Goal: Task Accomplishment & Management: Use online tool/utility

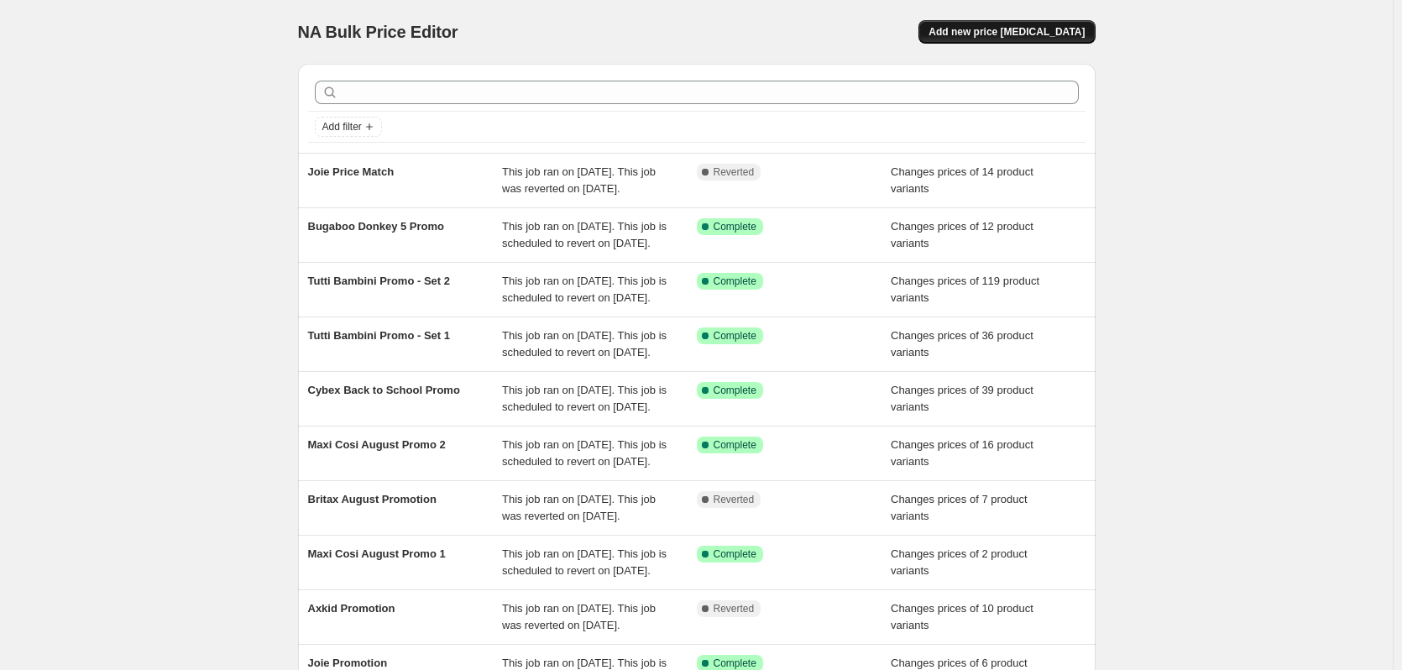
click at [1058, 36] on span "Add new price [MEDICAL_DATA]" at bounding box center [1007, 31] width 156 height 13
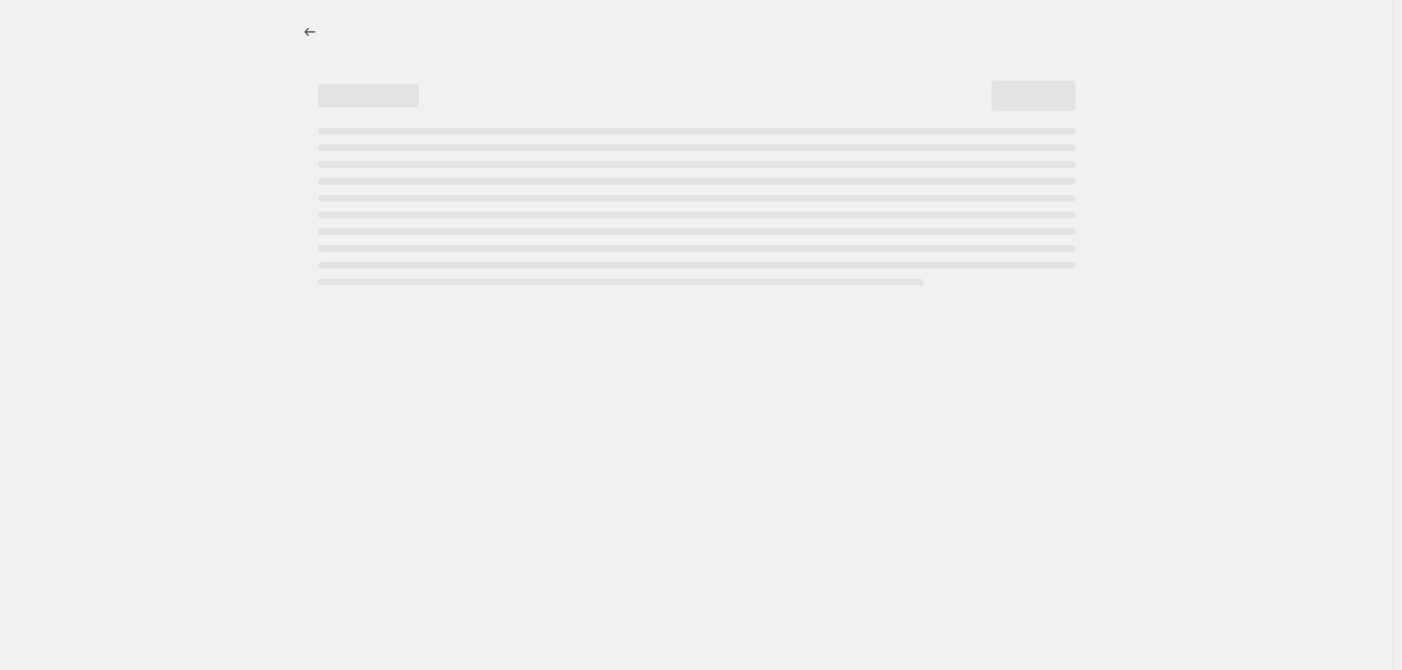
select select "percentage"
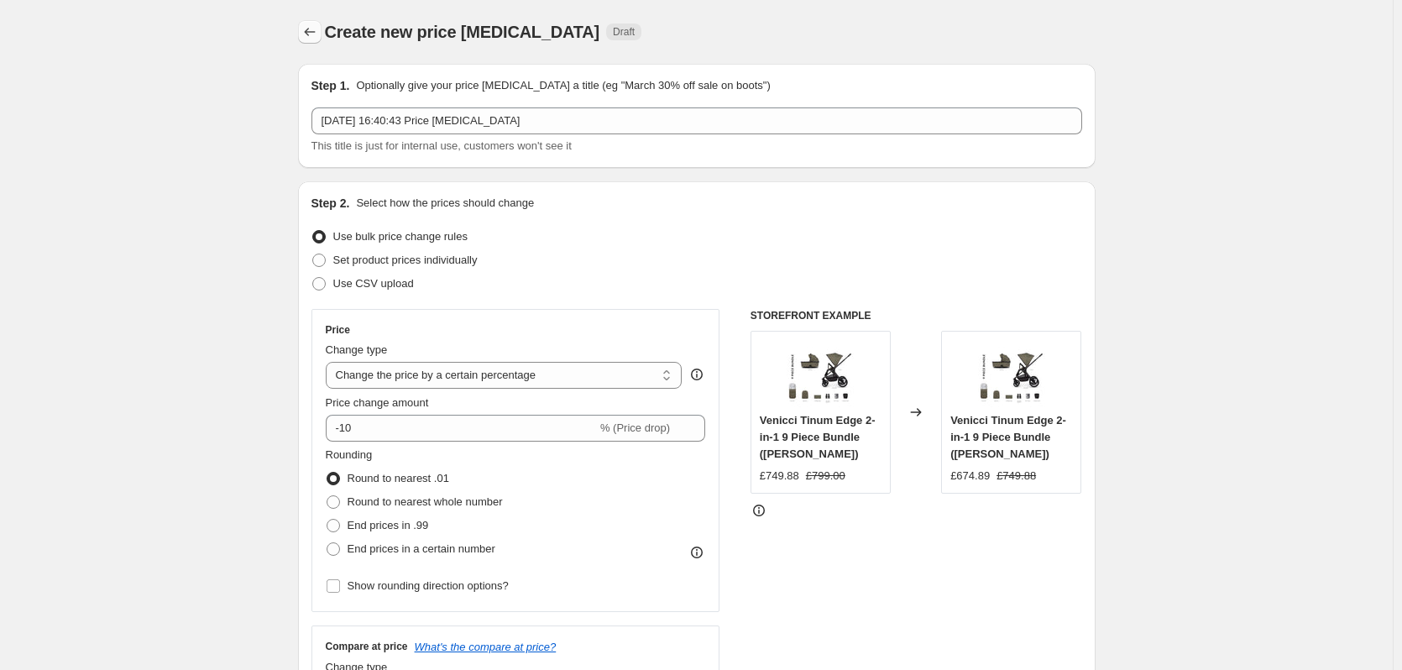
click at [317, 27] on icon "Price change jobs" at bounding box center [309, 32] width 17 height 17
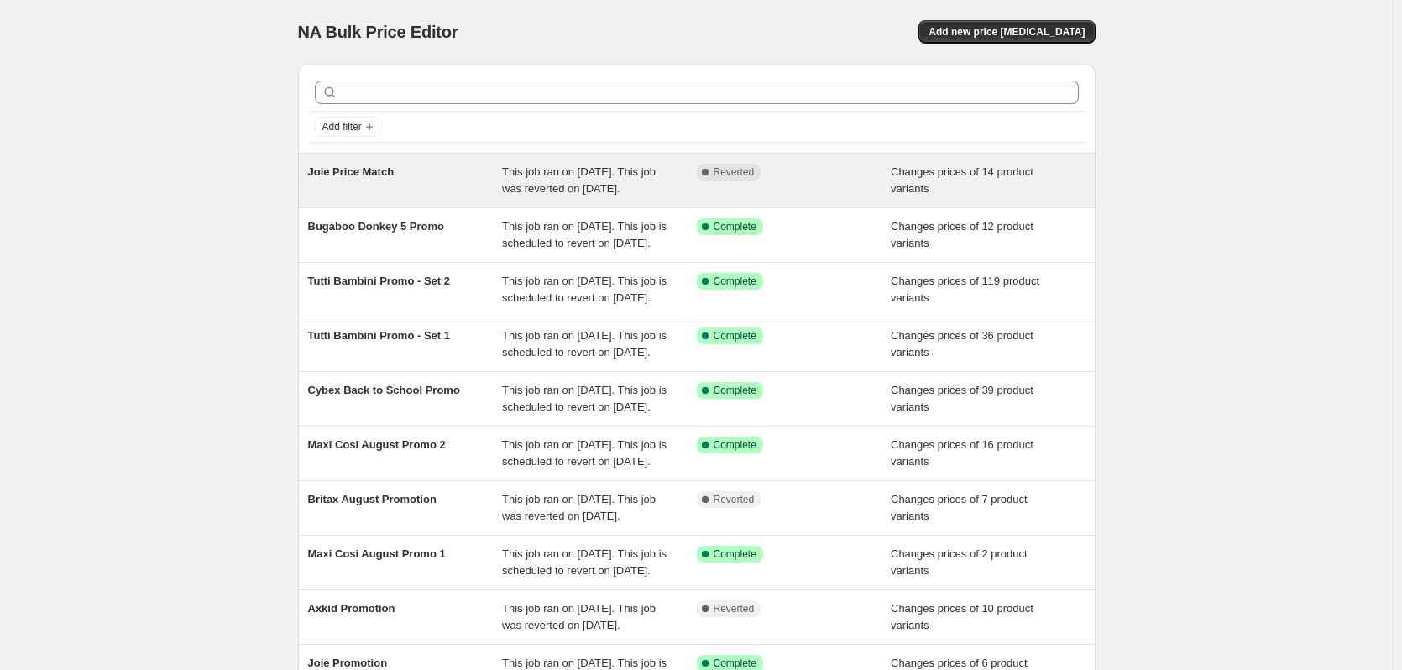
click at [745, 174] on span "Reverted" at bounding box center [734, 171] width 41 height 13
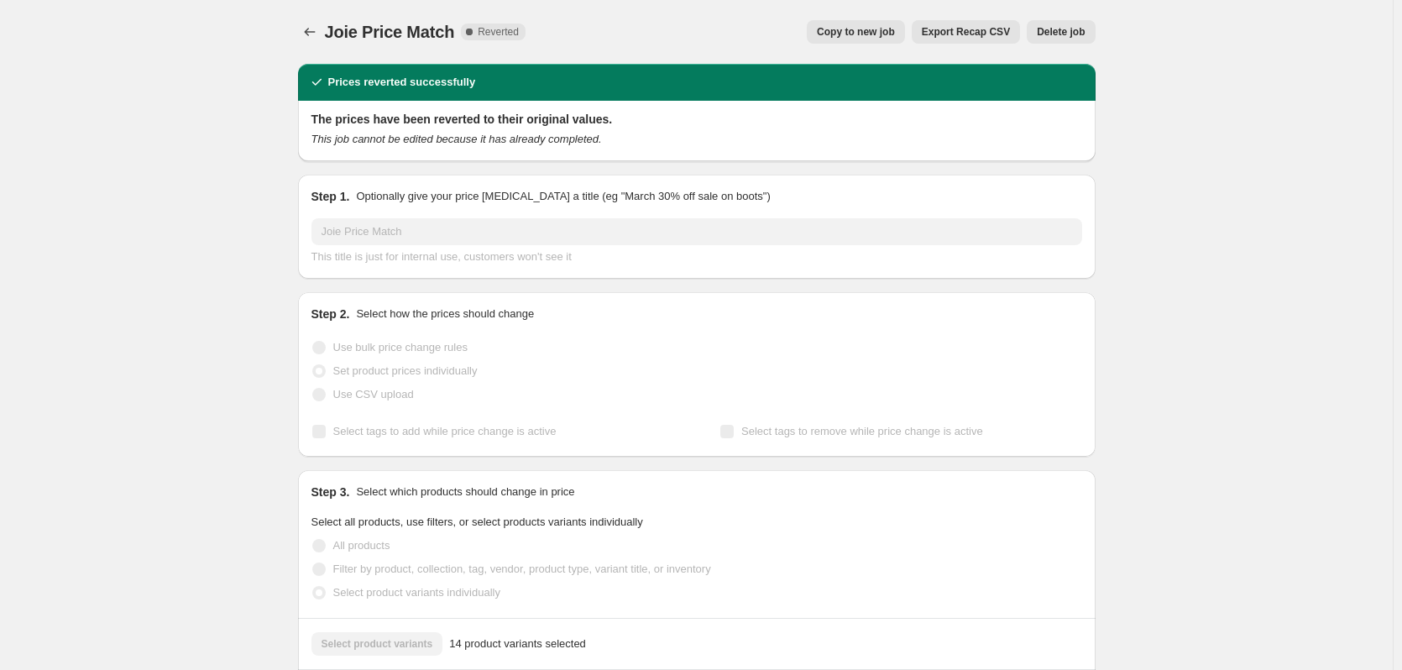
click at [869, 37] on span "Copy to new job" at bounding box center [856, 31] width 78 height 13
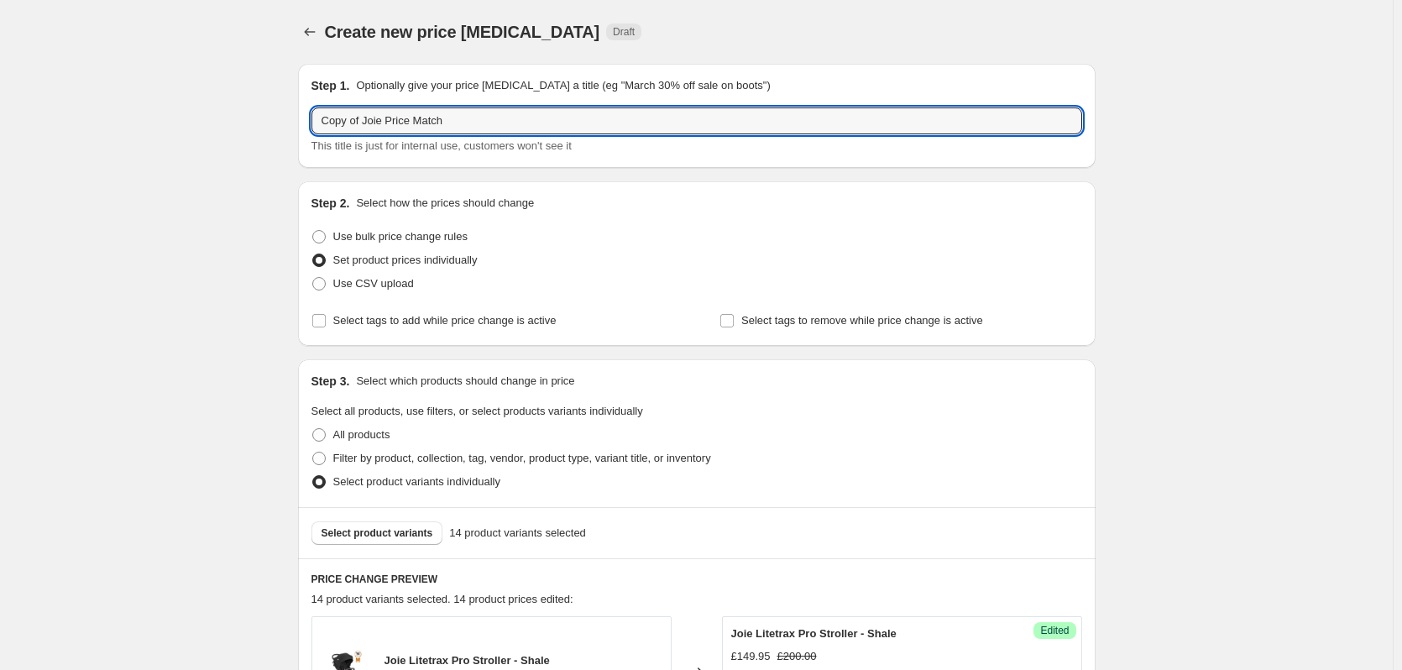
drag, startPoint x: 369, startPoint y: 123, endPoint x: 293, endPoint y: 119, distance: 75.7
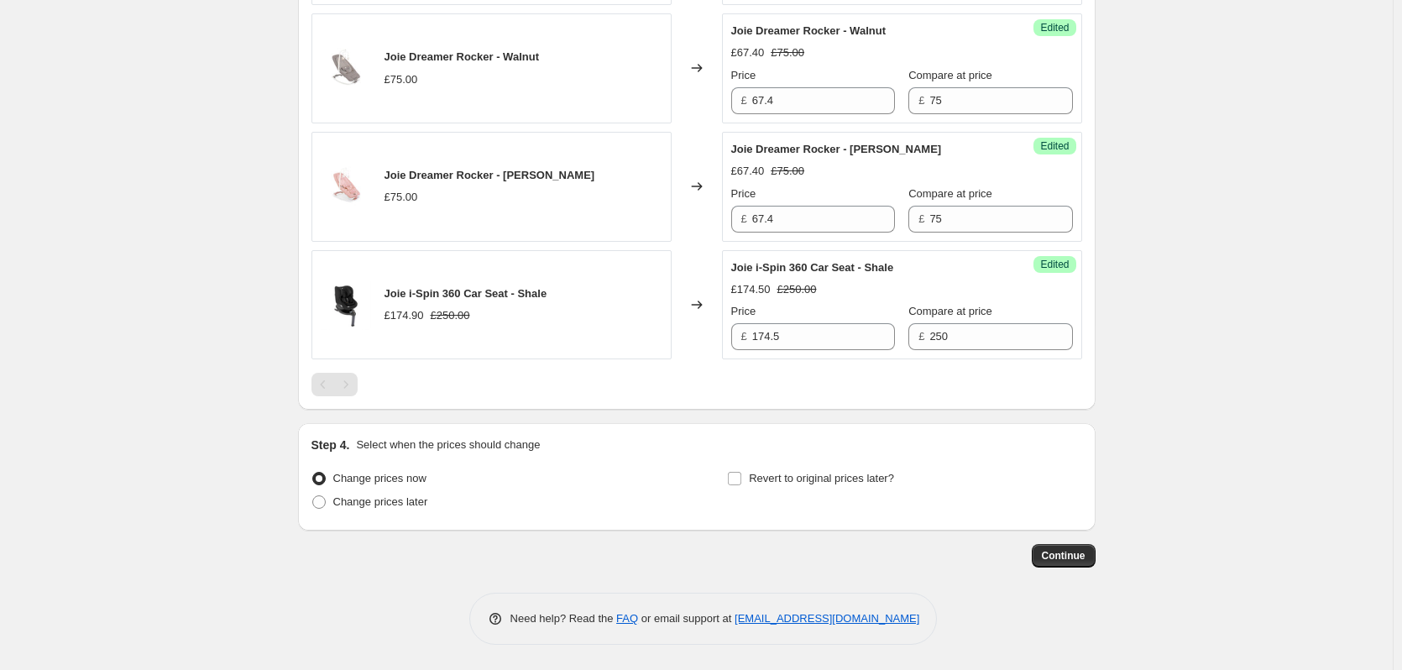
scroll to position [1971, 0]
type input "Joie Price Match"
click at [389, 496] on span "Change prices later" at bounding box center [380, 501] width 95 height 13
click at [313, 496] on input "Change prices later" at bounding box center [312, 495] width 1 height 1
radio input "true"
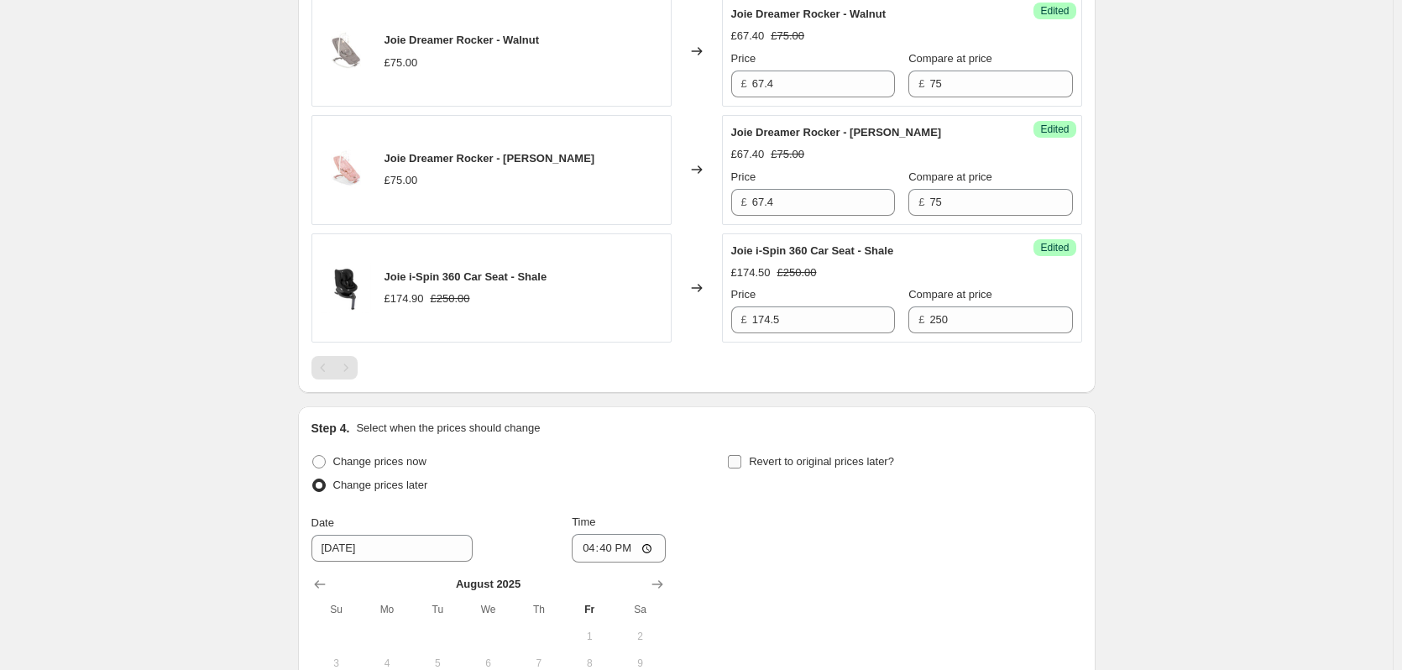
click at [809, 468] on span "Revert to original prices later?" at bounding box center [821, 461] width 145 height 13
click at [741, 469] on input "Revert to original prices later?" at bounding box center [734, 461] width 13 height 13
checkbox input "true"
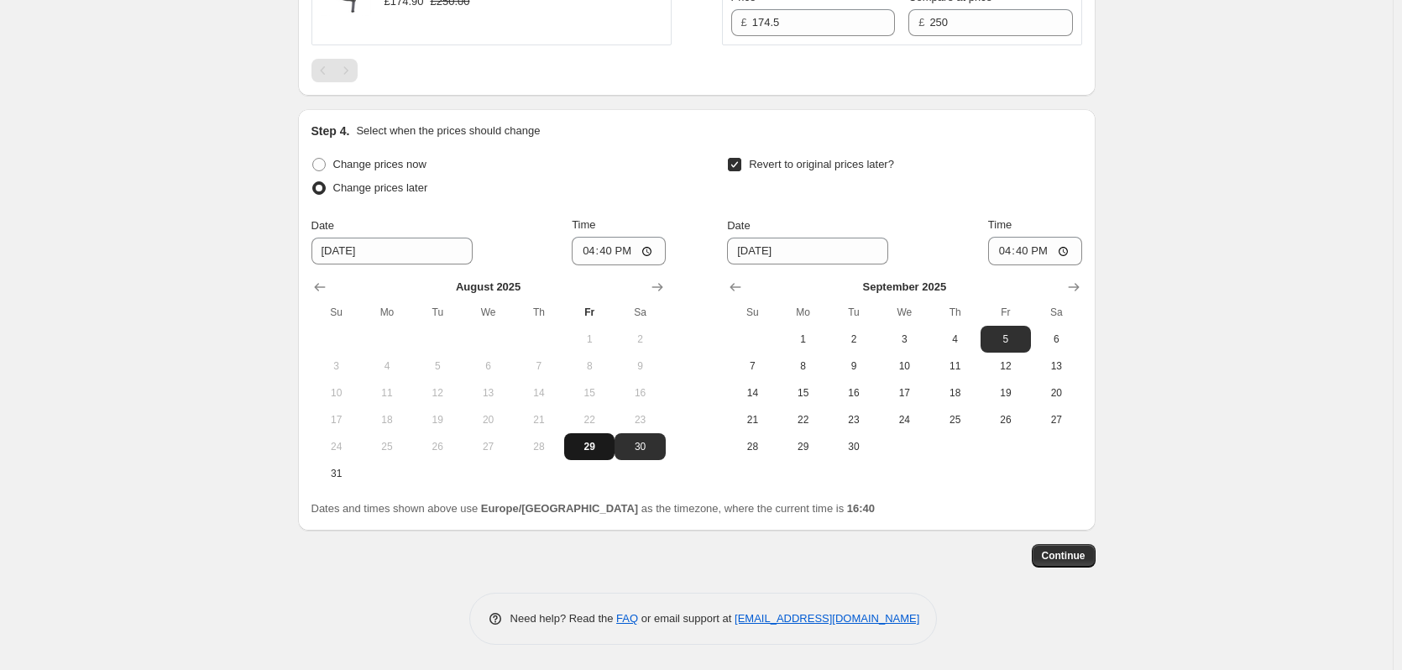
scroll to position [2285, 0]
click at [584, 447] on span "29" at bounding box center [589, 446] width 37 height 13
type input "[DATE]"
click at [732, 281] on icon "Show previous month, August 2025" at bounding box center [735, 287] width 17 height 17
click at [1071, 446] on span "30" at bounding box center [1056, 446] width 37 height 13
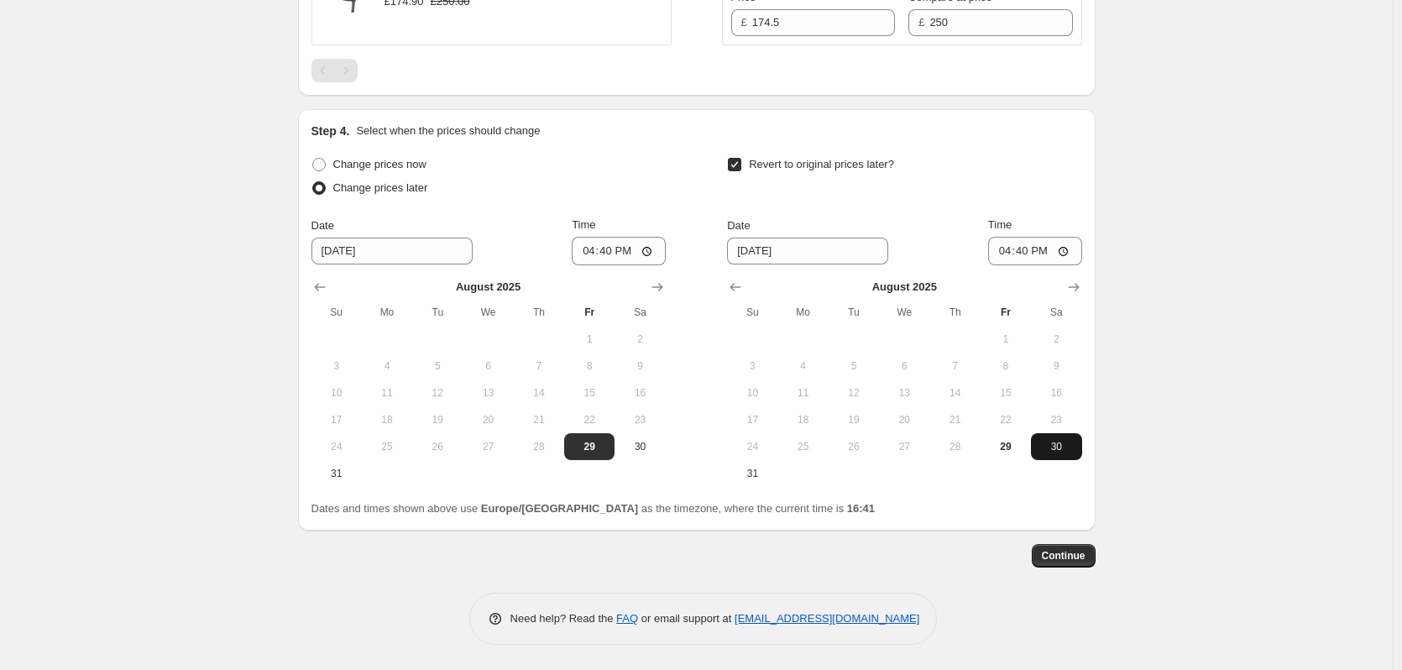
type input "[DATE]"
click at [614, 245] on input "16:40" at bounding box center [619, 251] width 94 height 29
type input "18:00"
click at [1035, 253] on input "16:40" at bounding box center [1035, 251] width 94 height 29
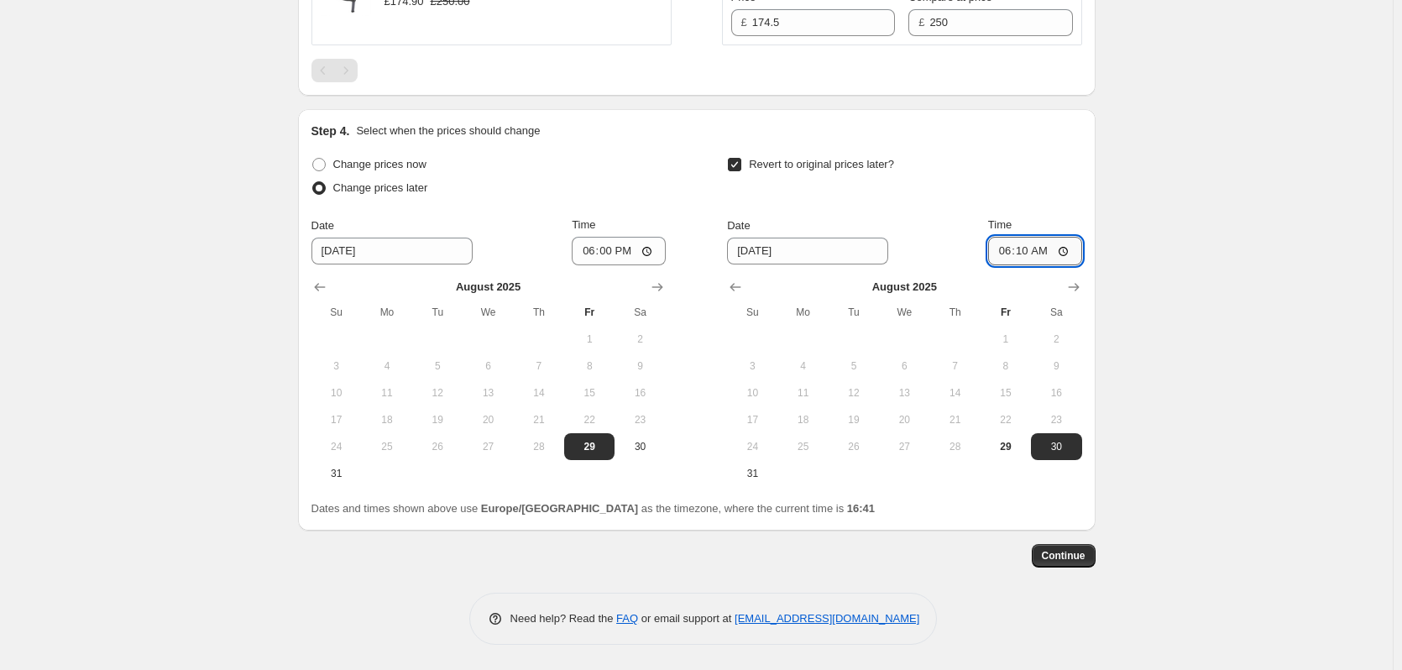
click at [1040, 256] on input "06:10" at bounding box center [1035, 251] width 94 height 29
type input "06:00"
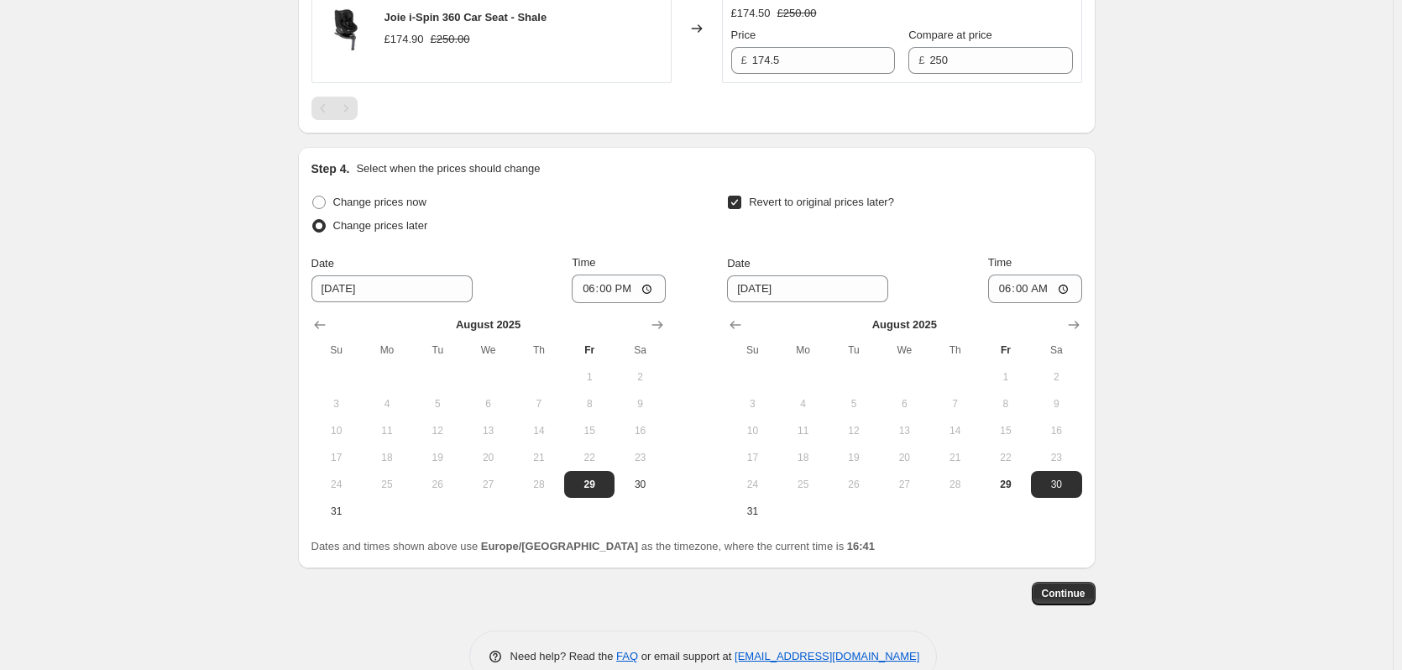
scroll to position [2201, 0]
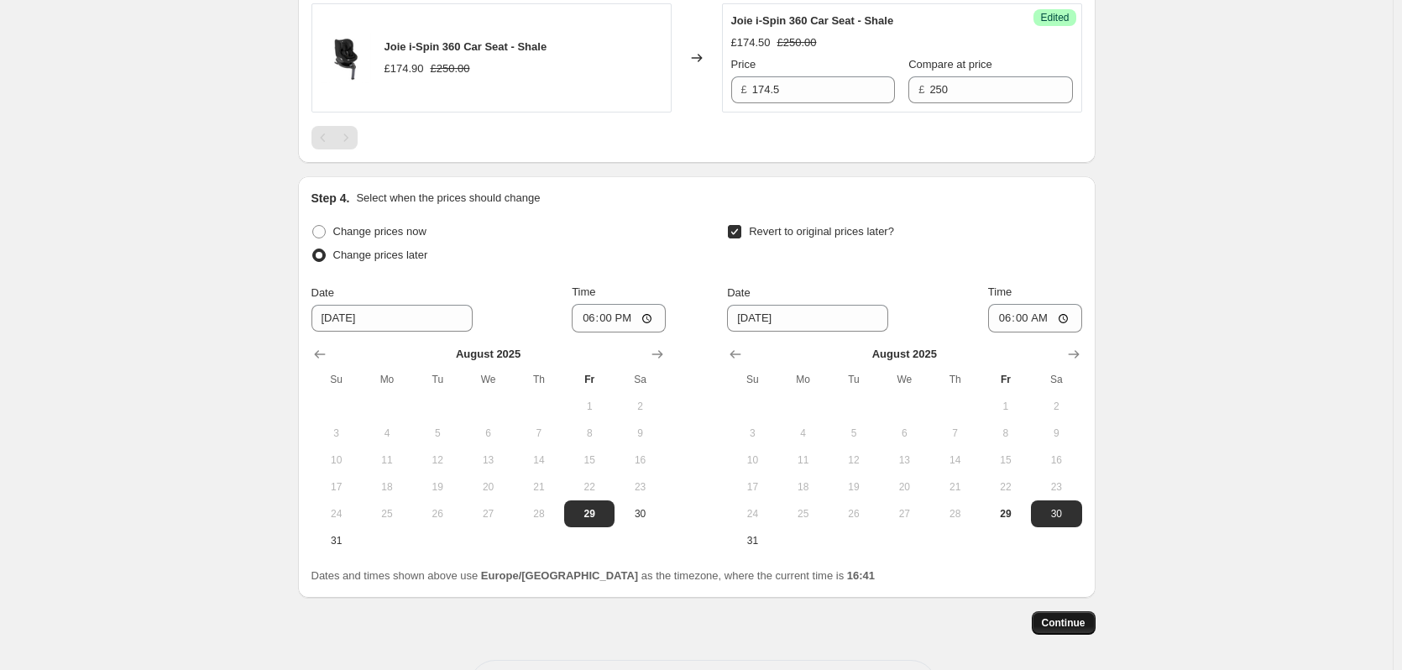
click at [1078, 630] on span "Continue" at bounding box center [1064, 622] width 44 height 13
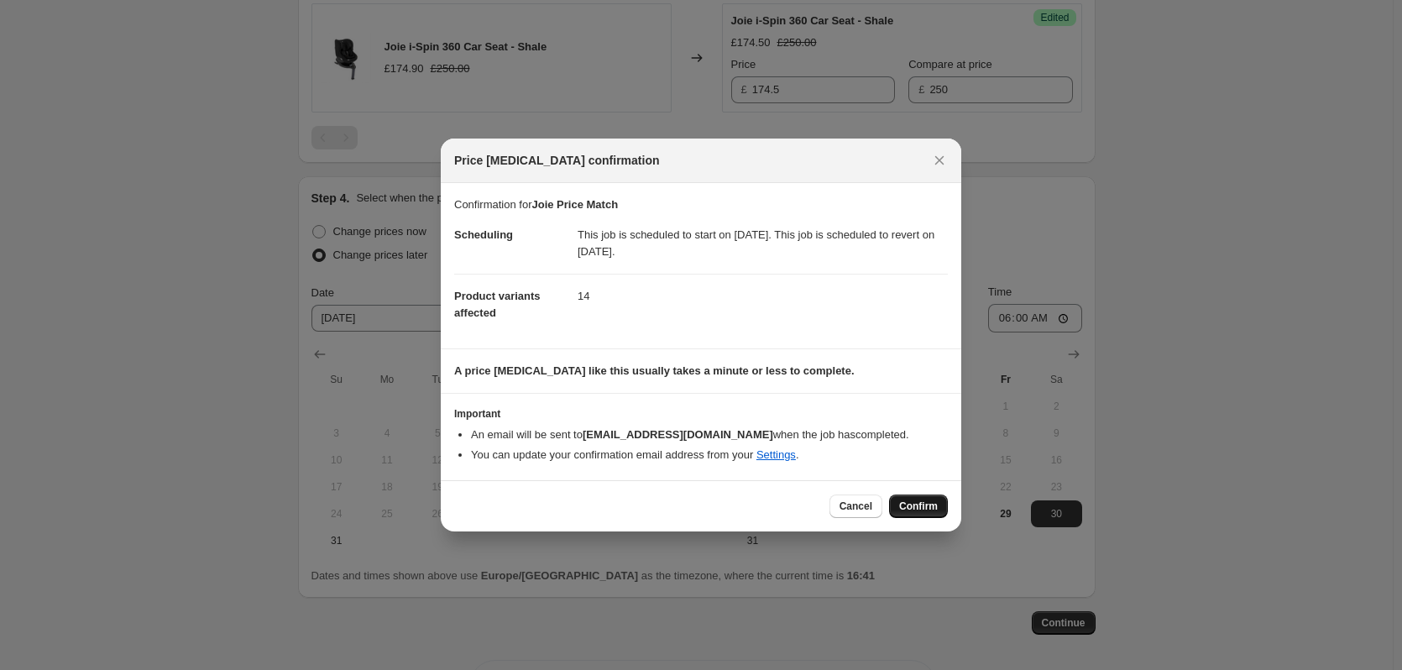
click at [910, 506] on span "Confirm" at bounding box center [918, 506] width 39 height 13
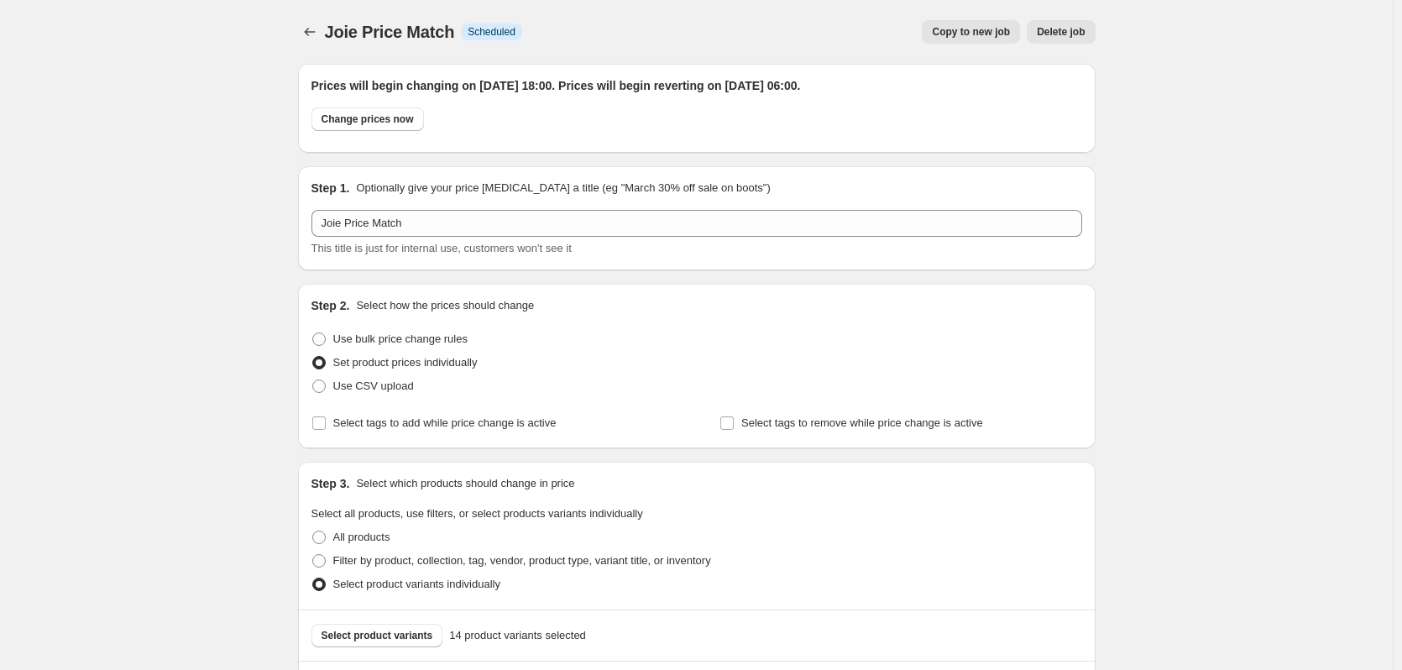
click at [941, 56] on div "Joie Price Match. This page is ready Joie Price Match Info Scheduled Copy to ne…" at bounding box center [697, 32] width 798 height 64
click at [963, 23] on button "Copy to new job" at bounding box center [971, 32] width 98 height 24
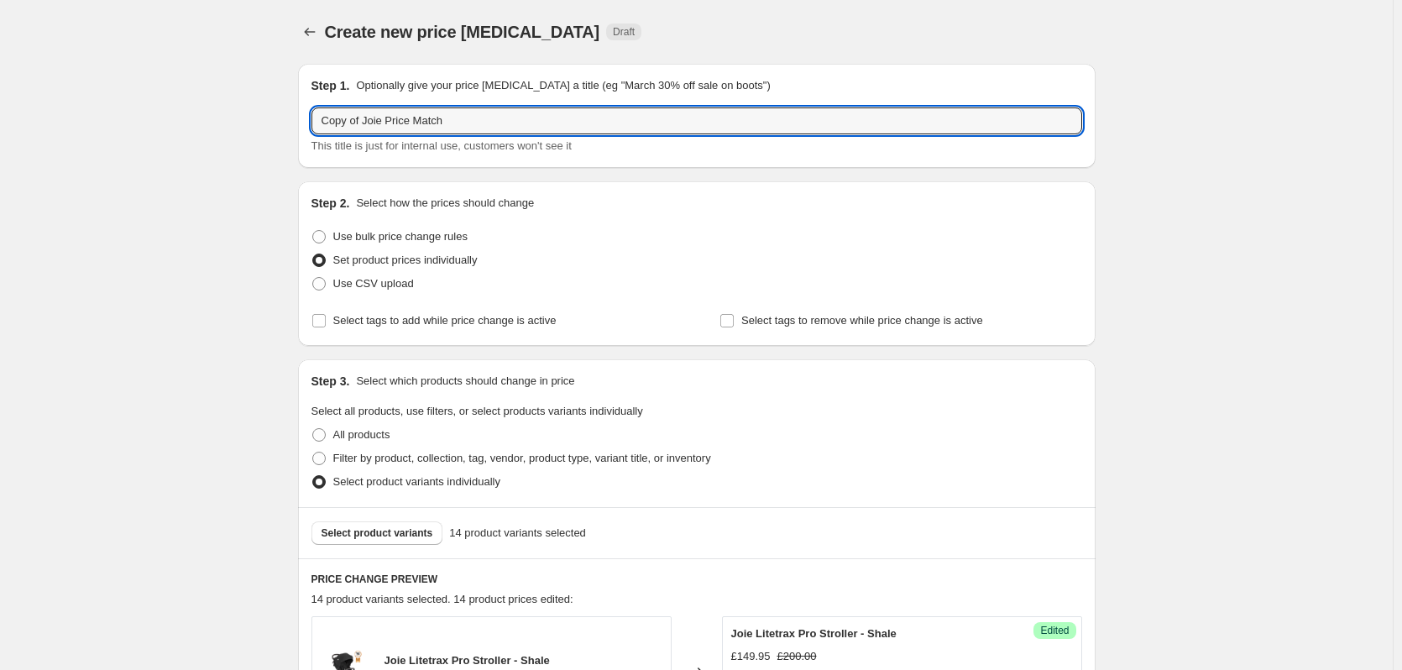
drag, startPoint x: 366, startPoint y: 119, endPoint x: 235, endPoint y: 123, distance: 131.0
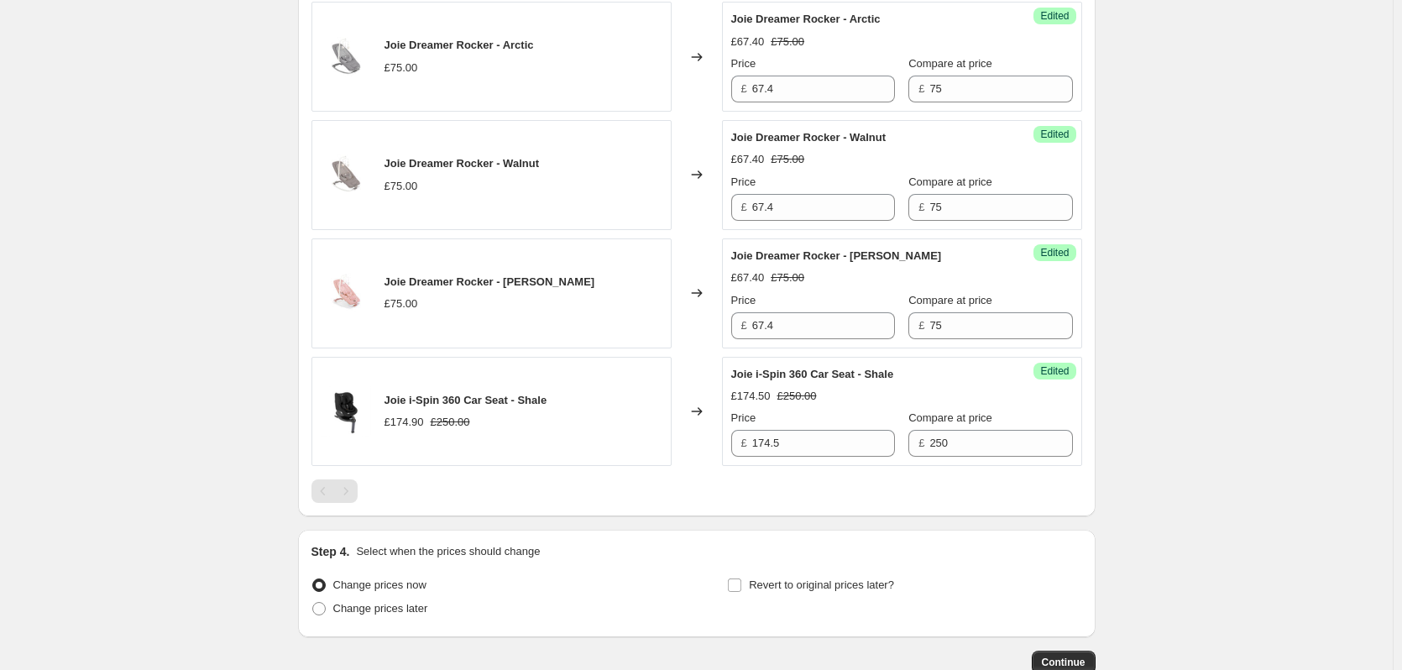
scroll to position [1971, 0]
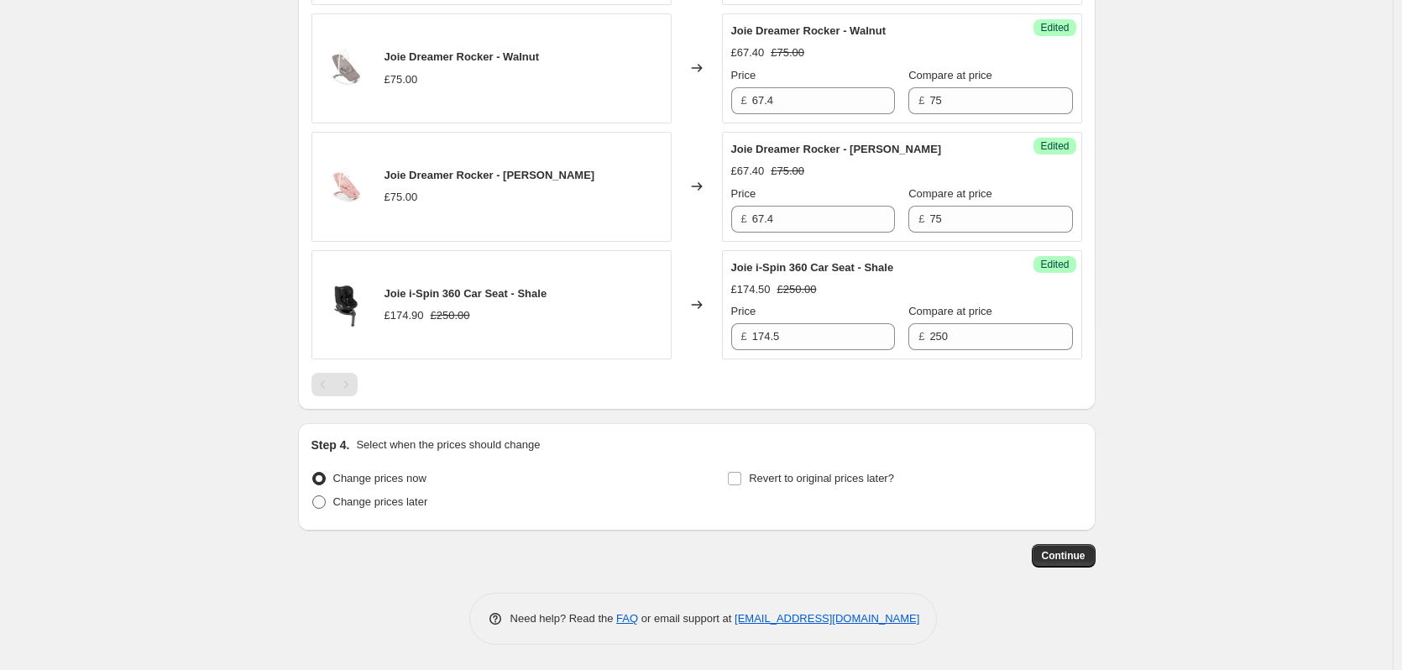
type input "Joie Price Match"
click at [383, 498] on span "Change prices later" at bounding box center [380, 501] width 95 height 13
click at [313, 496] on input "Change prices later" at bounding box center [312, 495] width 1 height 1
radio input "true"
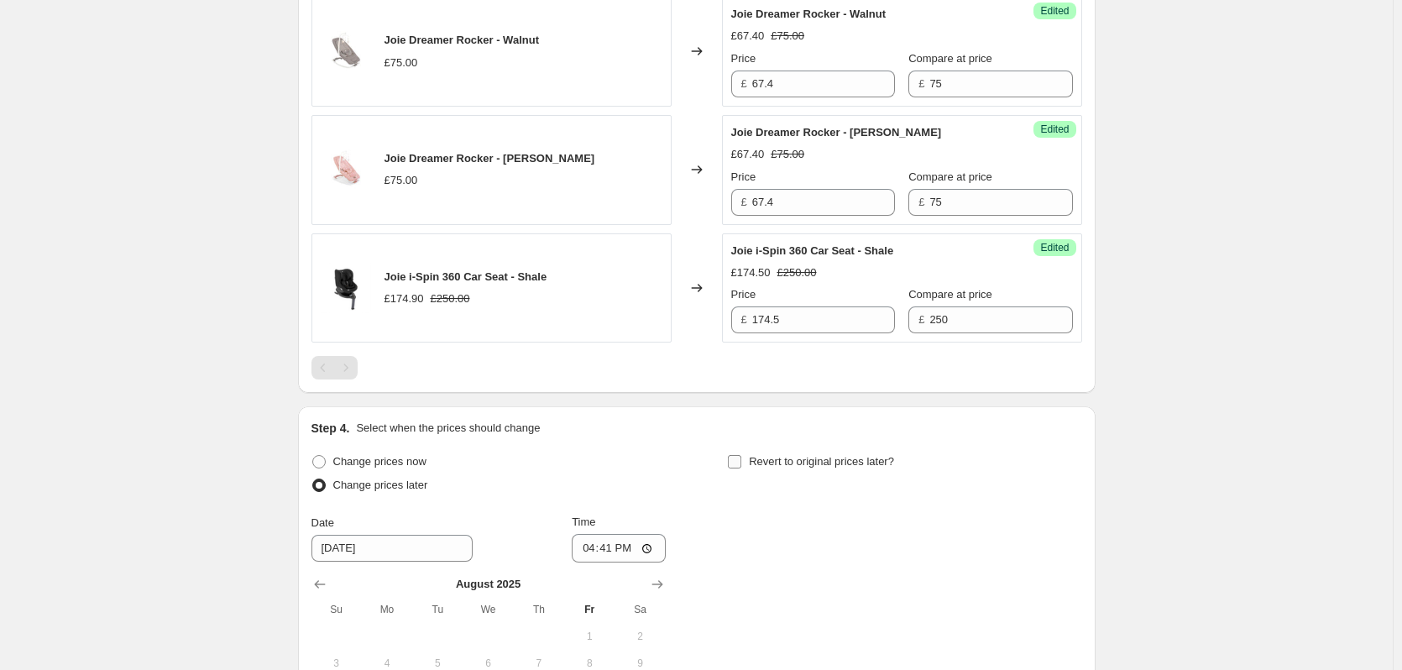
click at [789, 468] on span "Revert to original prices later?" at bounding box center [821, 461] width 145 height 13
click at [741, 469] on input "Revert to original prices later?" at bounding box center [734, 461] width 13 height 13
checkbox input "true"
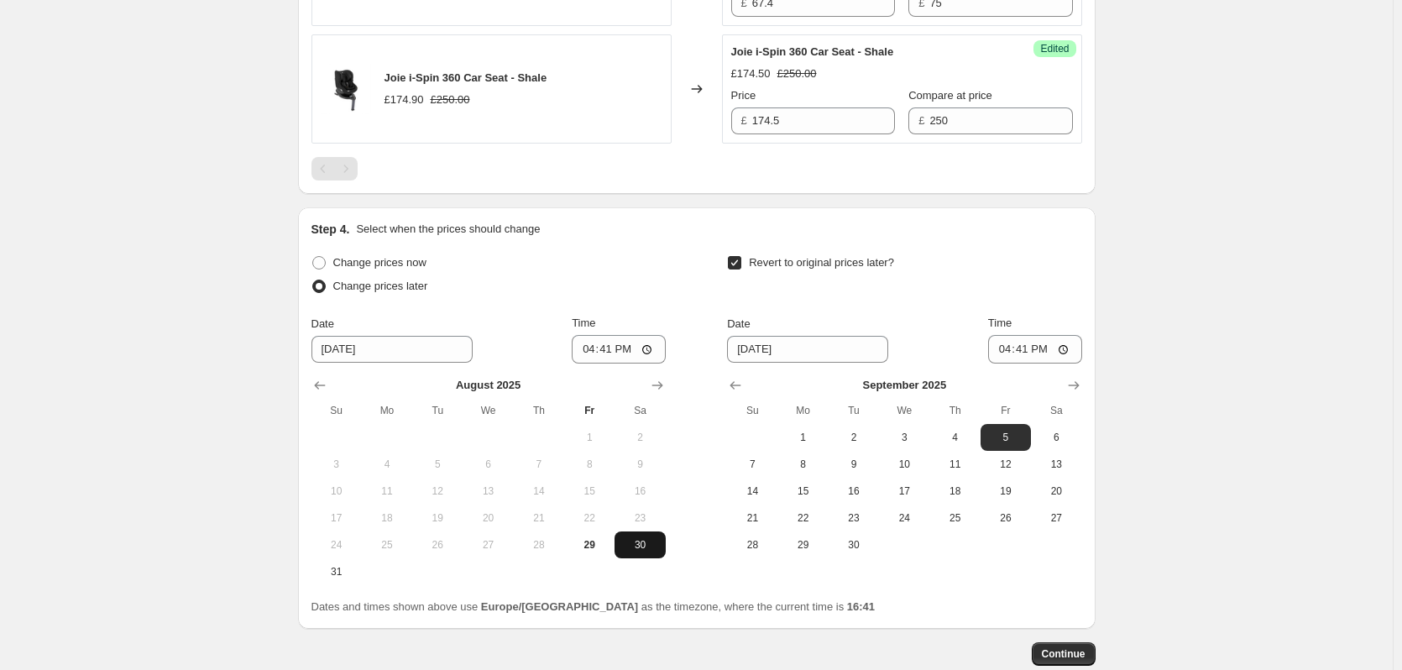
scroll to position [2285, 0]
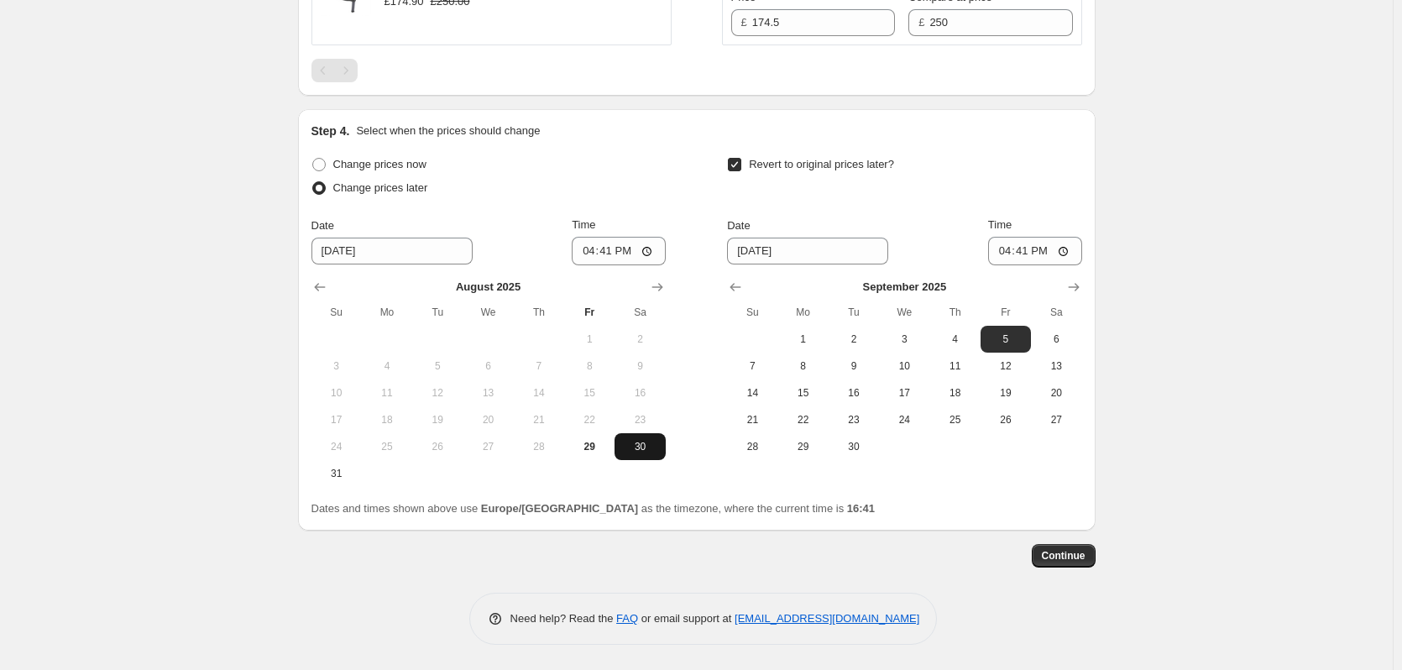
click at [643, 448] on span "30" at bounding box center [639, 446] width 37 height 13
click at [743, 278] on button "Show previous month, August 2025" at bounding box center [736, 287] width 24 height 24
click at [764, 474] on span "31" at bounding box center [752, 473] width 37 height 13
type input "[DATE]"
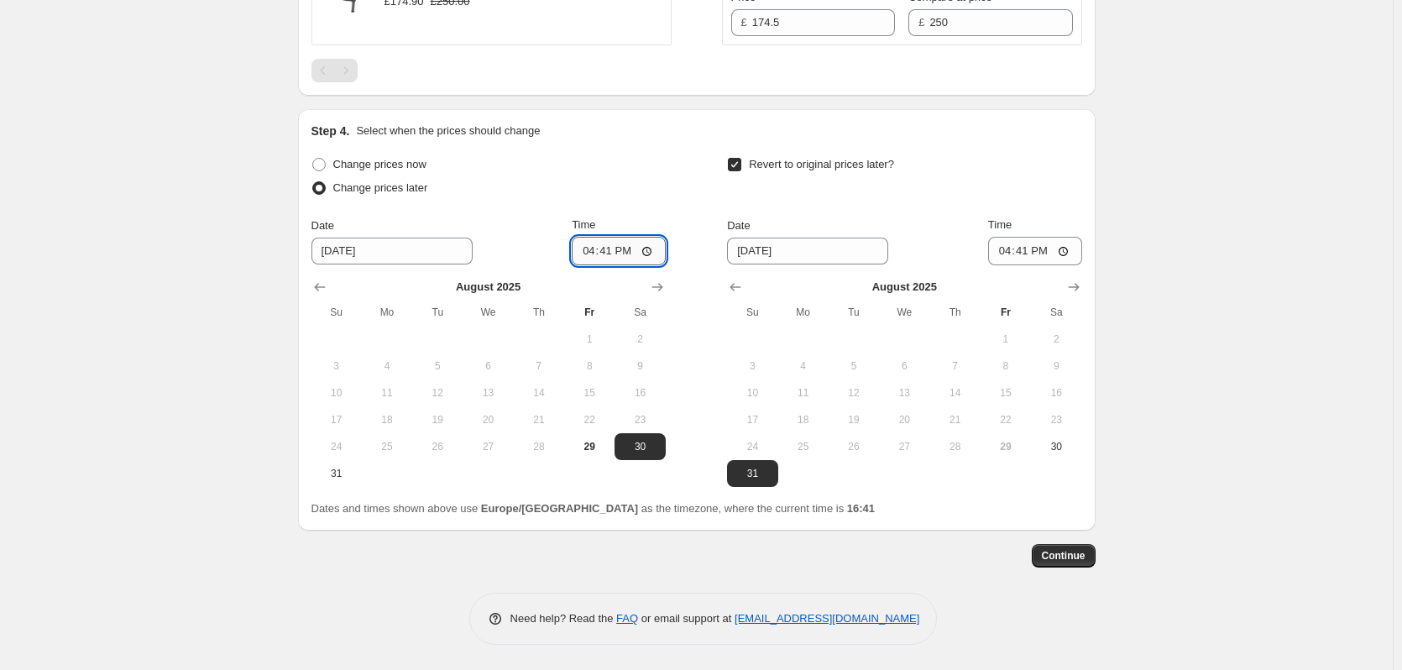
click at [613, 251] on input "16:41" at bounding box center [619, 251] width 94 height 29
type input "18:00"
click at [1030, 249] on input "16:41" at bounding box center [1035, 251] width 94 height 29
type input "06:00"
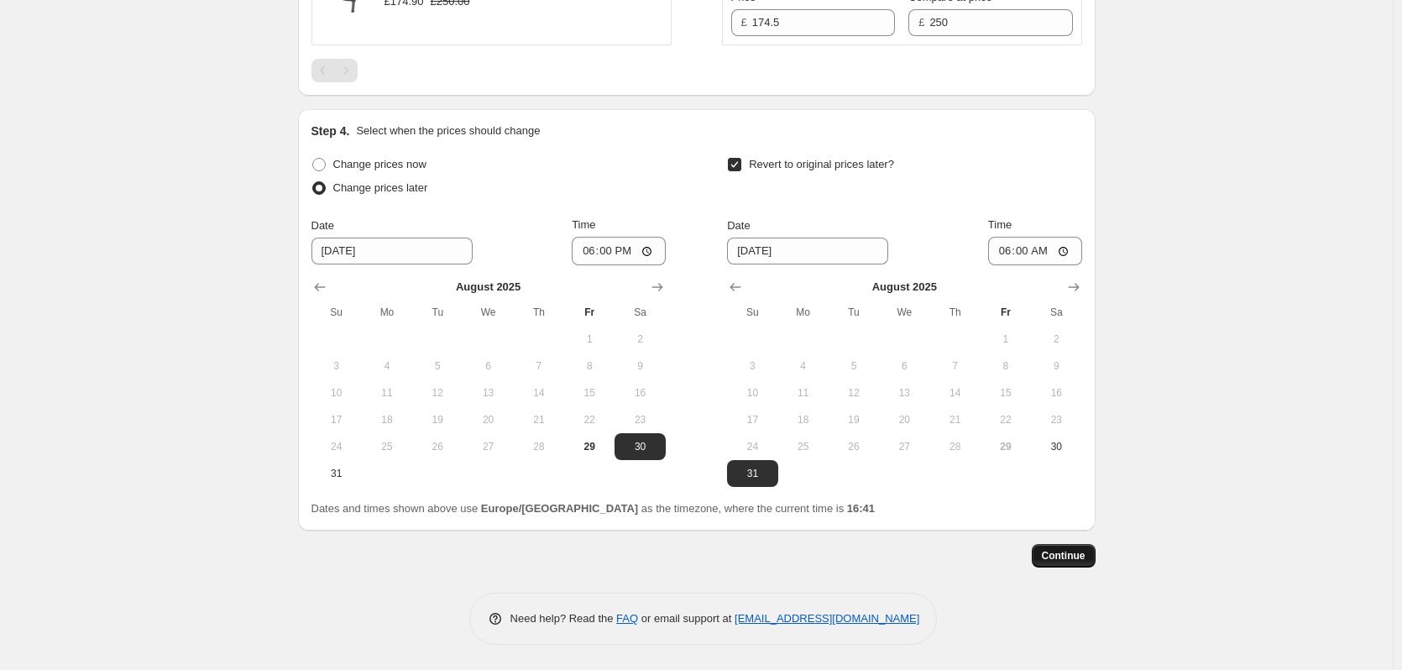
click at [1084, 560] on span "Continue" at bounding box center [1064, 555] width 44 height 13
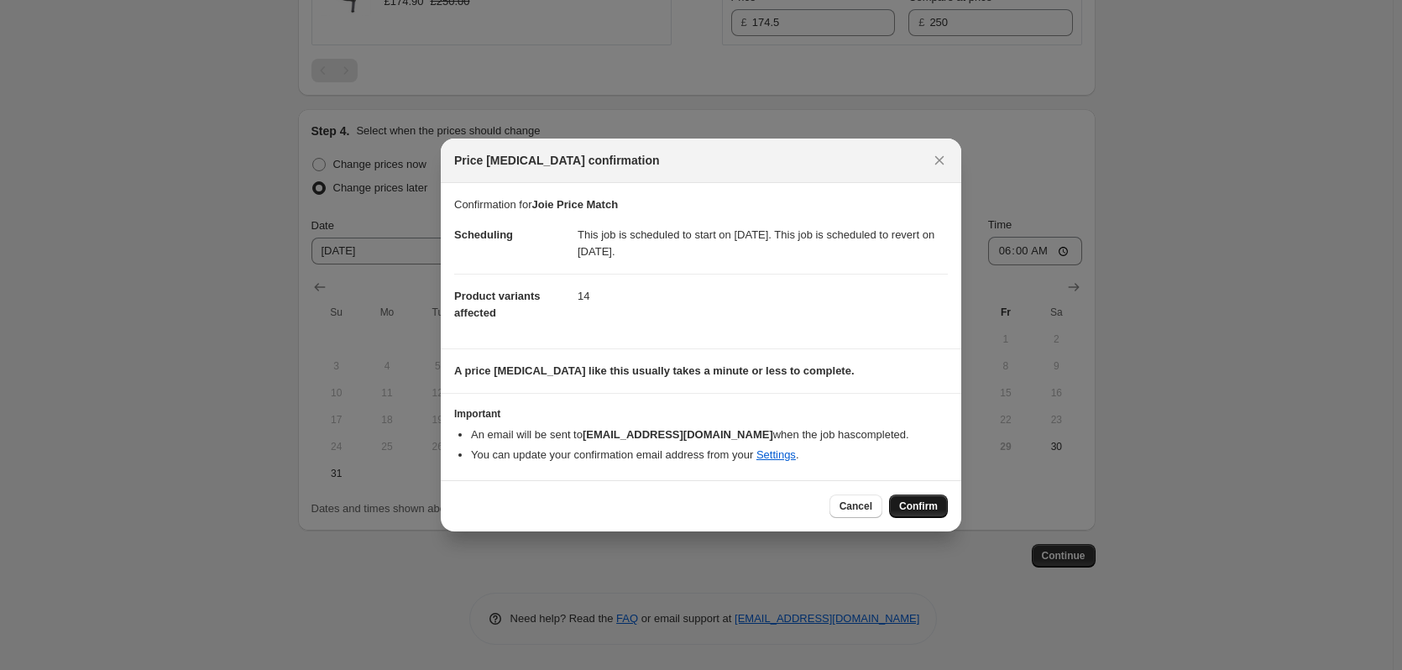
click at [909, 505] on span "Confirm" at bounding box center [918, 506] width 39 height 13
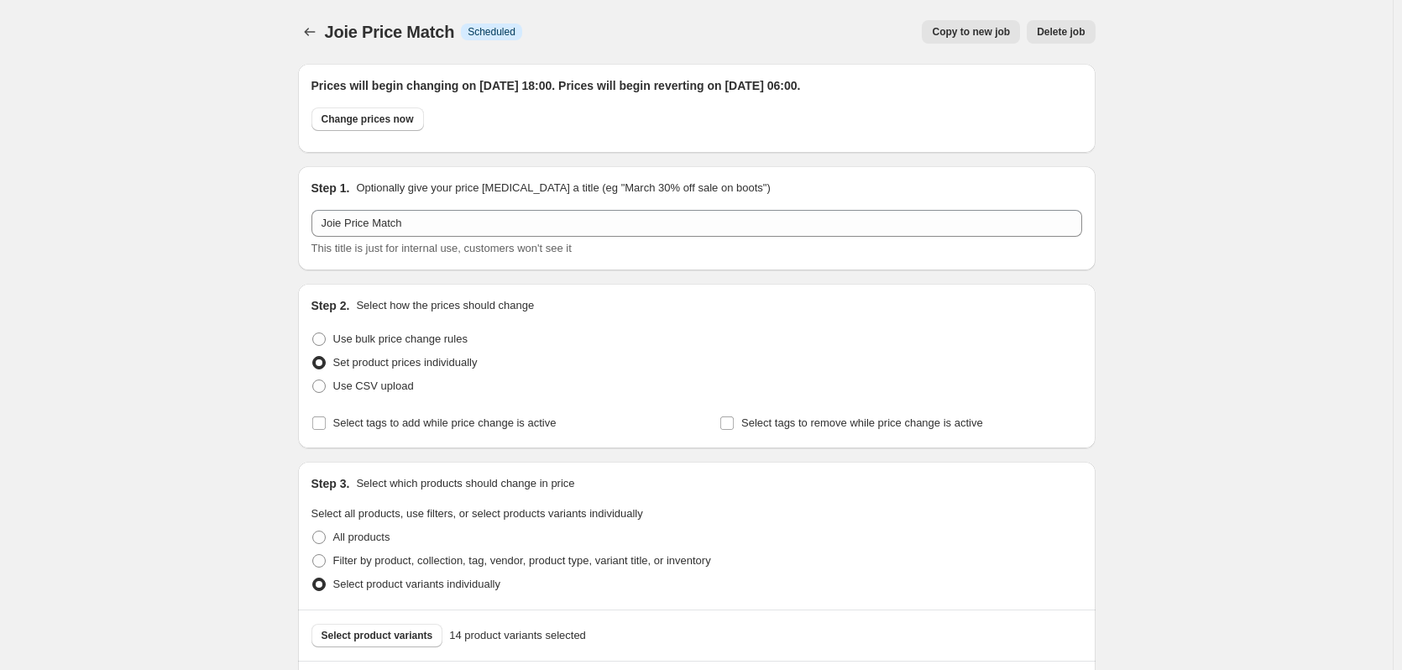
click at [973, 37] on span "Copy to new job" at bounding box center [971, 31] width 78 height 13
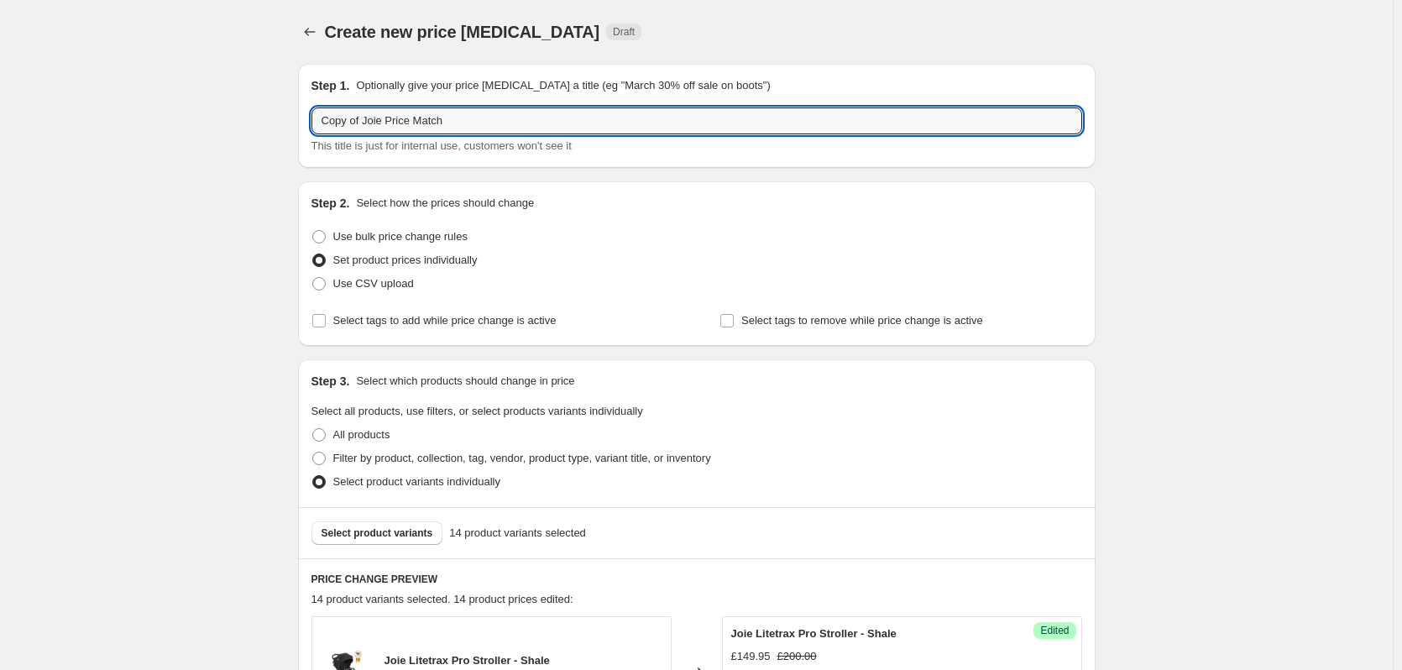
drag, startPoint x: 365, startPoint y: 120, endPoint x: 232, endPoint y: 123, distance: 133.5
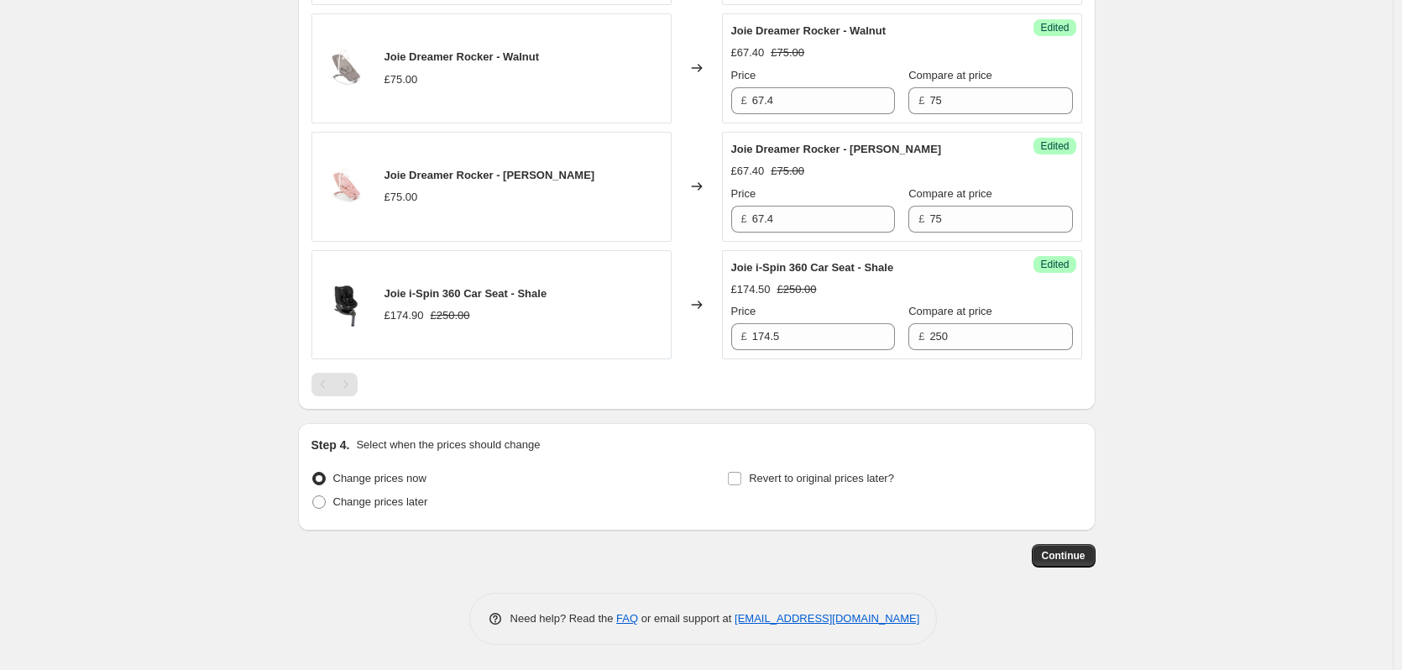
scroll to position [1971, 0]
type input "Joie Price Match"
click at [395, 501] on span "Change prices later" at bounding box center [380, 501] width 95 height 13
click at [313, 496] on input "Change prices later" at bounding box center [312, 495] width 1 height 1
radio input "true"
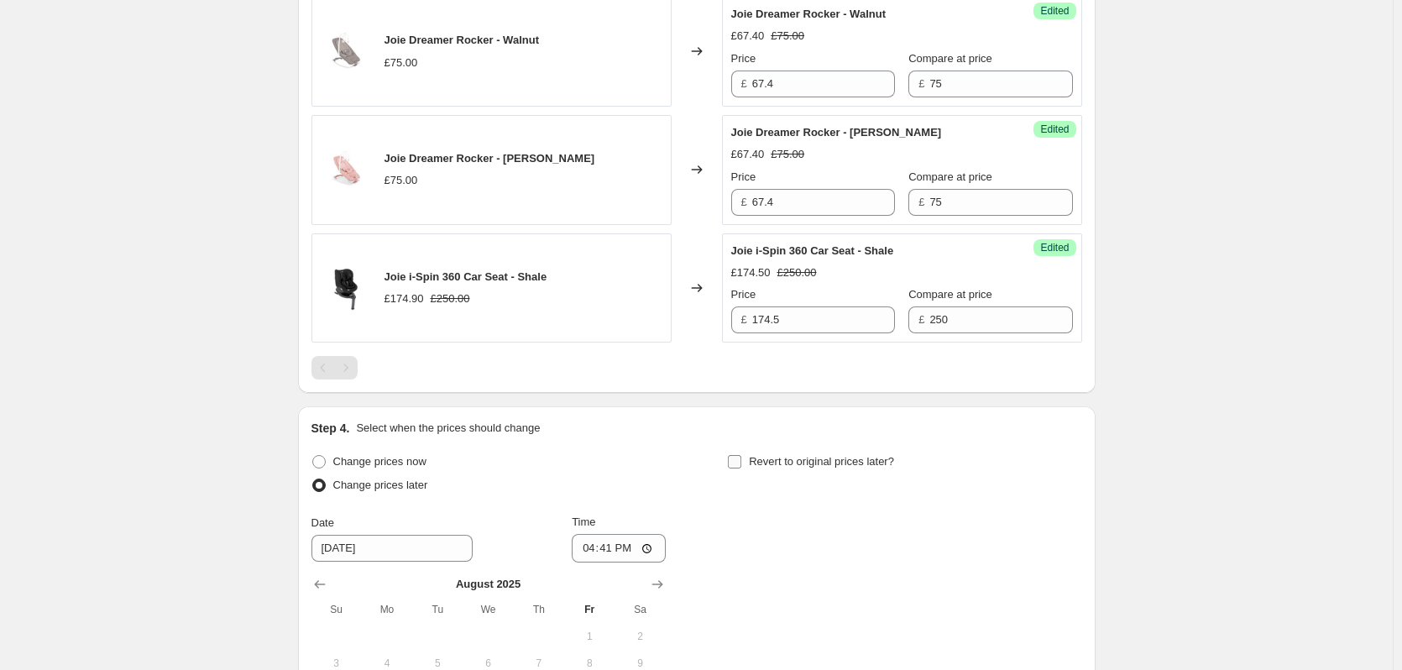
click at [751, 474] on label "Revert to original prices later?" at bounding box center [810, 462] width 167 height 24
click at [741, 469] on input "Revert to original prices later?" at bounding box center [734, 461] width 13 height 13
checkbox input "true"
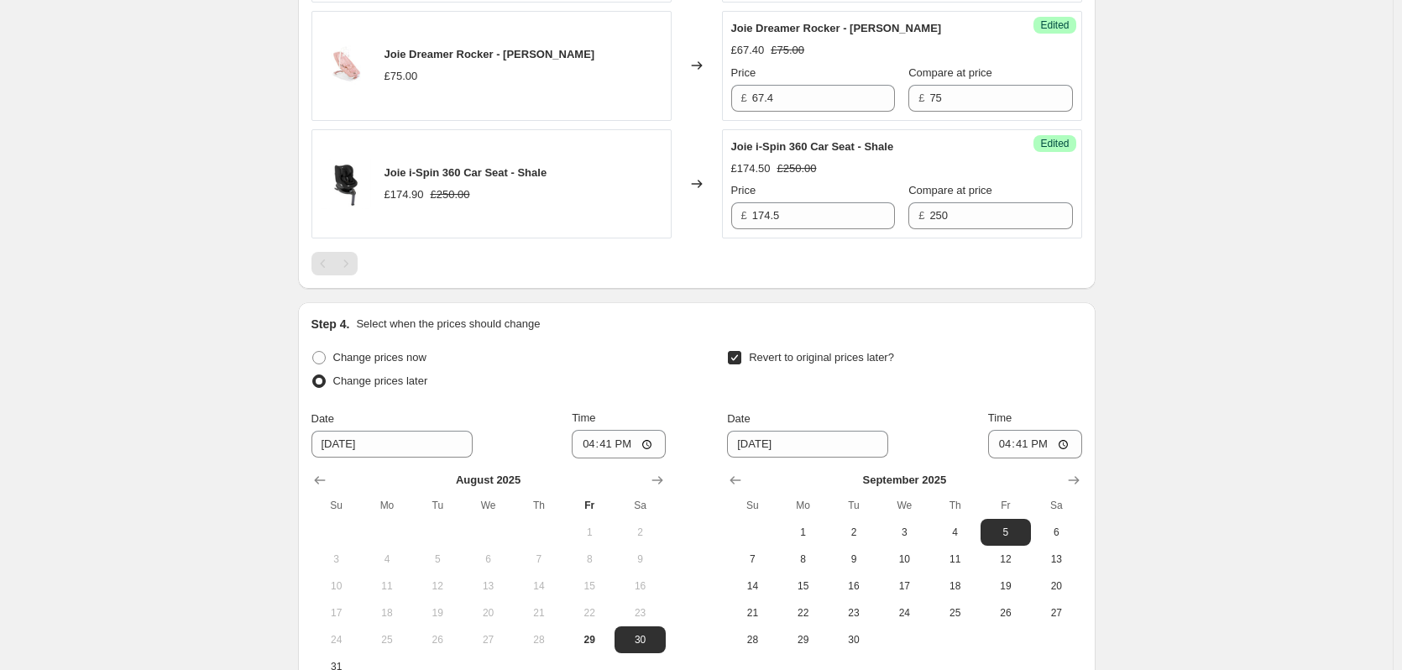
scroll to position [2285, 0]
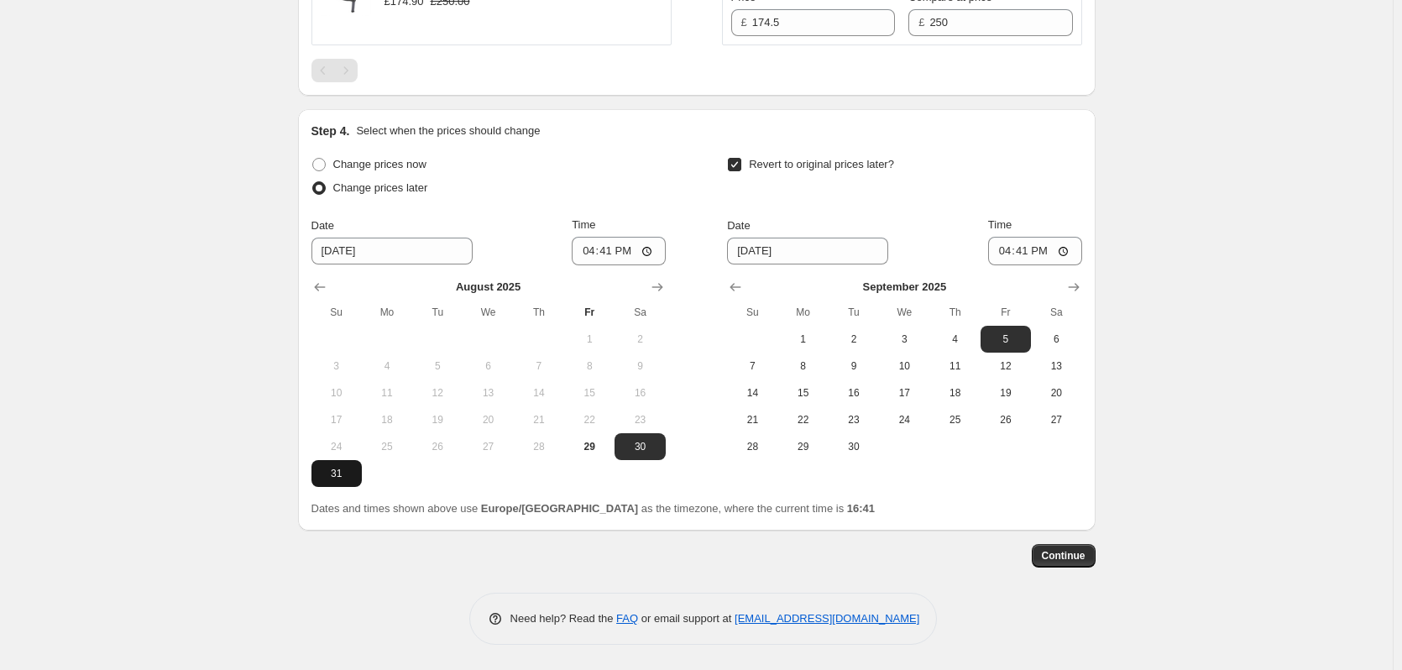
click at [354, 477] on span "31" at bounding box center [336, 473] width 37 height 13
type input "[DATE]"
click at [812, 337] on span "1" at bounding box center [803, 339] width 37 height 13
type input "[DATE]"
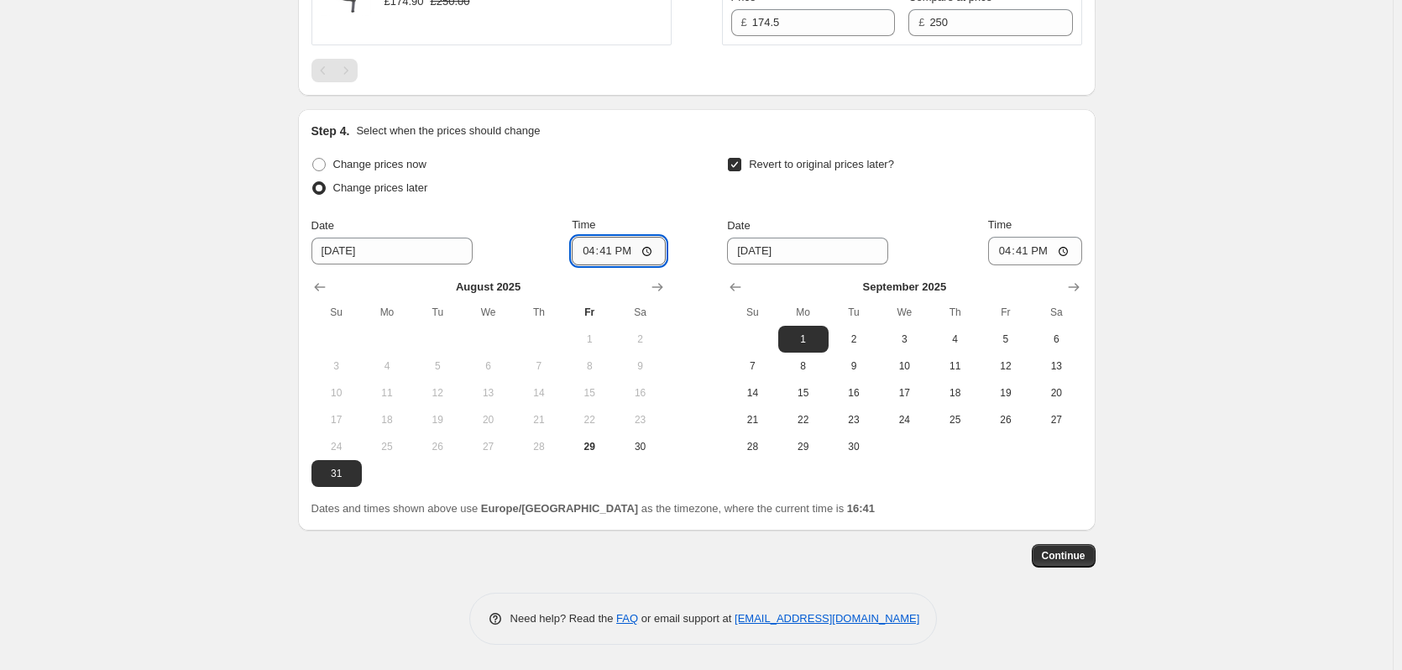
click at [609, 255] on input "16:41" at bounding box center [619, 251] width 94 height 29
type input "18:00"
click at [1039, 254] on input "16:41" at bounding box center [1035, 251] width 94 height 29
type input "06:00"
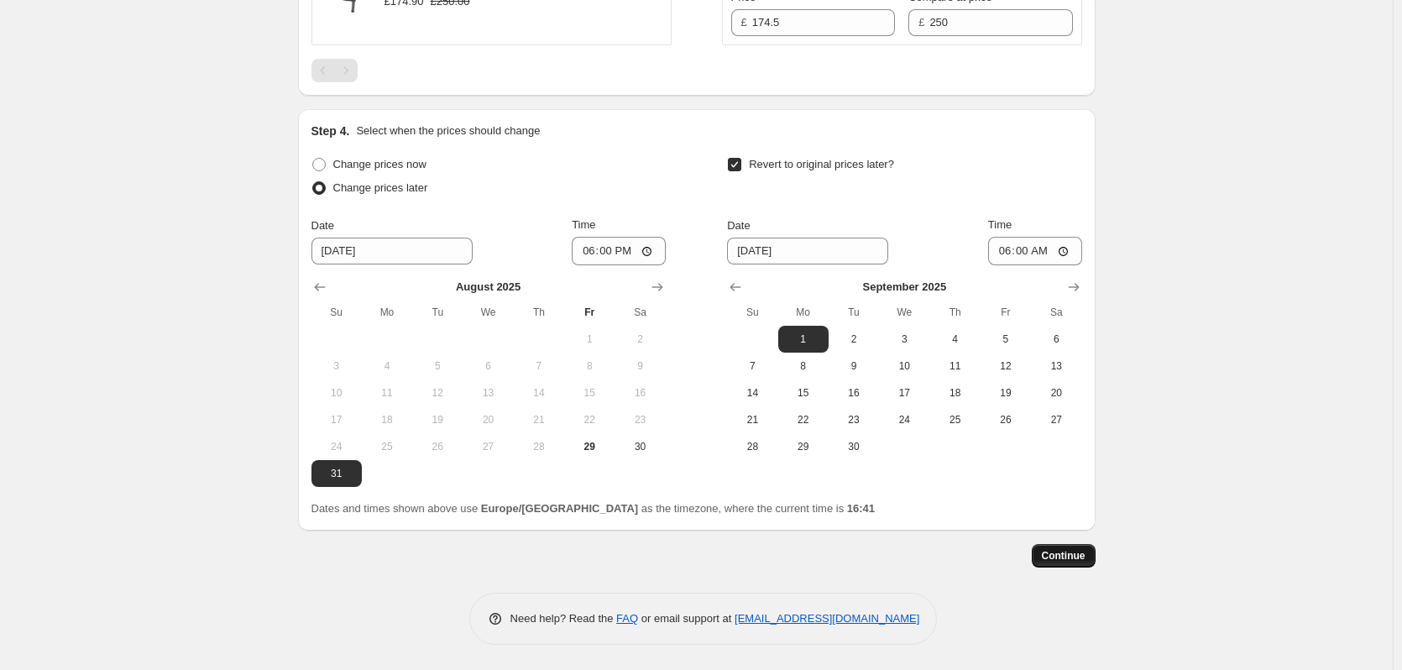
click at [1074, 553] on span "Continue" at bounding box center [1064, 555] width 44 height 13
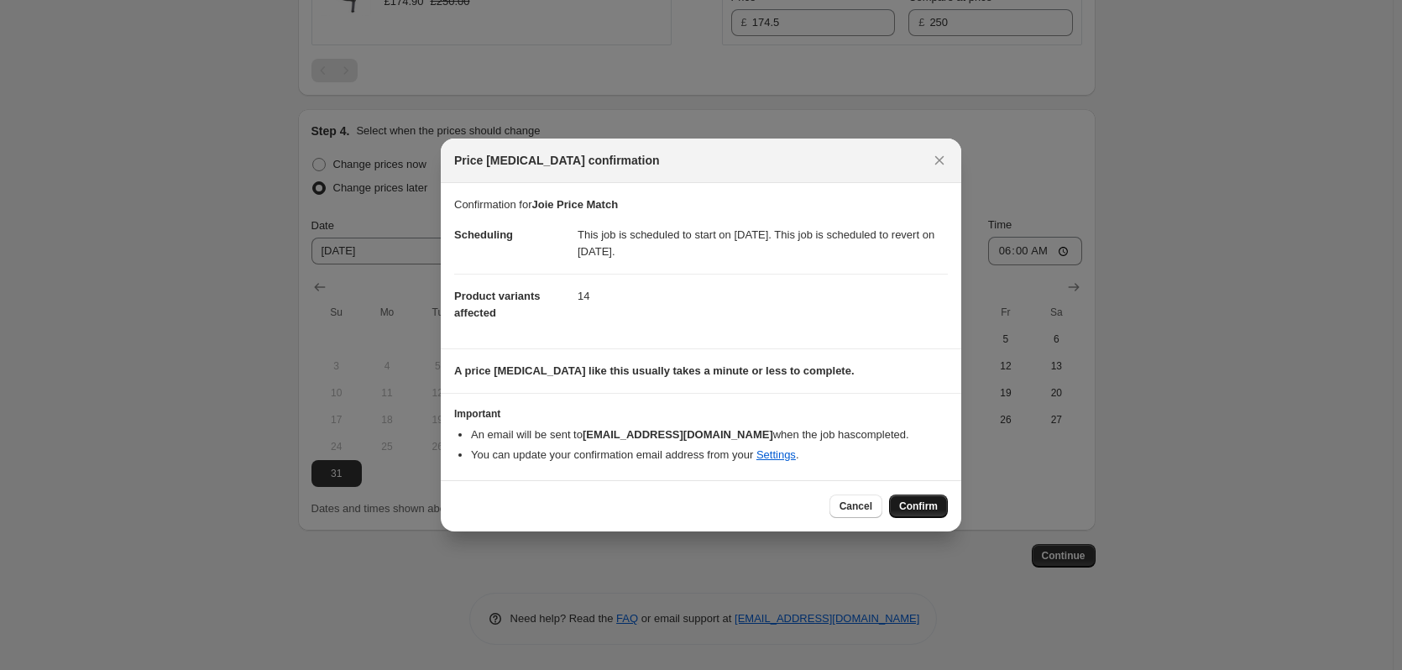
click at [919, 516] on button "Confirm" at bounding box center [918, 507] width 59 height 24
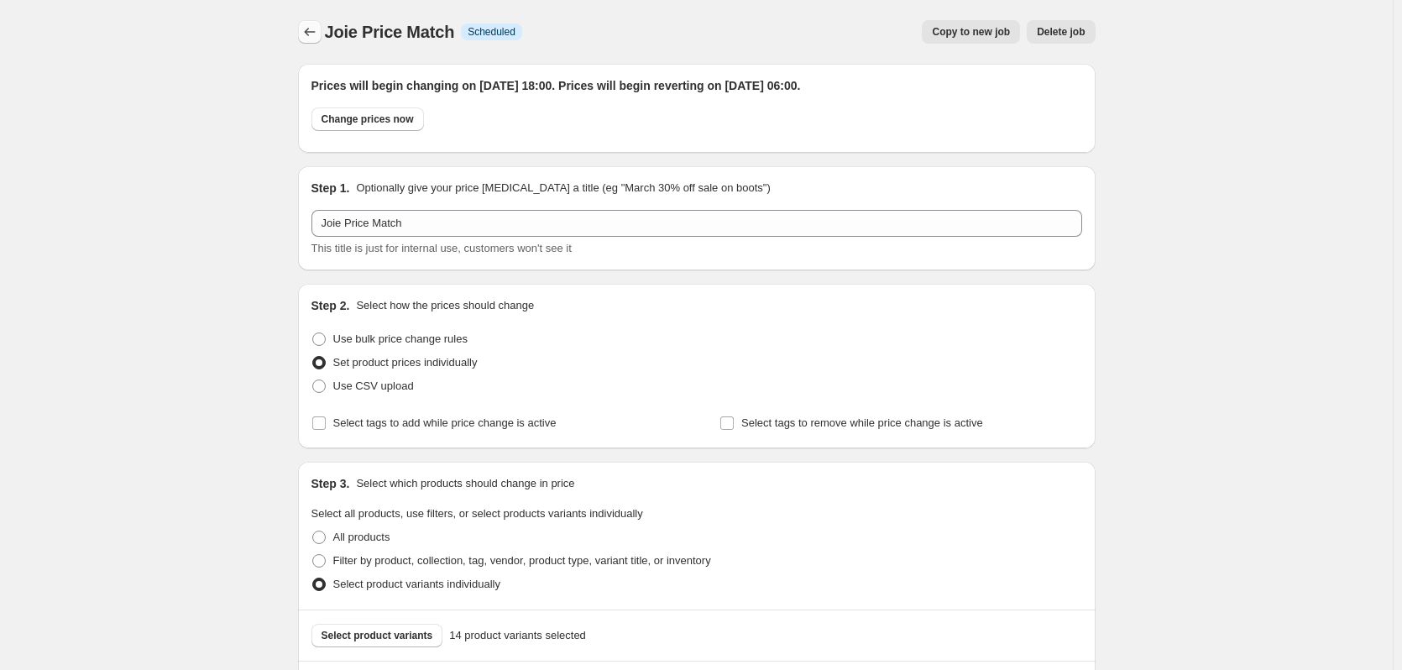
click at [322, 30] on button "Price change jobs" at bounding box center [310, 32] width 24 height 24
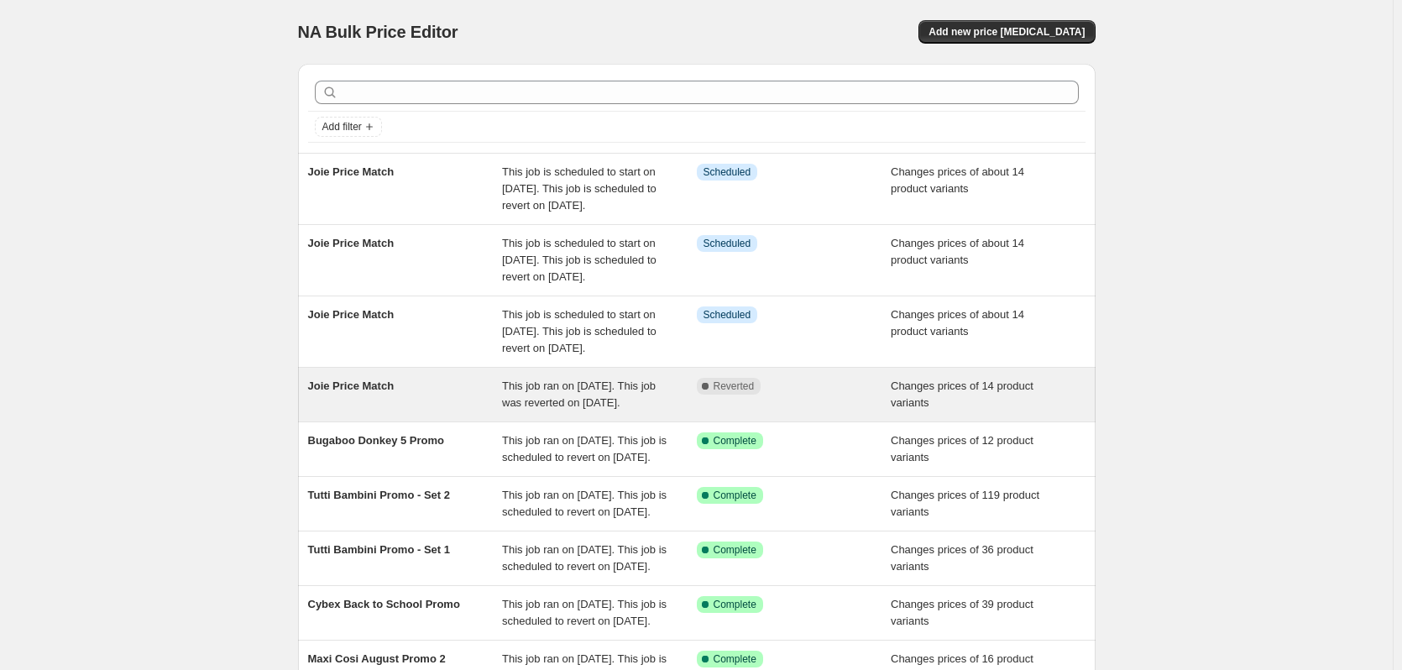
click at [533, 405] on span "This job ran on [DATE]. This job was reverted on [DATE]." at bounding box center [579, 394] width 154 height 29
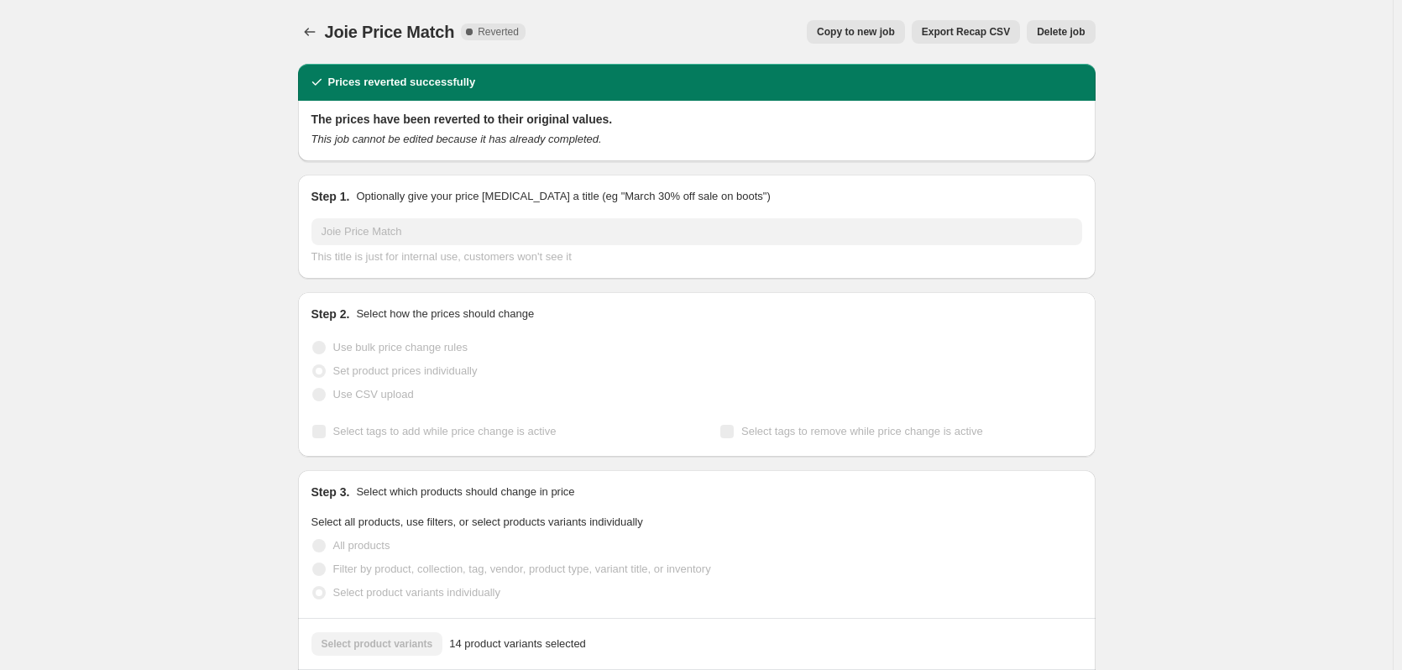
click at [1060, 29] on span "Delete job" at bounding box center [1061, 31] width 48 height 13
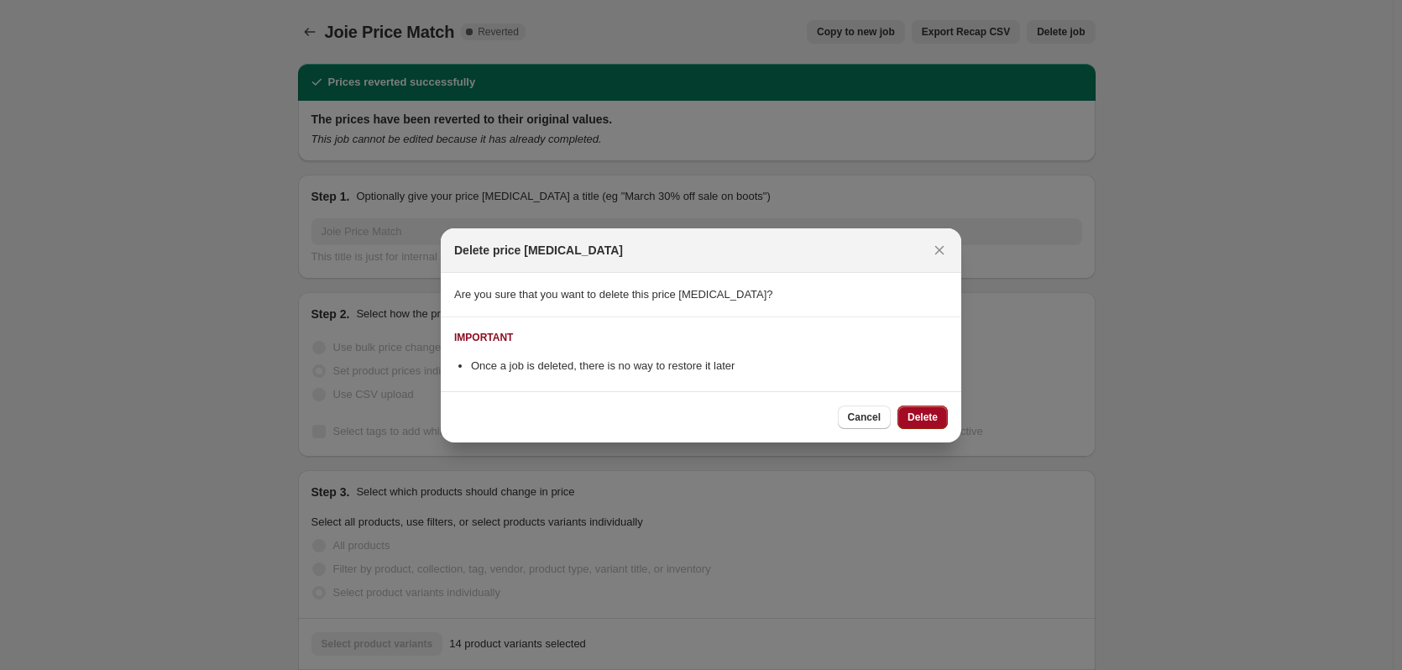
drag, startPoint x: 915, startPoint y: 414, endPoint x: 872, endPoint y: 365, distance: 65.4
click at [914, 412] on span "Delete" at bounding box center [923, 417] width 30 height 13
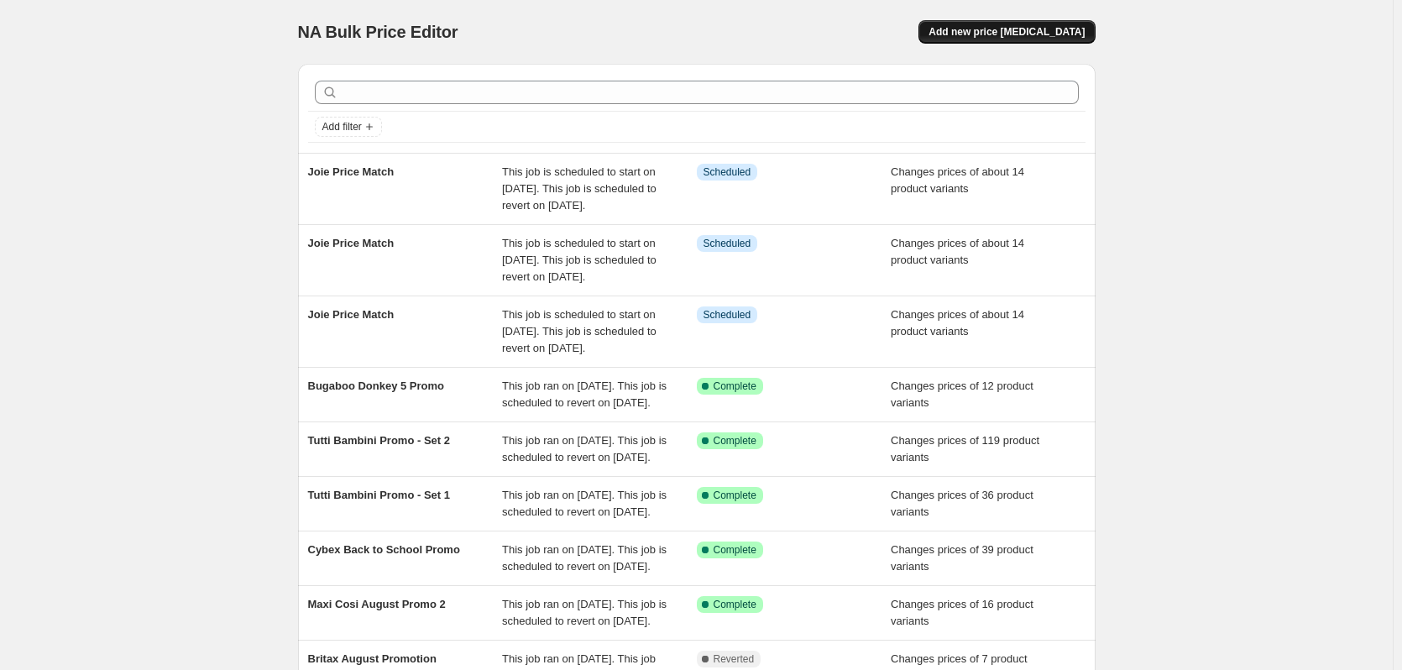
click at [1007, 35] on span "Add new price [MEDICAL_DATA]" at bounding box center [1007, 31] width 156 height 13
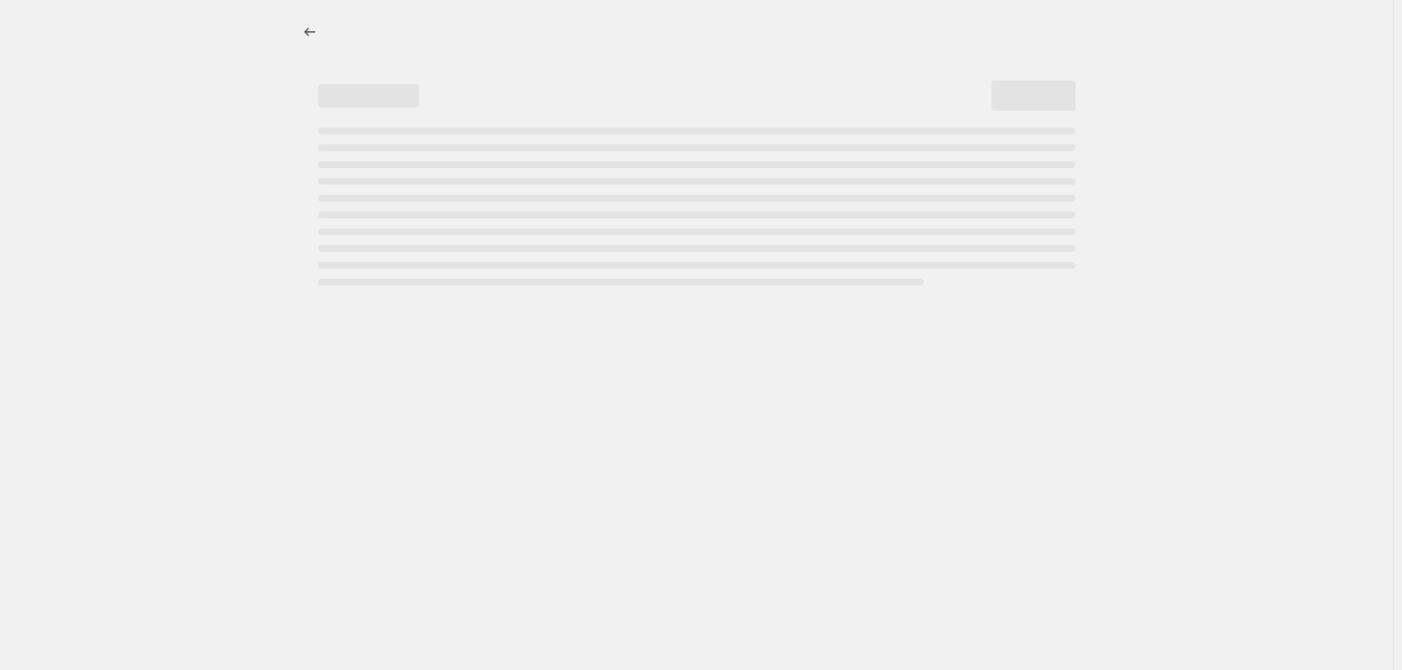
select select "percentage"
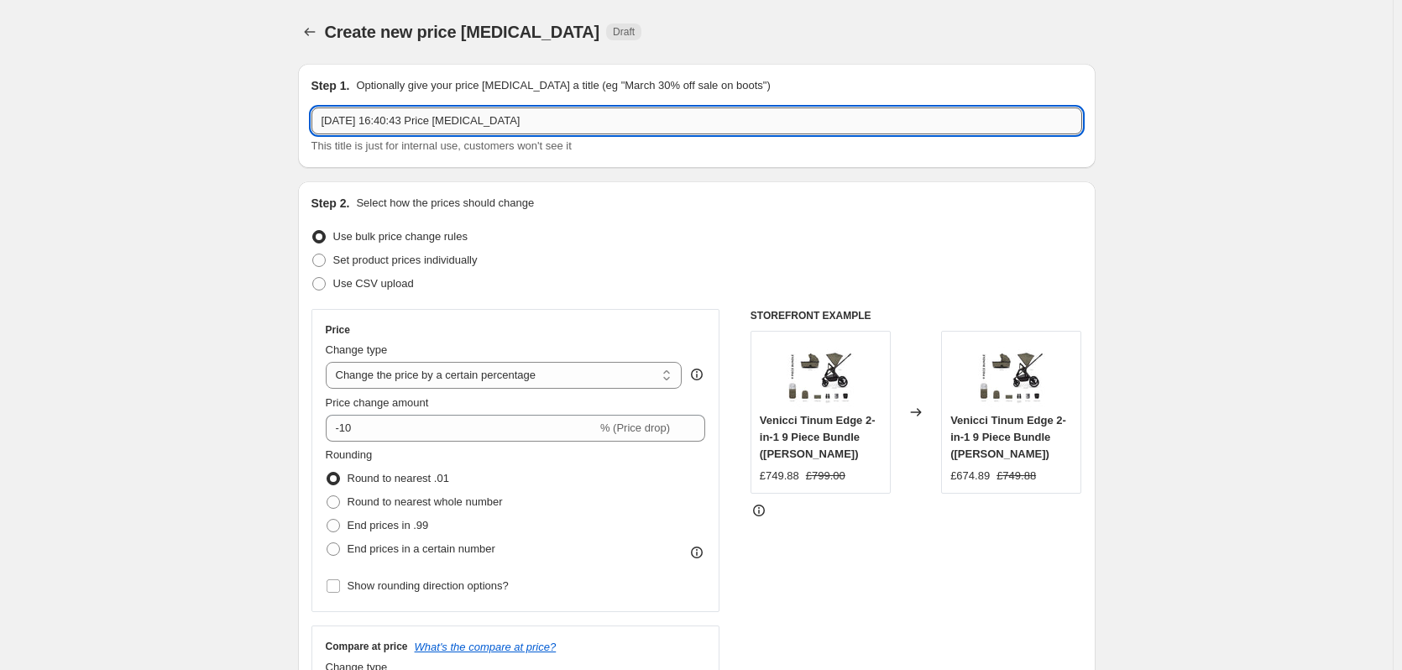
click at [467, 119] on input "[DATE] 16:40:43 Price [MEDICAL_DATA]" at bounding box center [697, 120] width 771 height 27
type input "Maxi Cosi Price Match"
click at [437, 265] on span "Set product prices individually" at bounding box center [405, 260] width 144 height 13
click at [313, 254] on input "Set product prices individually" at bounding box center [312, 254] width 1 height 1
radio input "true"
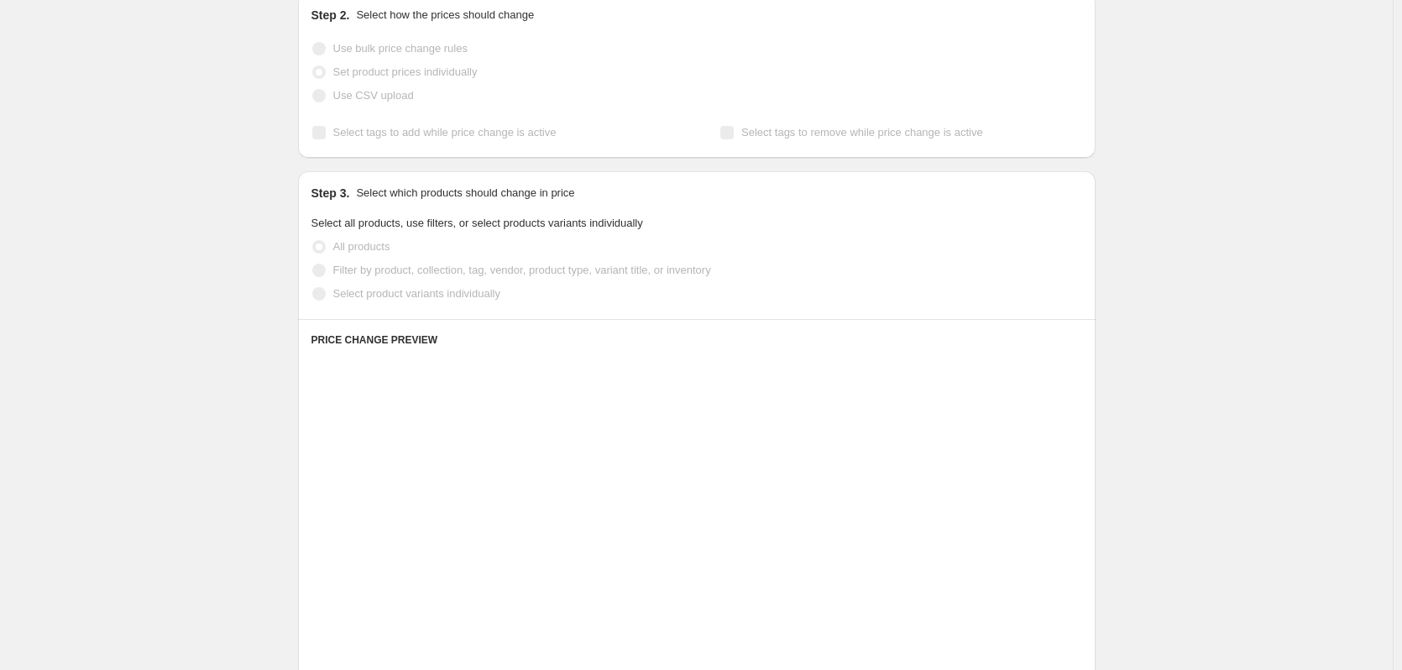
scroll to position [252, 0]
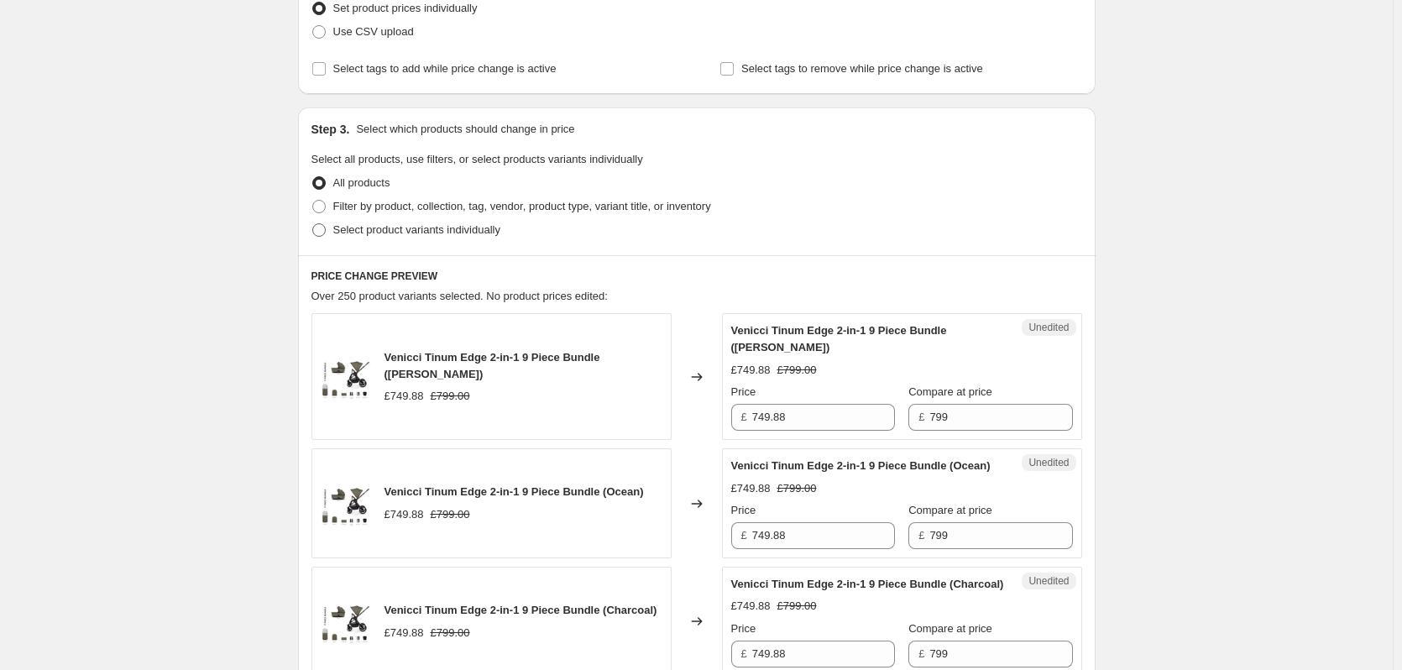
click at [424, 233] on span "Select product variants individually" at bounding box center [416, 229] width 167 height 13
click at [313, 224] on input "Select product variants individually" at bounding box center [312, 223] width 1 height 1
radio input "true"
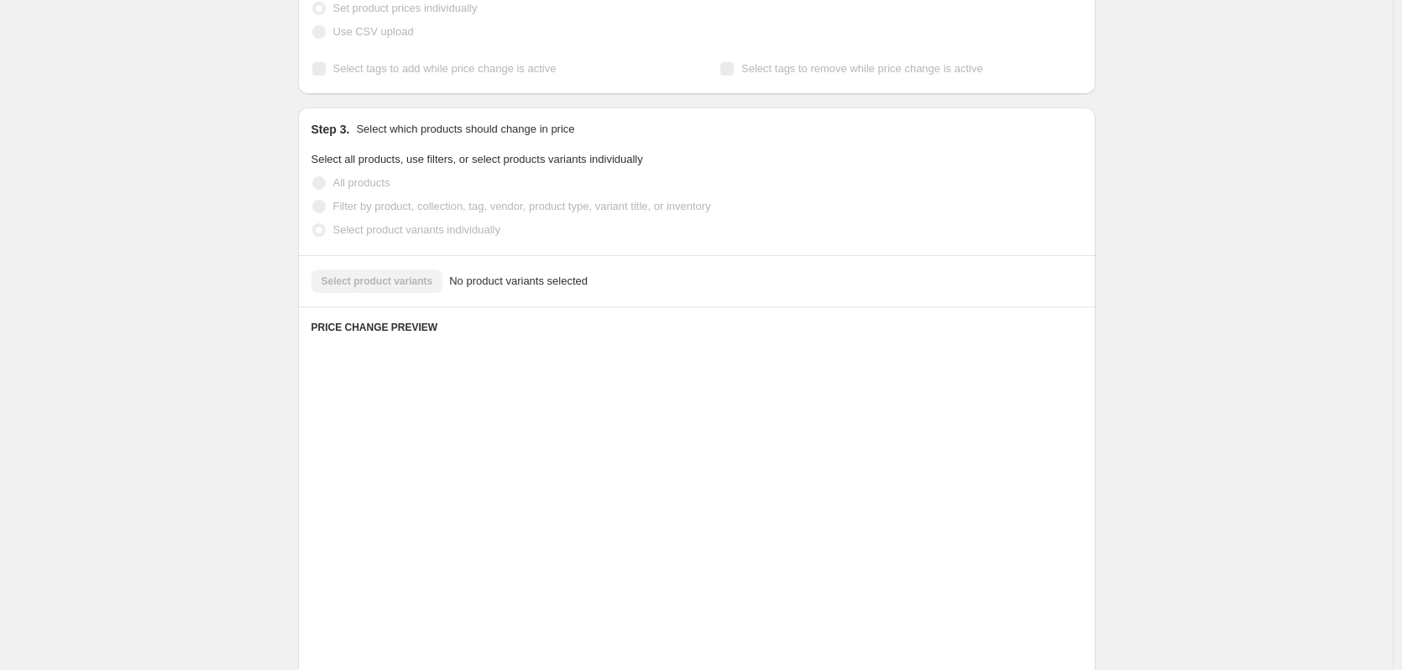
scroll to position [212, 0]
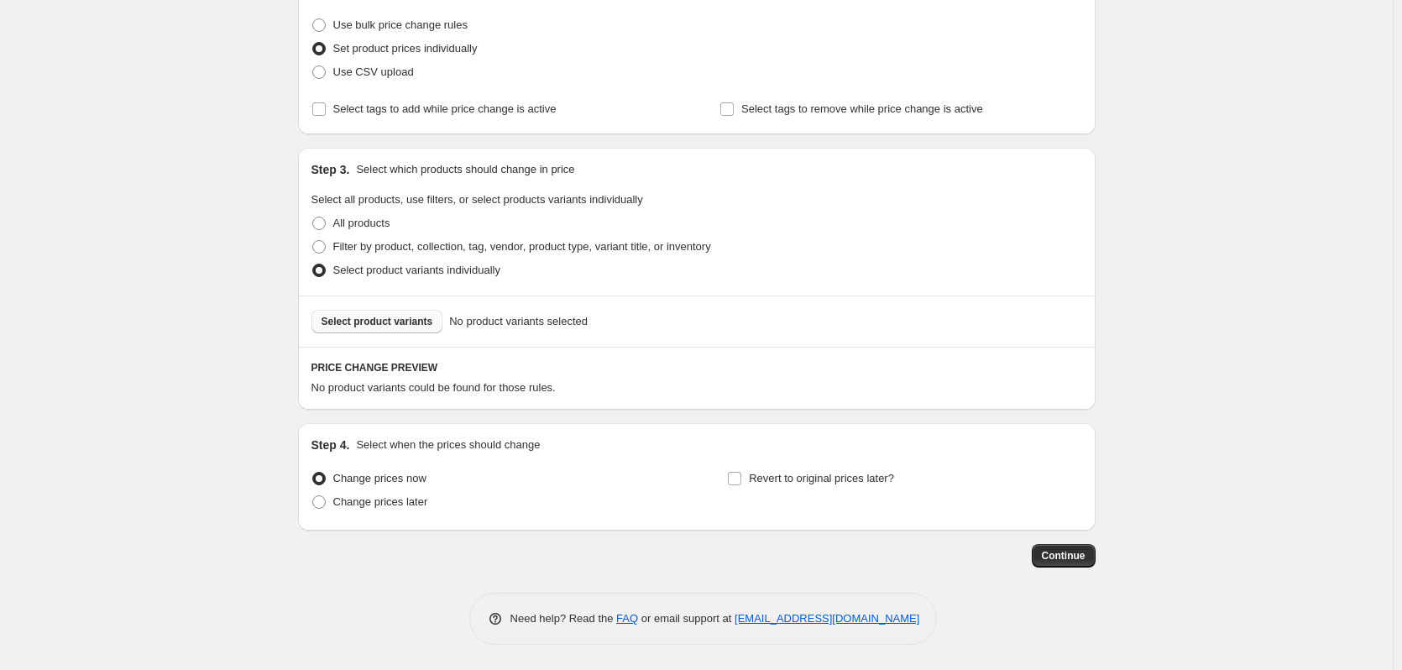
click at [359, 330] on button "Select product variants" at bounding box center [378, 322] width 132 height 24
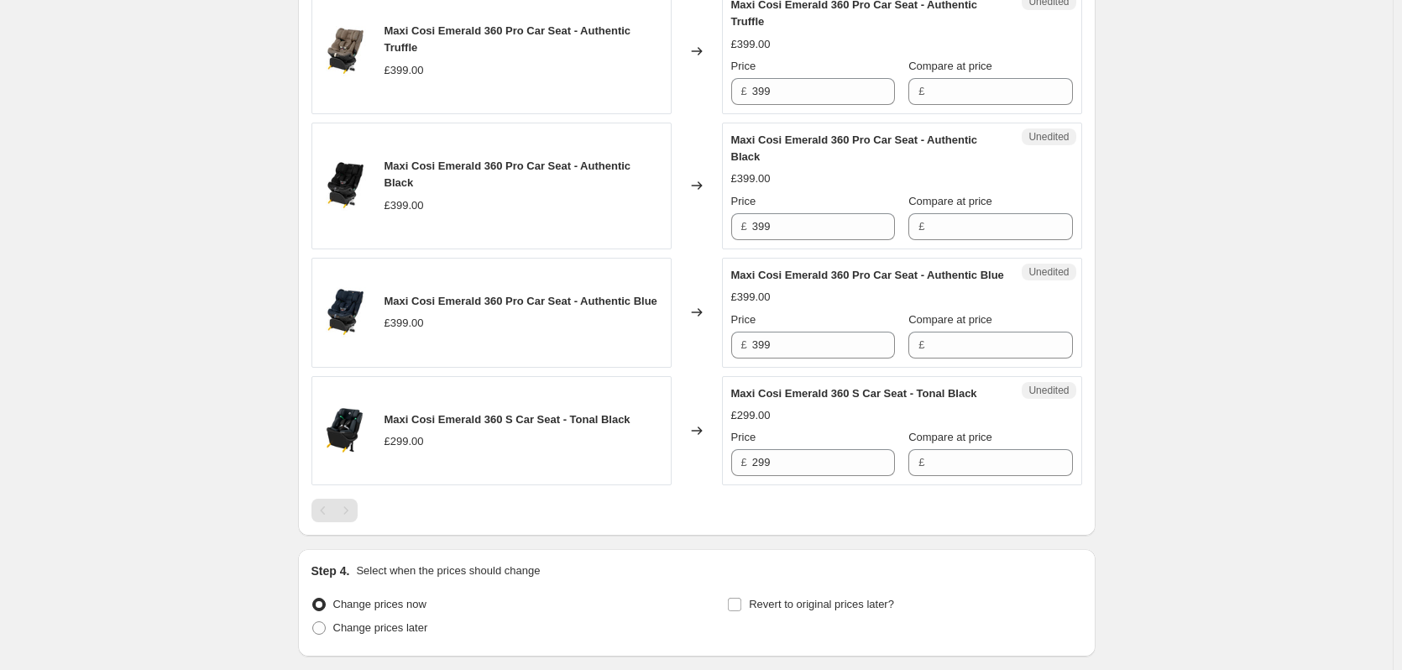
scroll to position [799, 0]
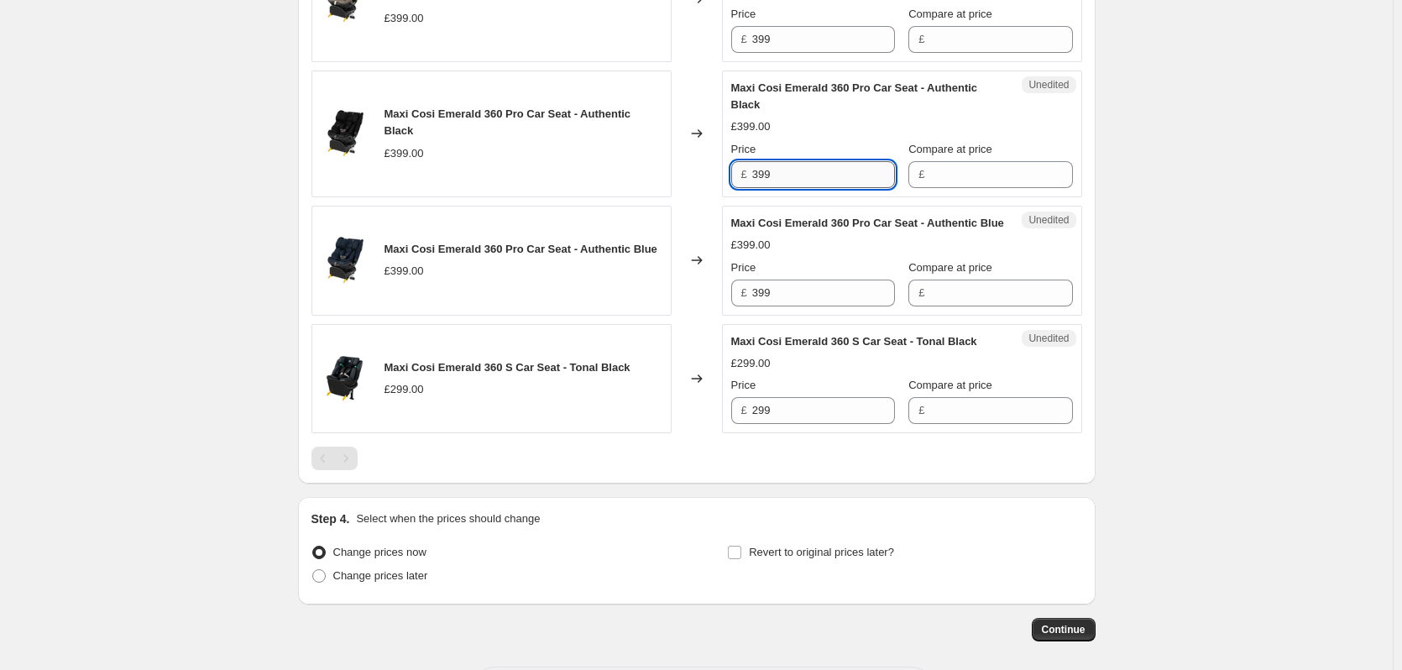
click at [796, 188] on input "399" at bounding box center [823, 174] width 143 height 27
click at [999, 197] on div "Unedited Maxi Cosi Emerald 360 Pro Car Seat - Authentic Black £399.00 Price £ 3…" at bounding box center [902, 134] width 360 height 127
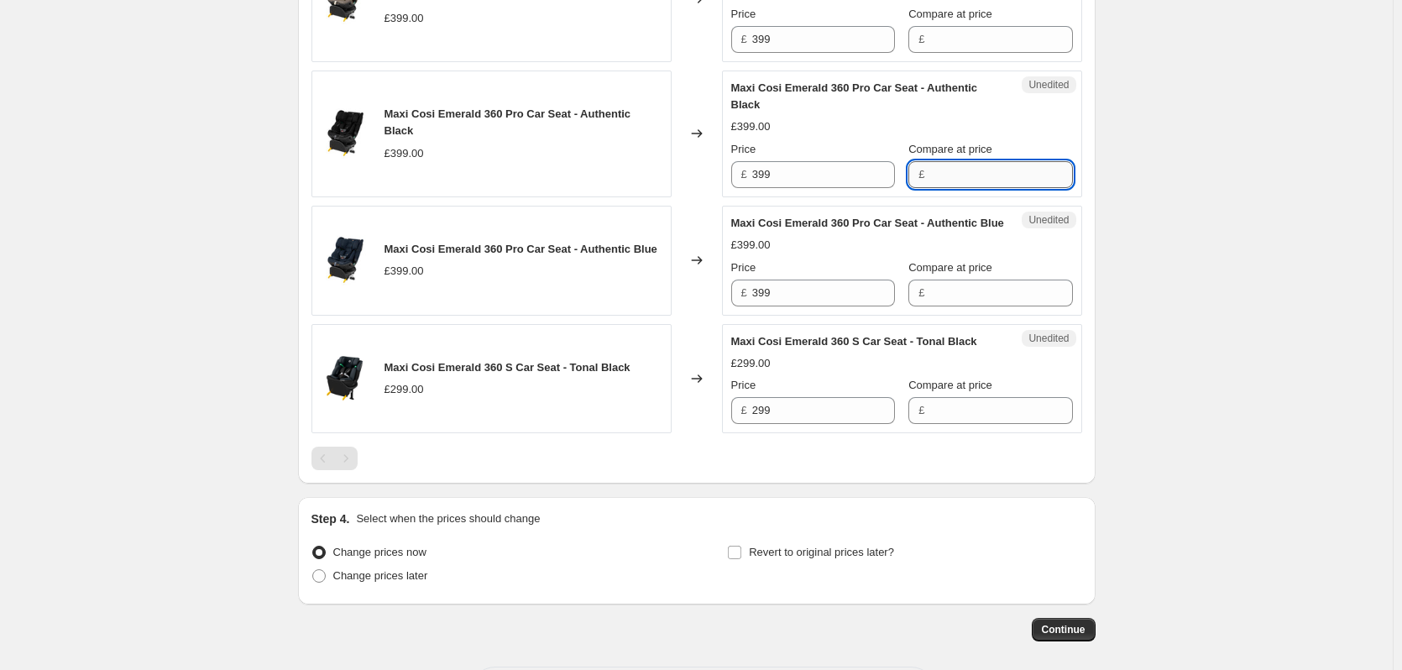
drag, startPoint x: 983, startPoint y: 190, endPoint x: 977, endPoint y: 202, distance: 14.3
click at [983, 188] on input "Compare at price" at bounding box center [1001, 174] width 143 height 27
paste input "399"
type input "399"
drag, startPoint x: 942, startPoint y: 326, endPoint x: 941, endPoint y: 375, distance: 49.6
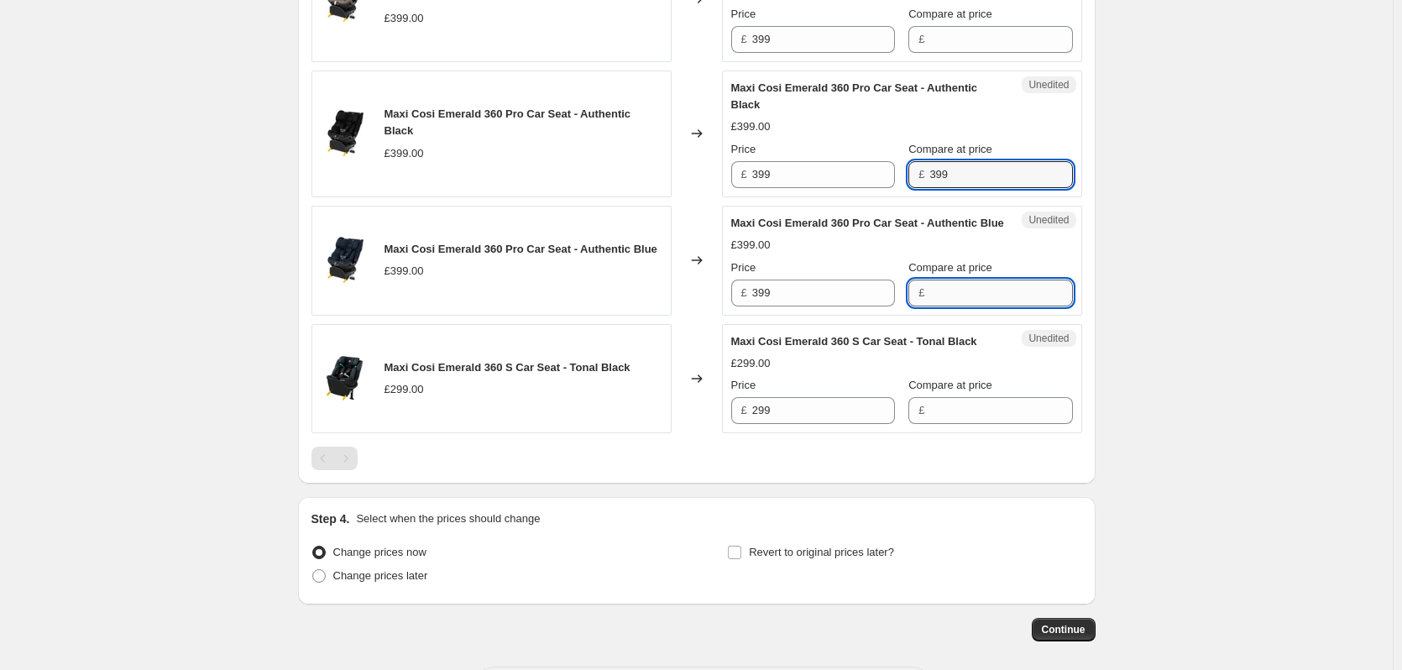
click at [942, 306] on input "Compare at price" at bounding box center [1001, 293] width 143 height 27
paste input "399"
type input "399"
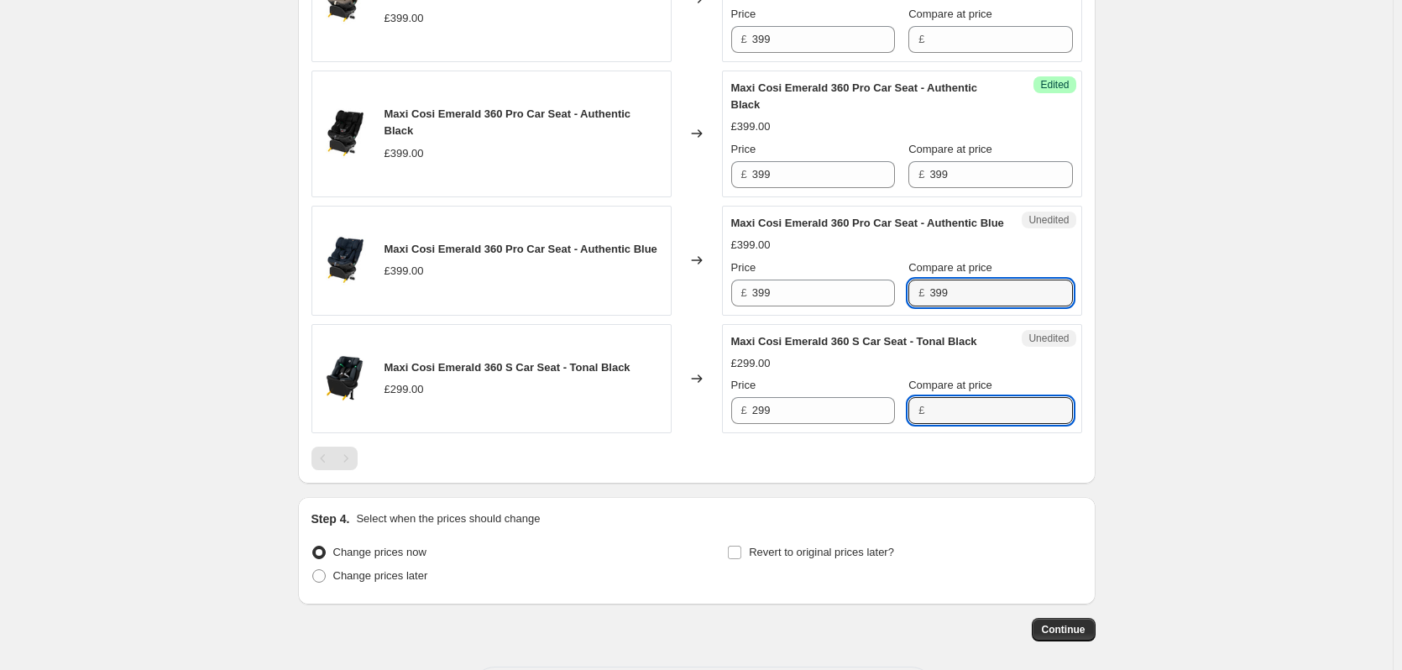
click at [945, 424] on input "Compare at price" at bounding box center [1001, 410] width 143 height 27
paste input "399"
type input "399"
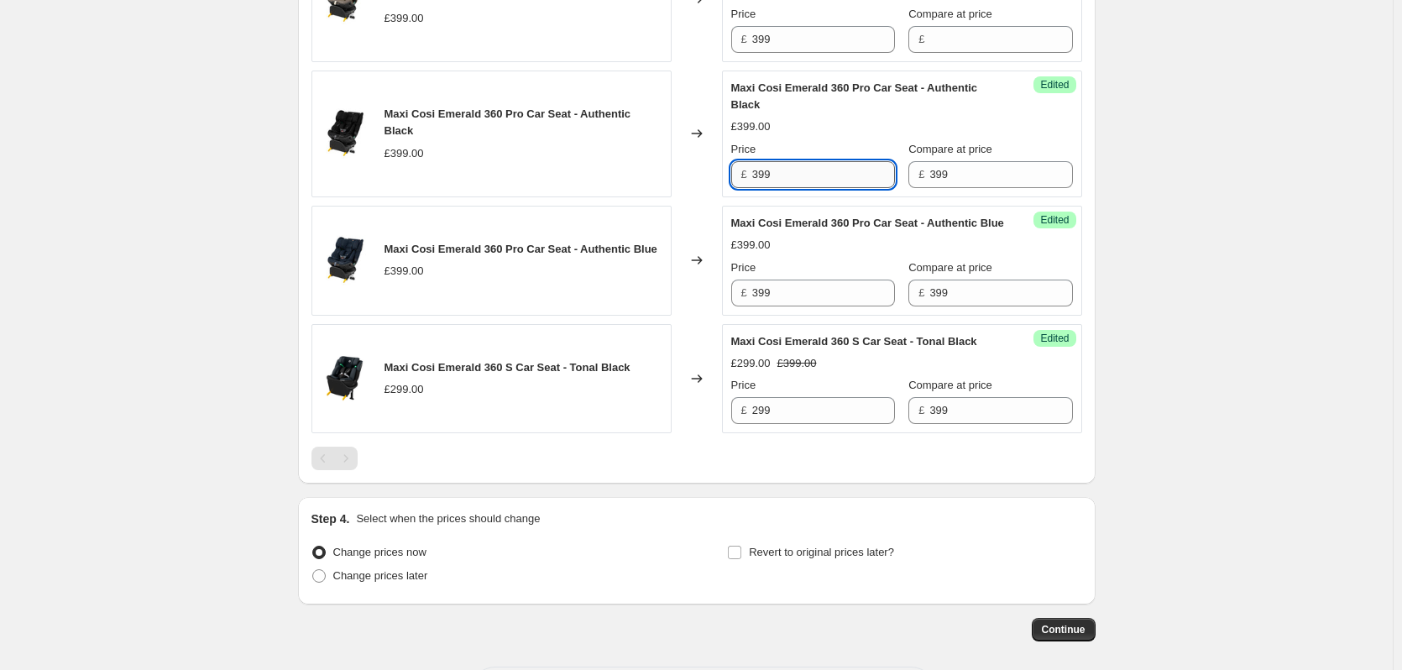
click at [793, 188] on input "399" at bounding box center [823, 174] width 143 height 27
type input "359.99"
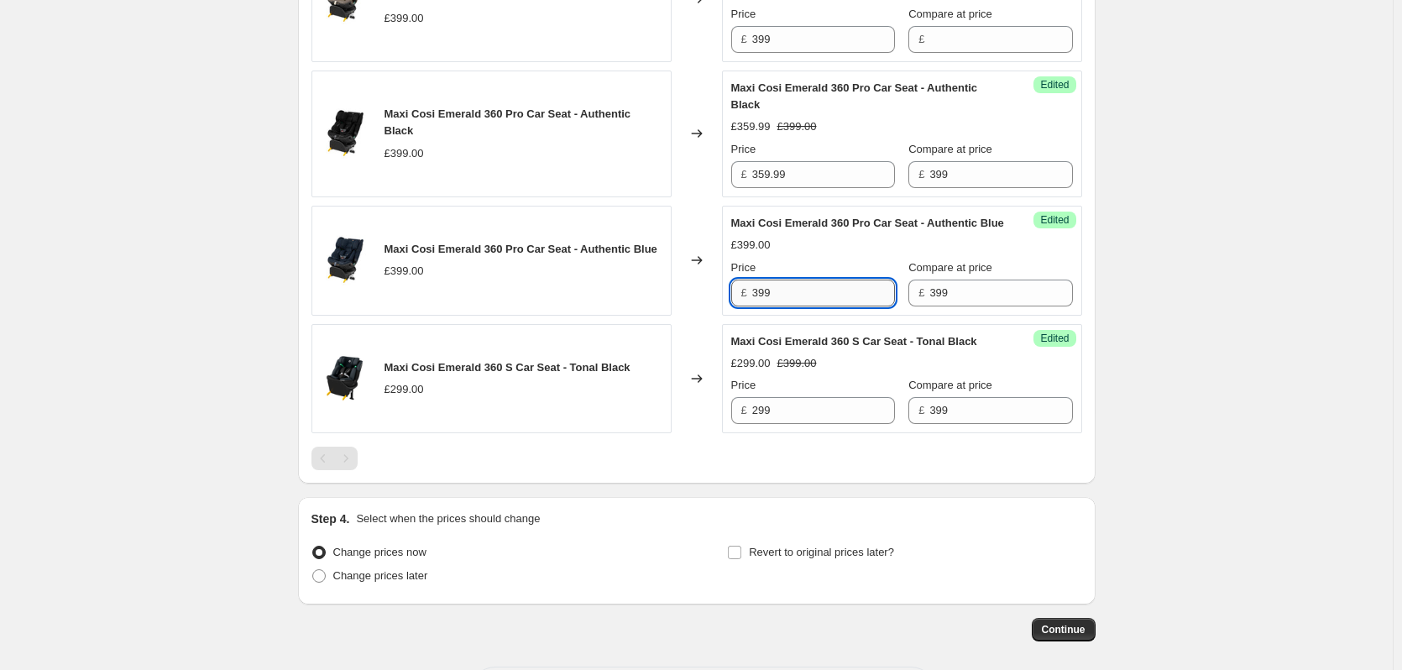
click at [807, 306] on input "399" at bounding box center [823, 293] width 143 height 27
paste input "59."
type input "359.99"
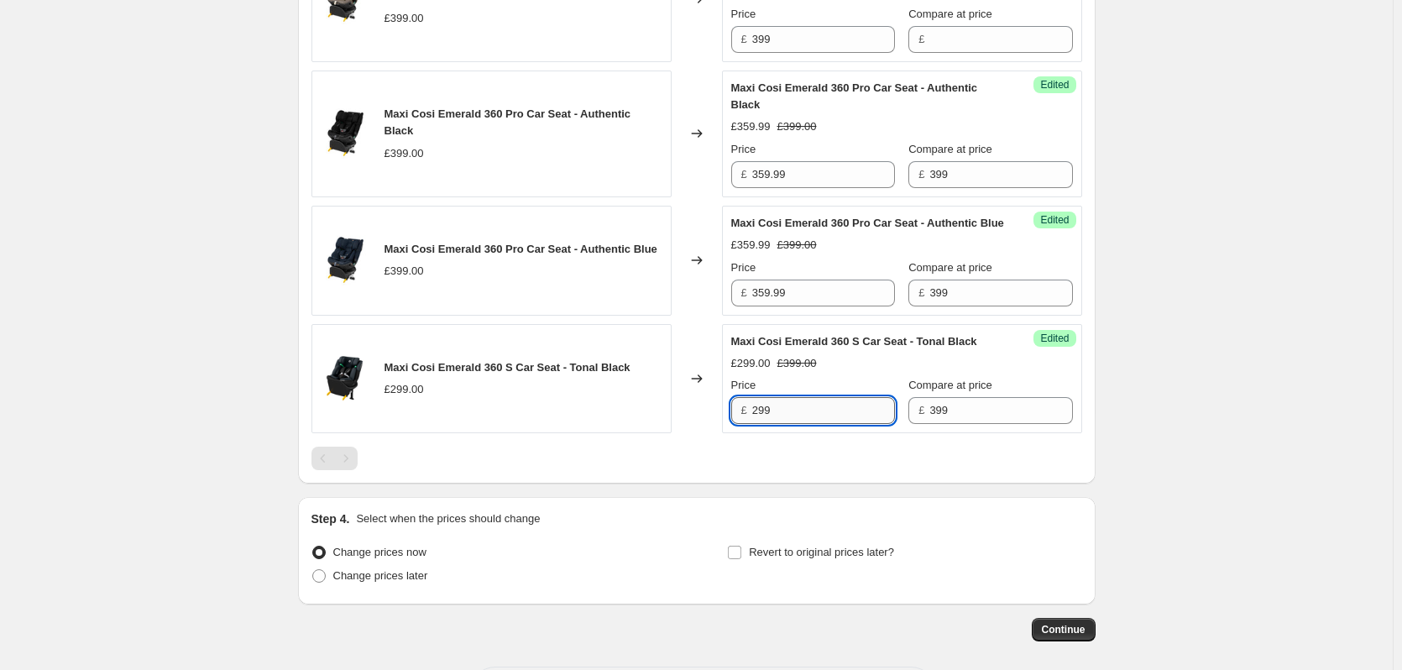
click at [795, 424] on input "299" at bounding box center [823, 410] width 143 height 27
paste input "359."
type input "359.99"
click at [813, 424] on input "359.99" at bounding box center [823, 410] width 143 height 27
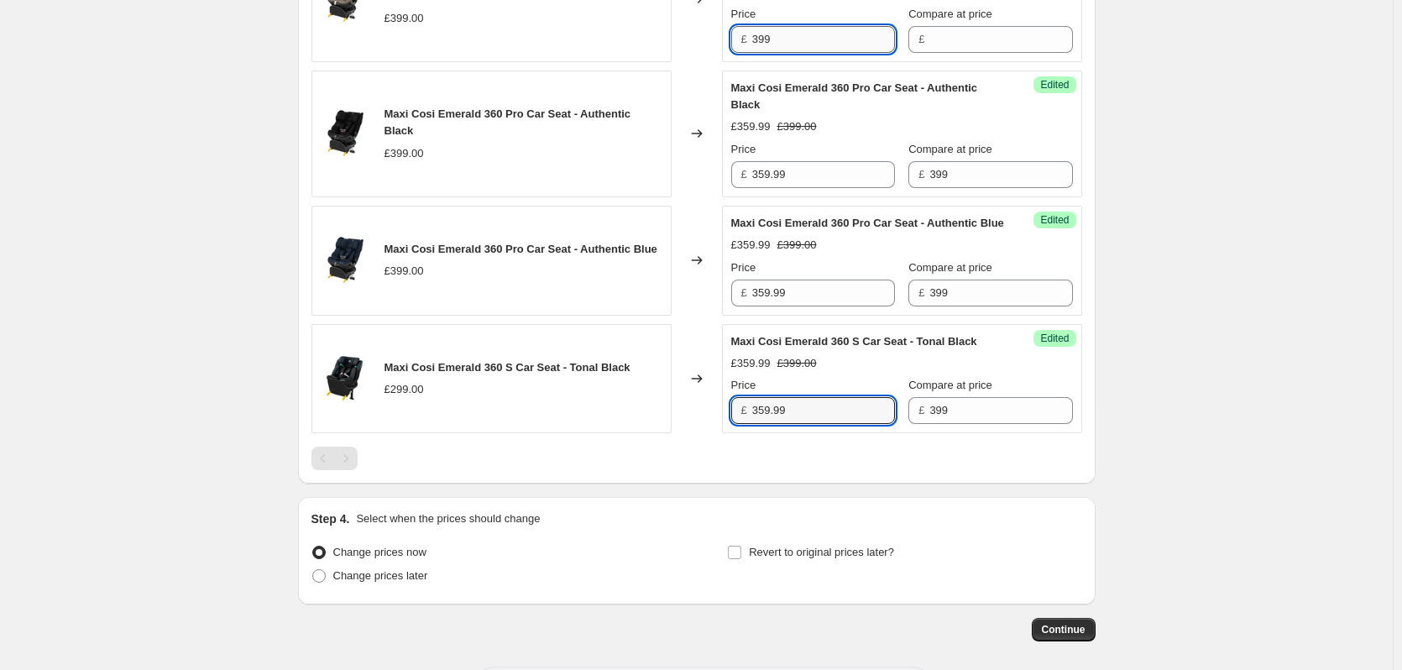
click at [831, 53] on input "399" at bounding box center [823, 39] width 143 height 27
paste input "59."
type input "359.99"
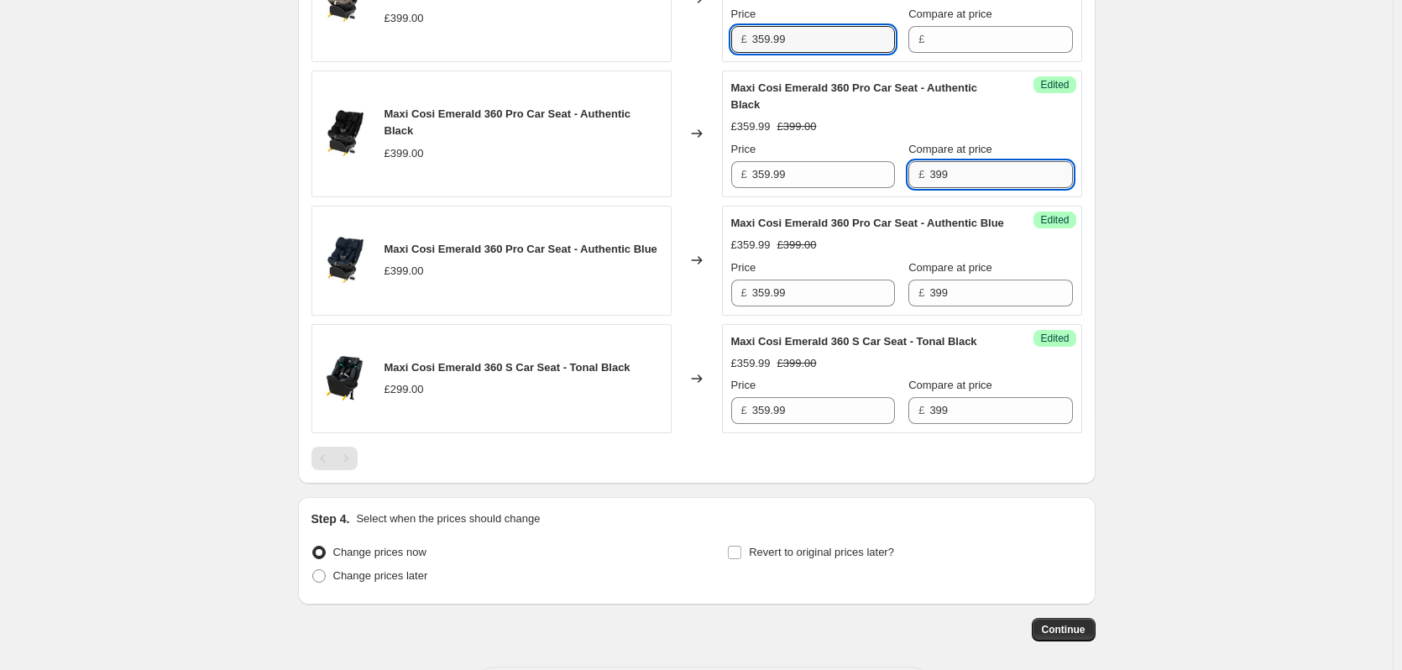
click at [930, 188] on div "Maxi Cosi Emerald 360 Pro Car Seat - Authentic Black £359.99 £399.00 Price £ 35…" at bounding box center [902, 134] width 342 height 108
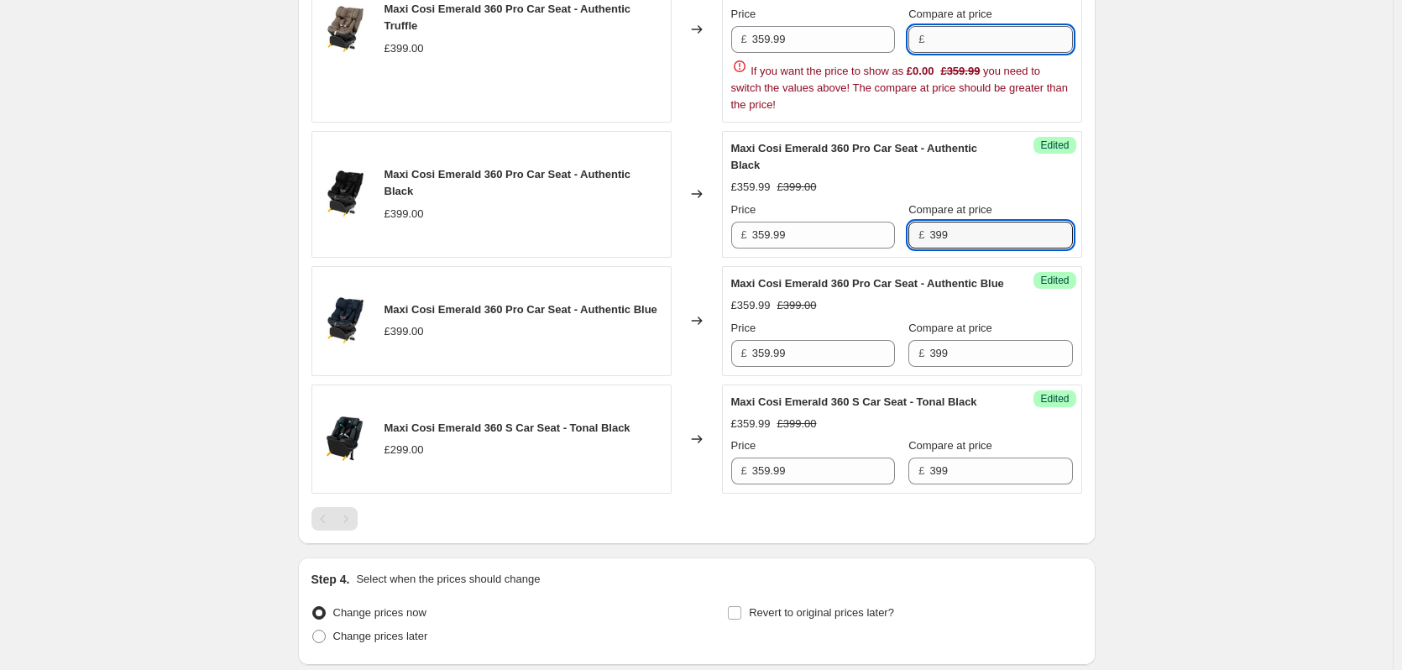
click at [972, 45] on input "Compare at price" at bounding box center [1001, 39] width 143 height 27
paste input "399"
type input "399"
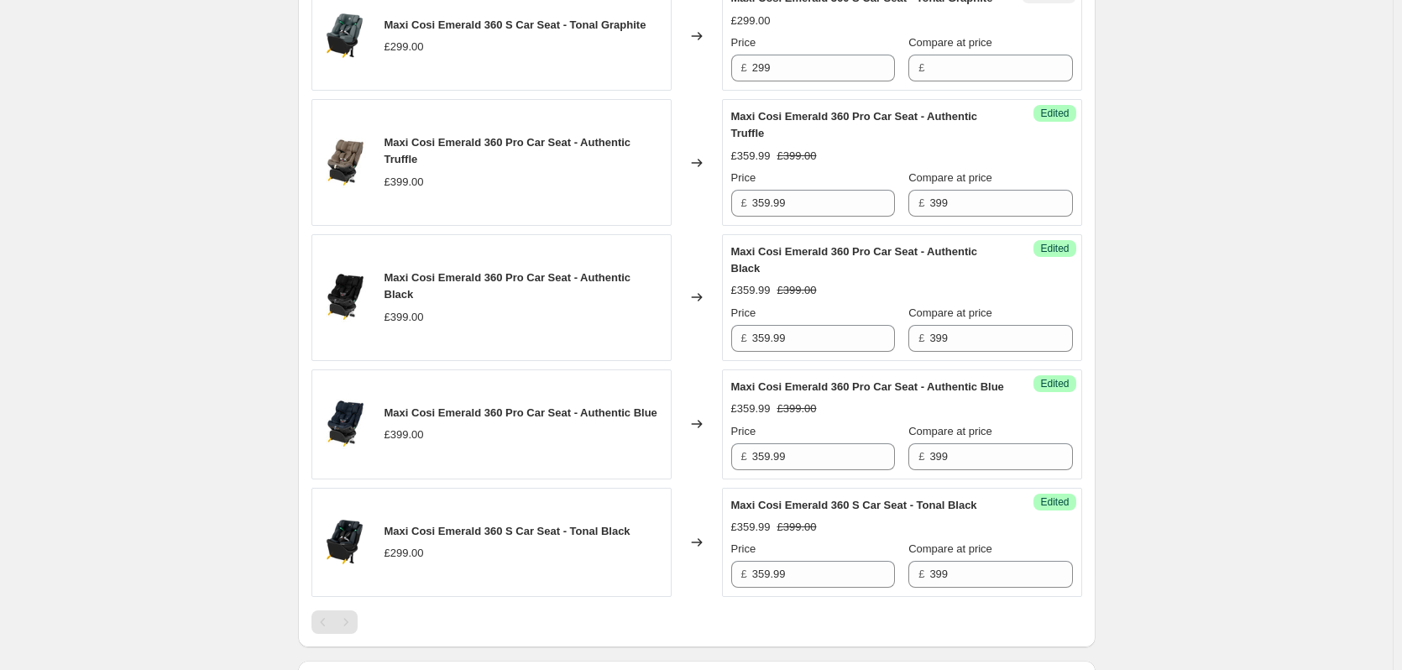
scroll to position [631, 0]
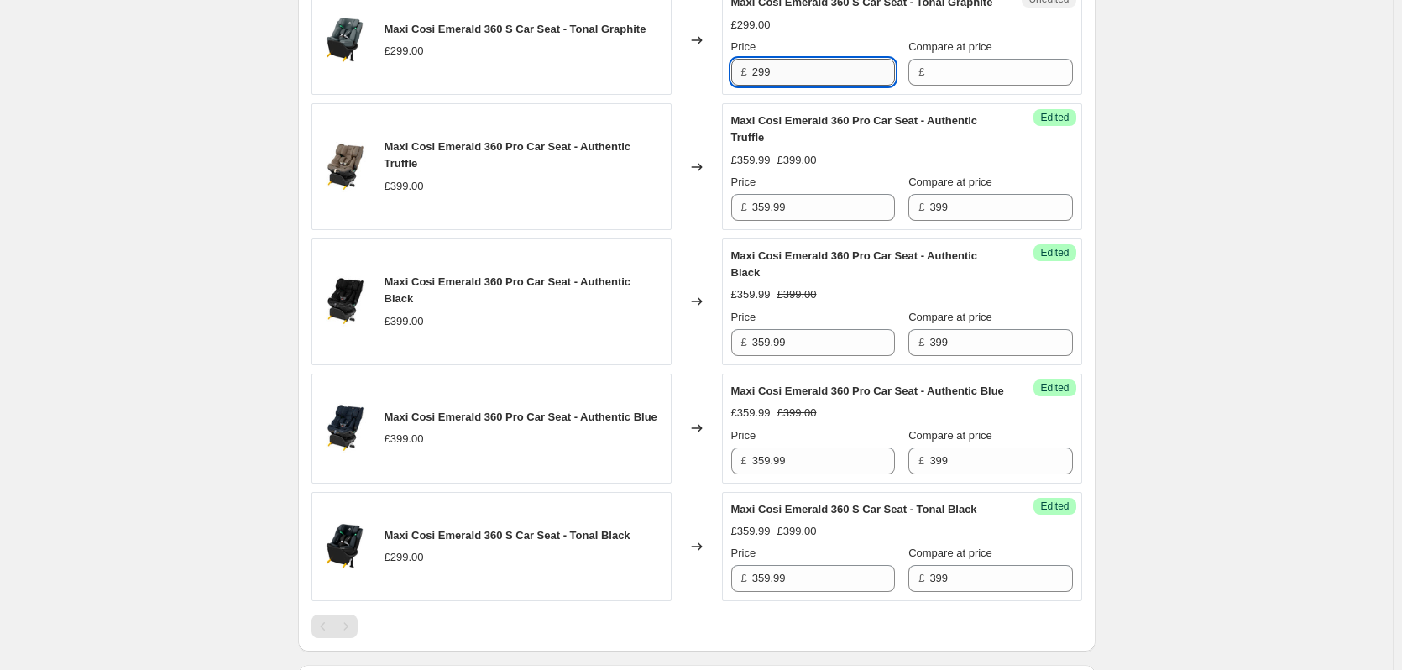
click at [789, 82] on input "299" at bounding box center [823, 72] width 143 height 27
click at [1005, 86] on input "Compare at price" at bounding box center [1001, 72] width 143 height 27
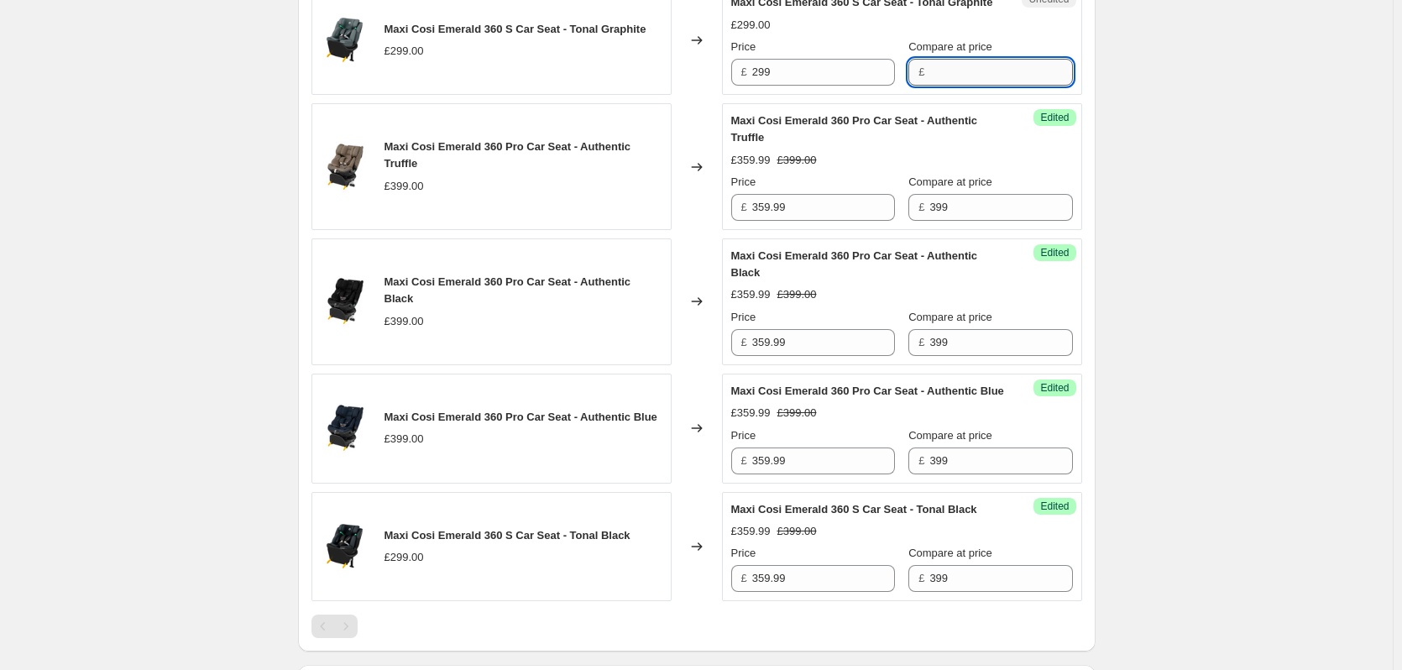
paste input "299"
type input "299"
click at [952, 592] on input "399" at bounding box center [1001, 578] width 143 height 27
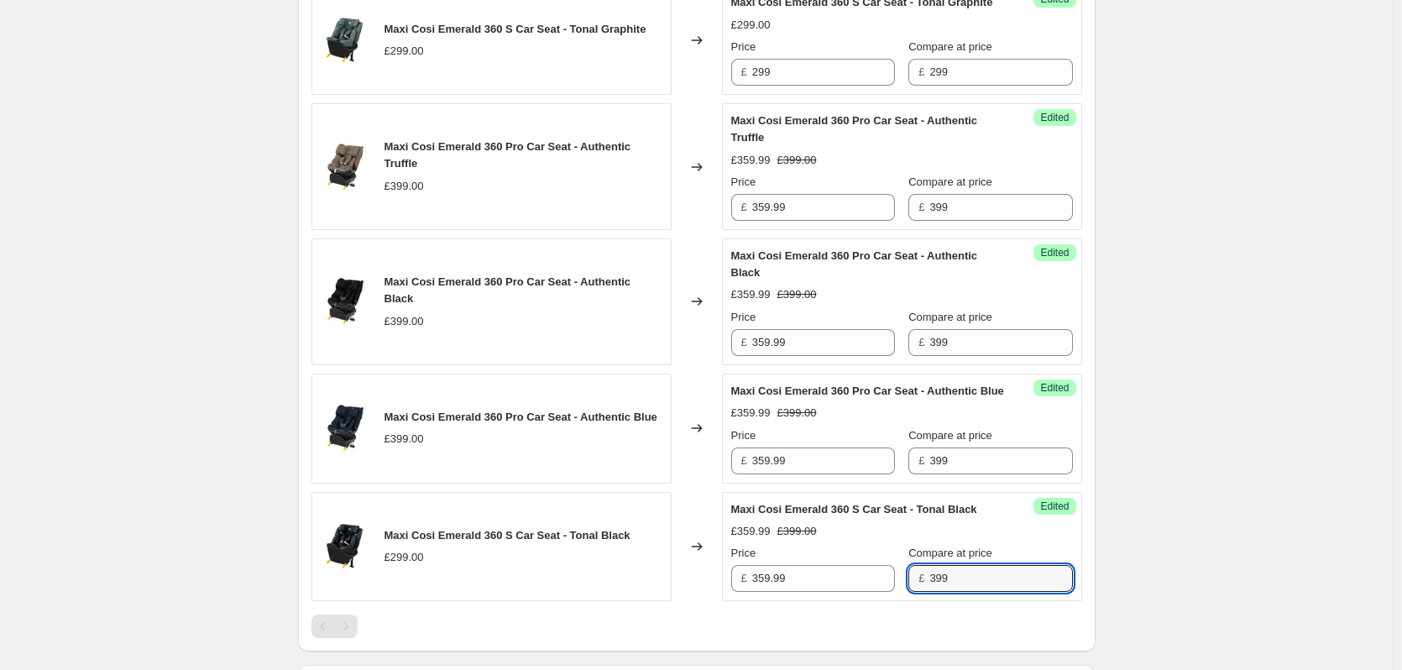
paste input "2"
type input "299"
drag, startPoint x: 1213, startPoint y: 551, endPoint x: 1208, endPoint y: 536, distance: 15.7
click at [1213, 549] on div "Create new price [MEDICAL_DATA]. This page is ready Create new price [MEDICAL_D…" at bounding box center [696, 140] width 1393 height 1543
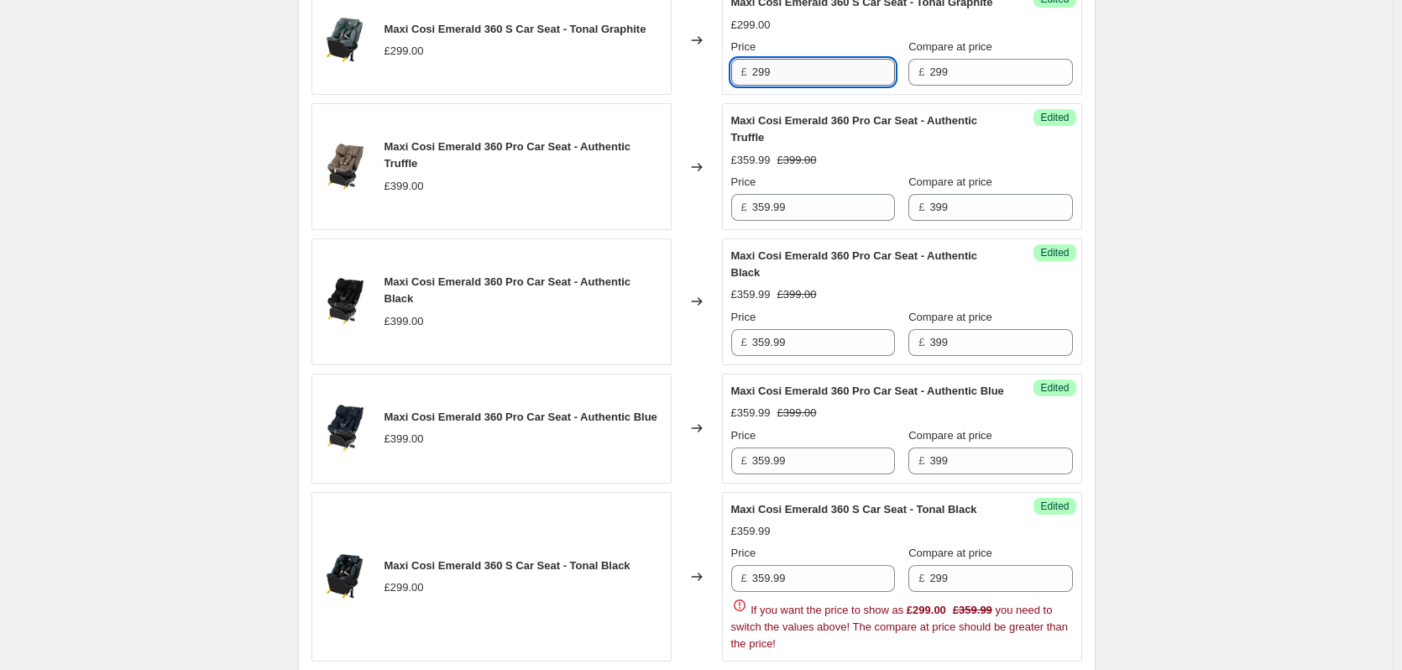
click at [788, 86] on input "299" at bounding box center [823, 72] width 143 height 27
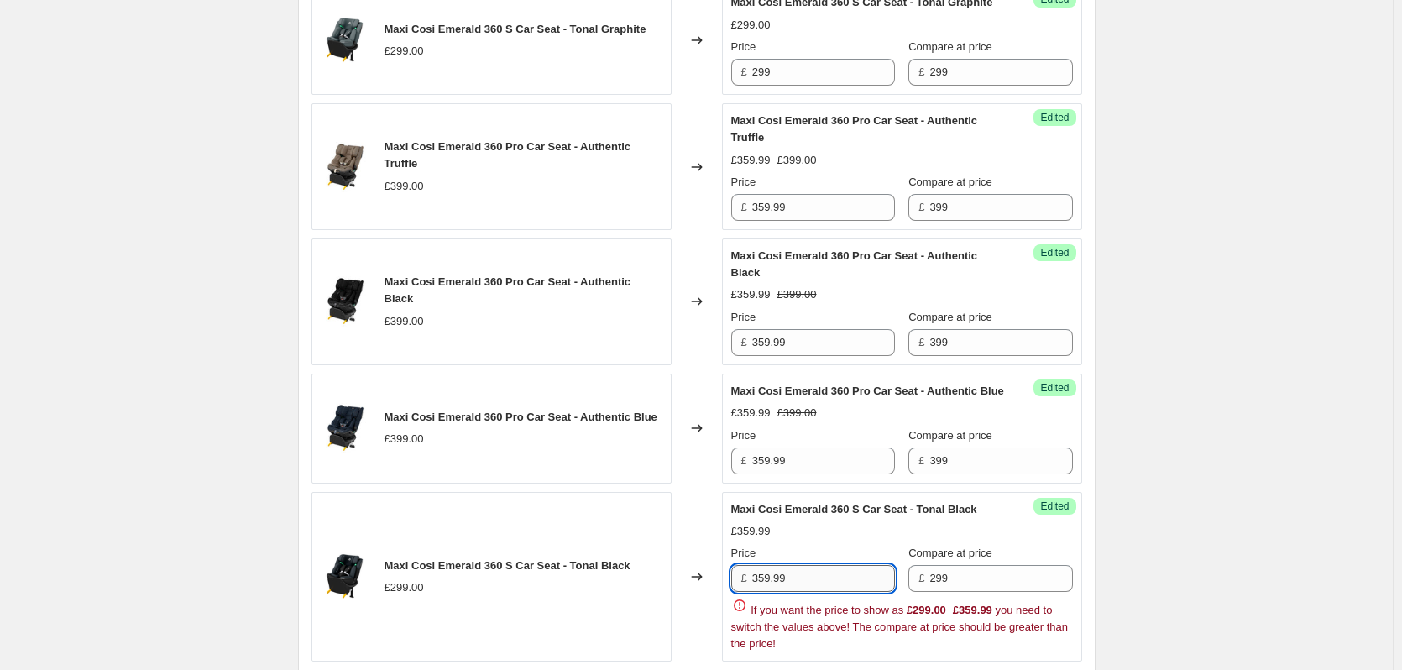
click at [809, 592] on input "359.99" at bounding box center [823, 578] width 143 height 27
paste input "2"
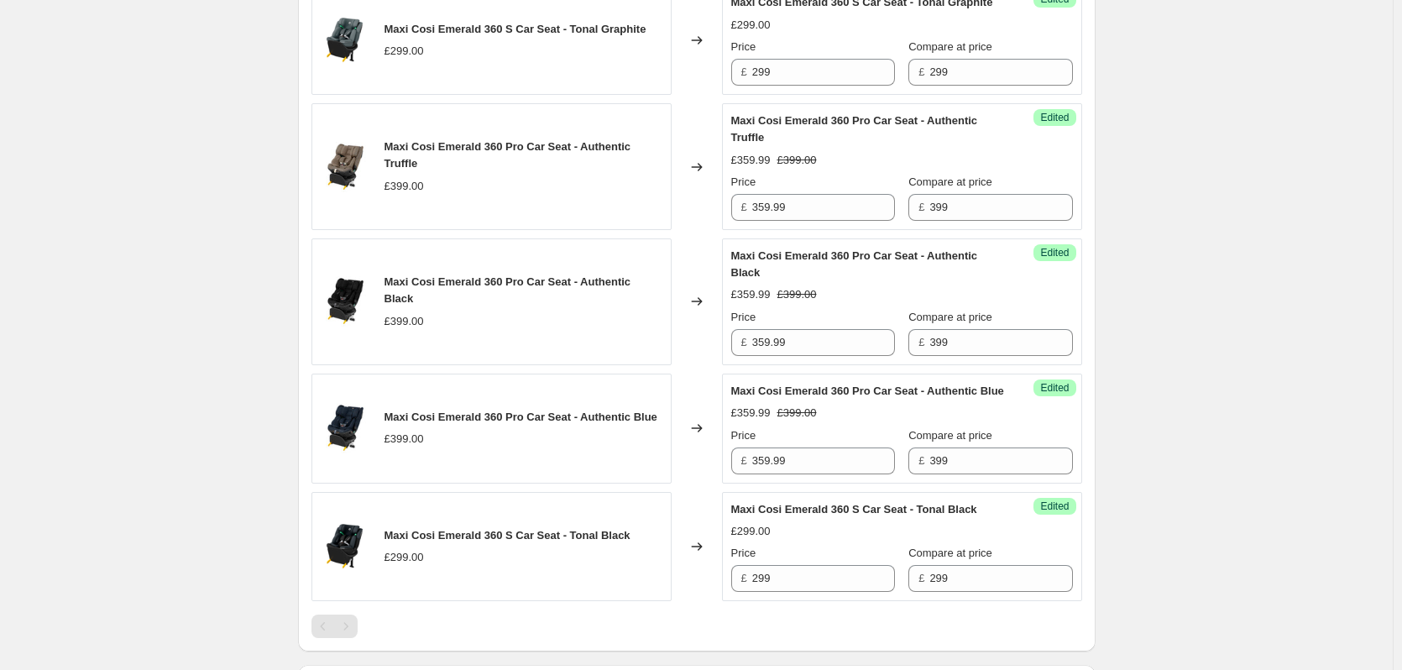
click at [1258, 533] on div "Create new price [MEDICAL_DATA]. This page is ready Create new price [MEDICAL_D…" at bounding box center [696, 140] width 1393 height 1543
click at [804, 592] on input "299" at bounding box center [823, 578] width 143 height 27
type input "255"
click at [800, 86] on input "299" at bounding box center [823, 72] width 143 height 27
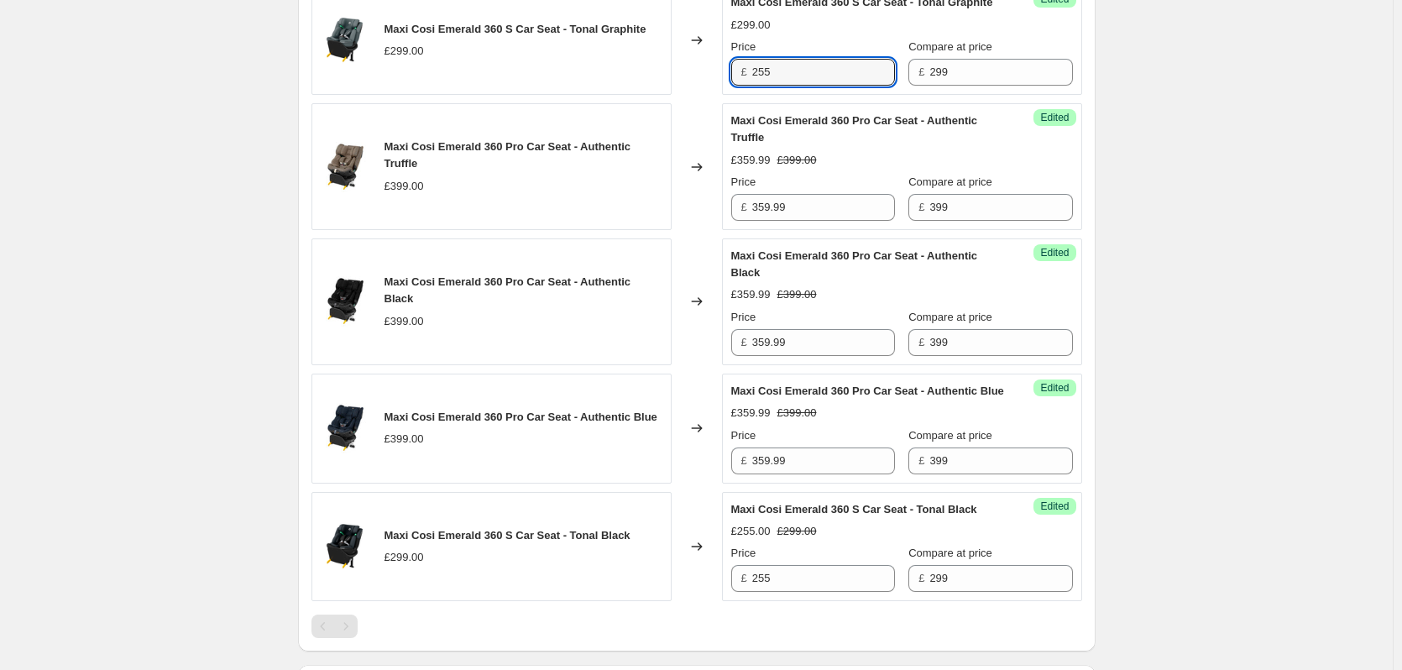
type input "255"
click at [122, 87] on div "Create new price [MEDICAL_DATA]. This page is ready Create new price [MEDICAL_D…" at bounding box center [696, 140] width 1393 height 1543
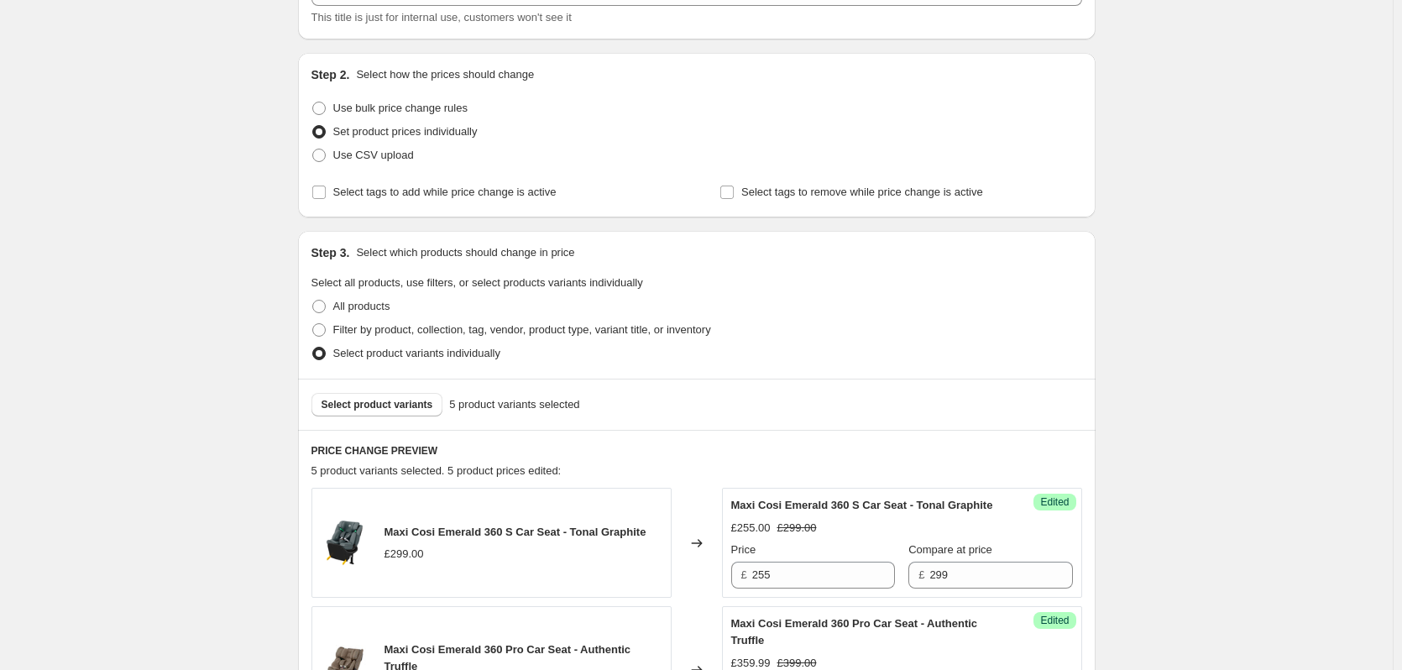
scroll to position [128, 0]
click at [369, 399] on button "Select product variants" at bounding box center [378, 406] width 132 height 24
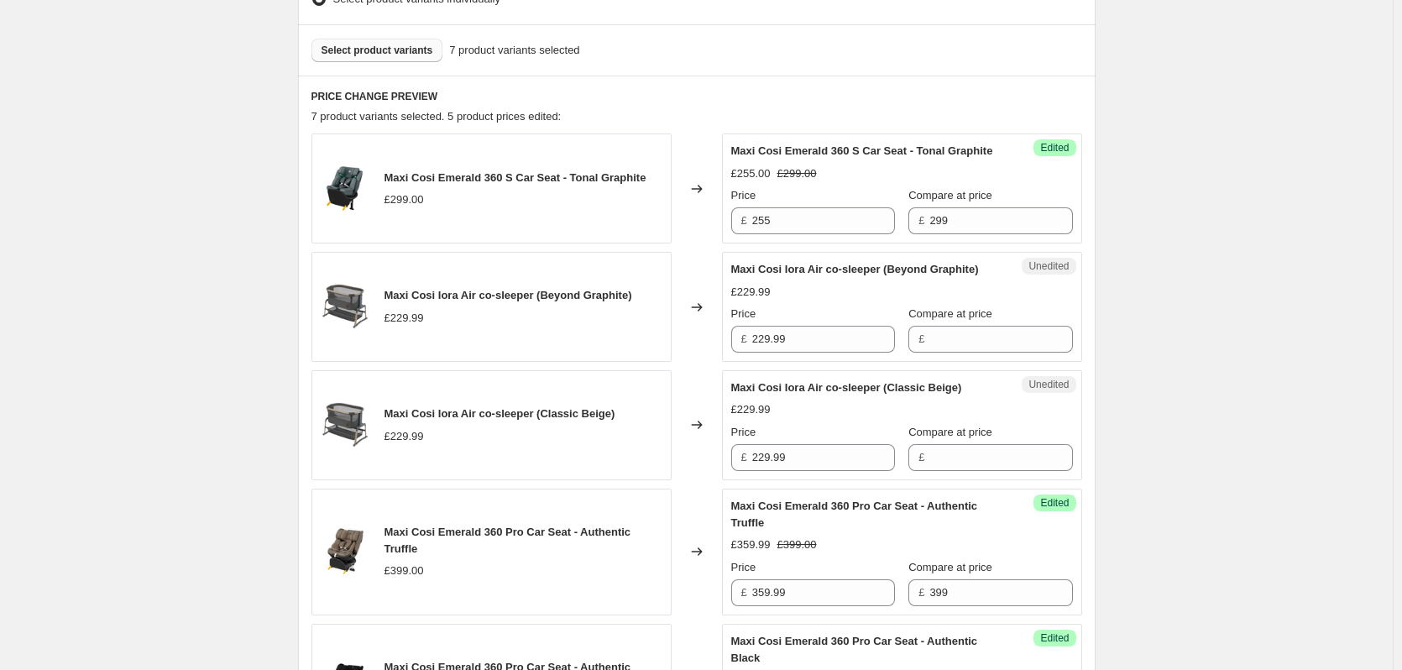
scroll to position [504, 0]
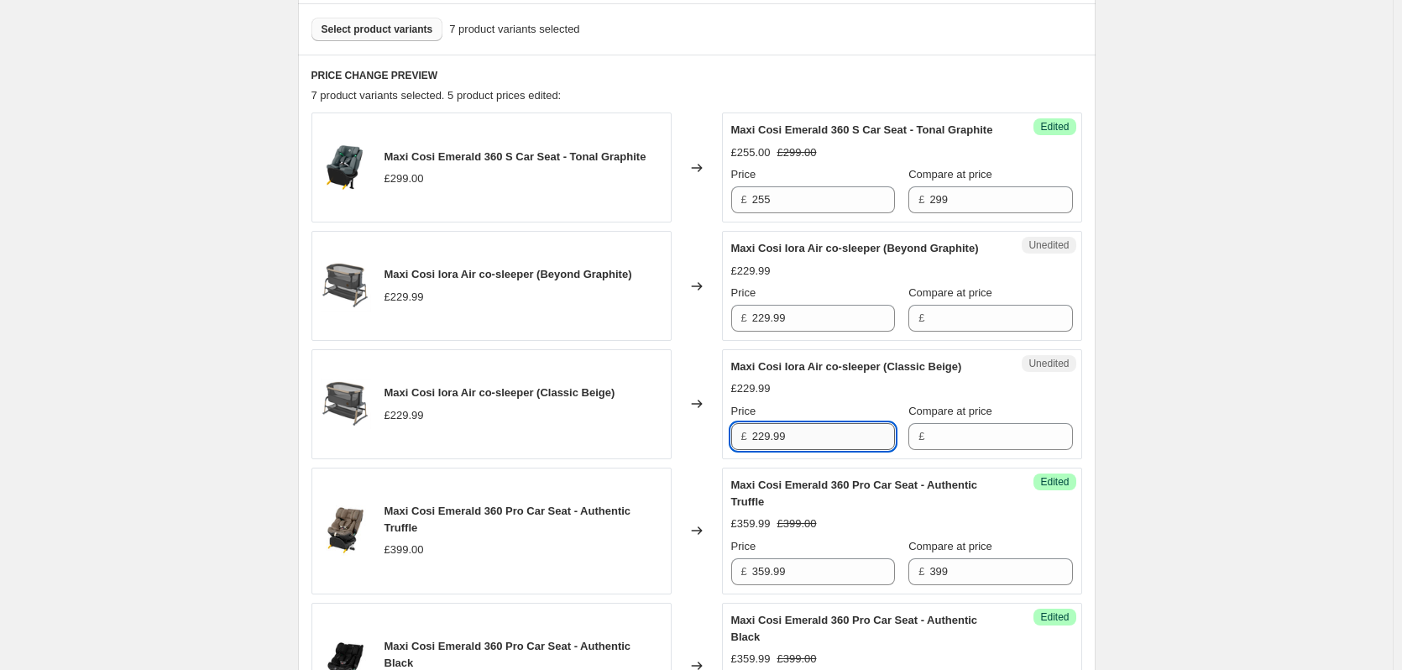
click at [828, 450] on input "229.99" at bounding box center [823, 436] width 143 height 27
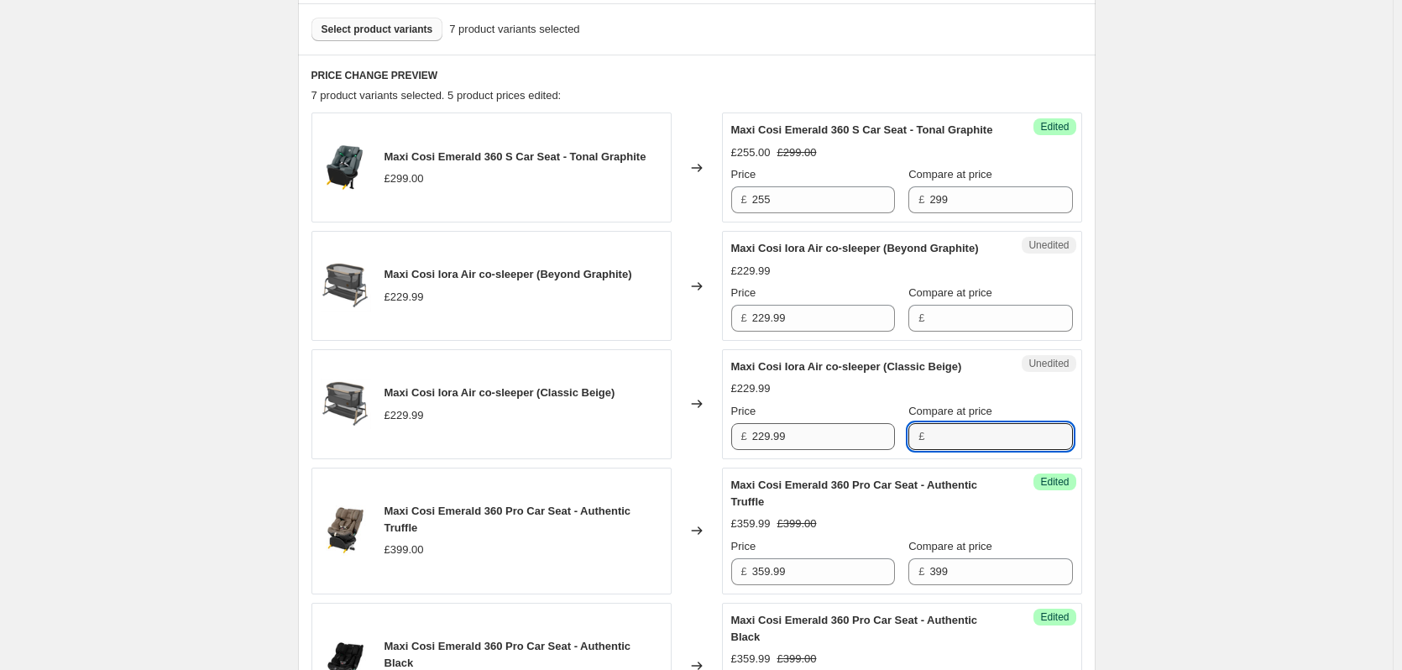
drag, startPoint x: 974, startPoint y: 479, endPoint x: 878, endPoint y: 474, distance: 95.8
click at [972, 450] on input "Compare at price" at bounding box center [1001, 436] width 143 height 27
paste input "229.99"
type input "229.99"
click at [809, 450] on input "229.99" at bounding box center [823, 436] width 143 height 27
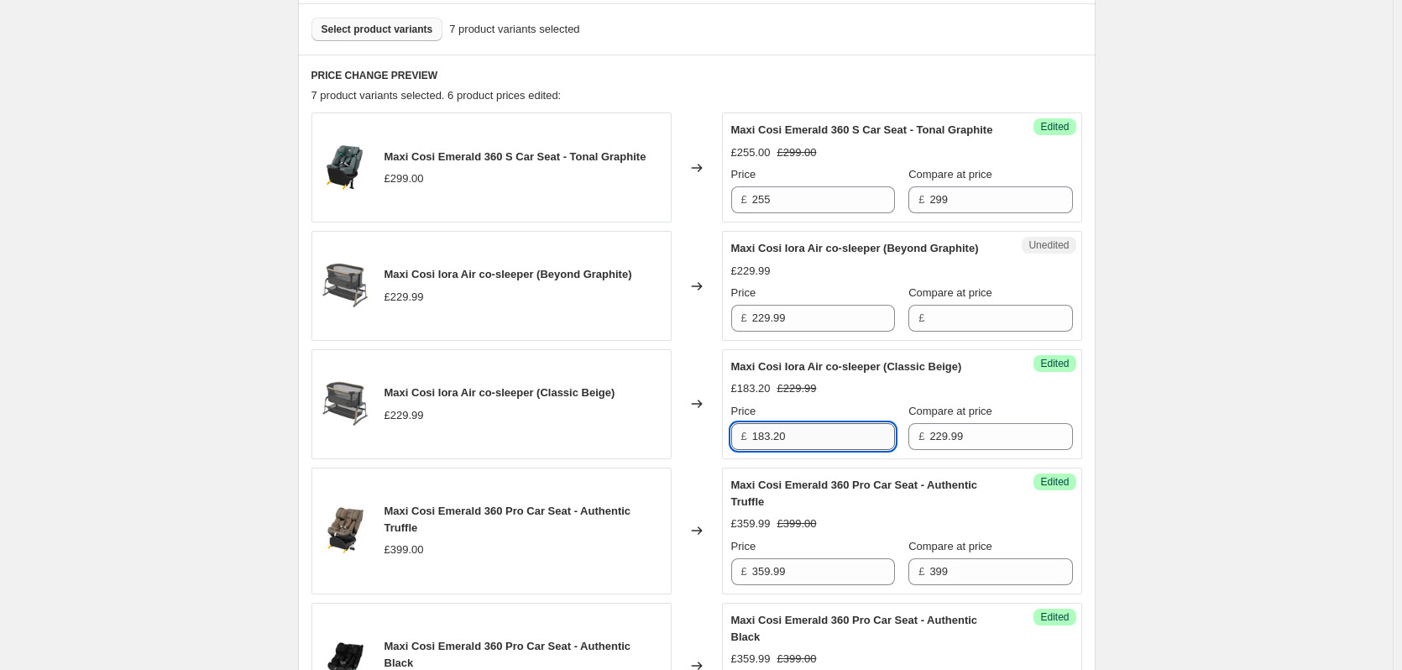
click at [804, 450] on input "183.20" at bounding box center [823, 436] width 143 height 27
drag, startPoint x: 804, startPoint y: 468, endPoint x: 668, endPoint y: 469, distance: 135.2
click at [668, 459] on div "Maxi Cosi Iora Air co-sleeper (Classic Beige) £229.99 Changed to Success Edited…" at bounding box center [697, 404] width 771 height 110
type input "183"
click at [802, 332] on input "229.99" at bounding box center [823, 318] width 143 height 27
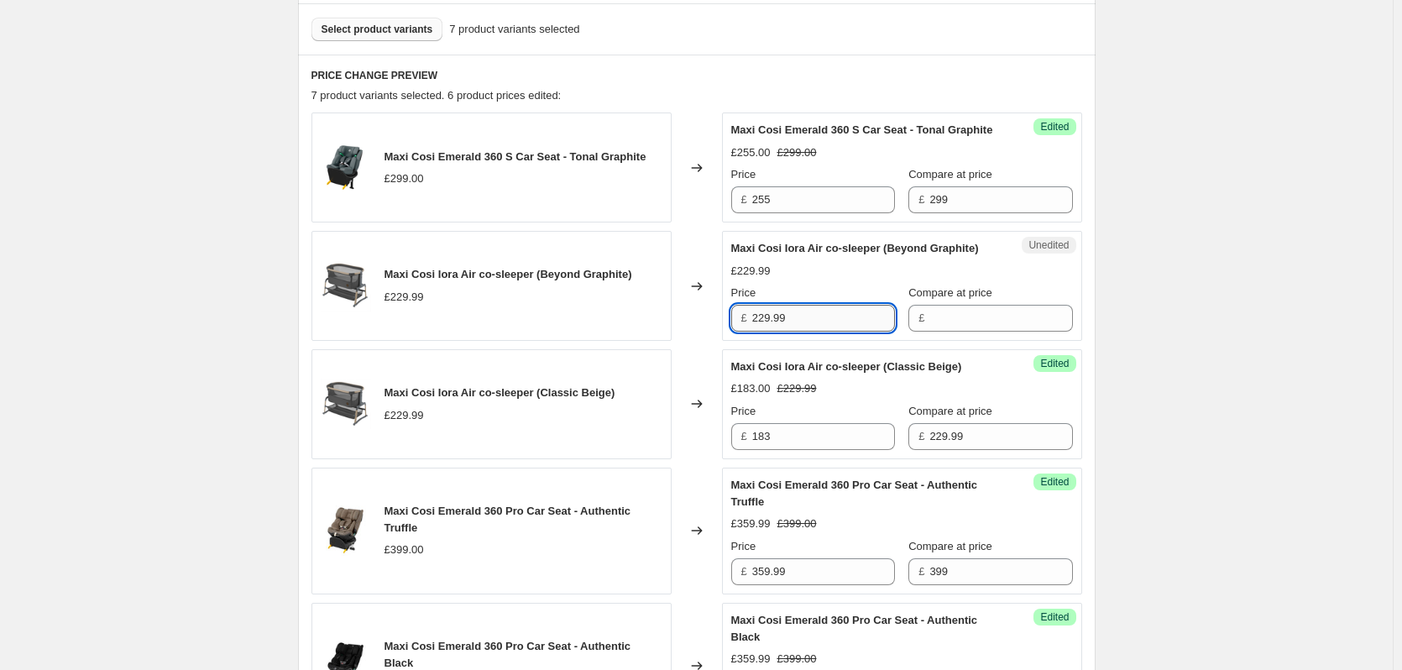
paste input "183"
type input "183"
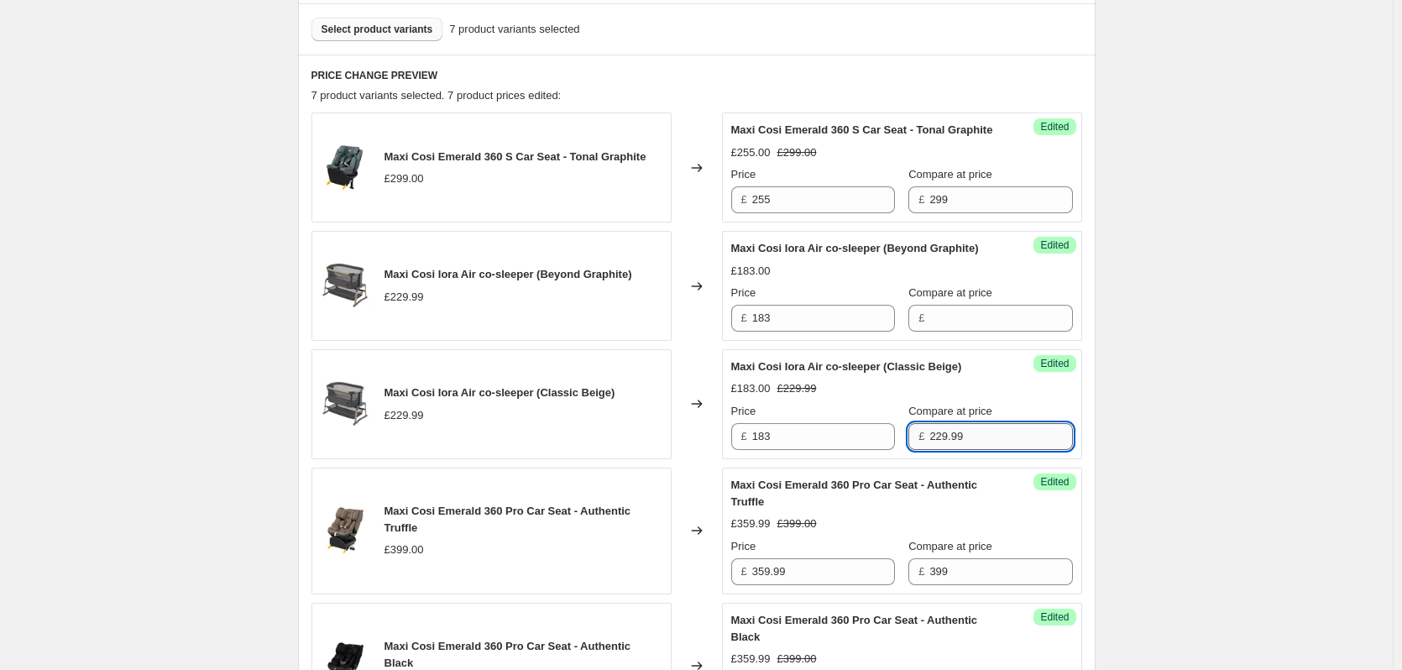
click at [1009, 450] on input "229.99" at bounding box center [1001, 436] width 143 height 27
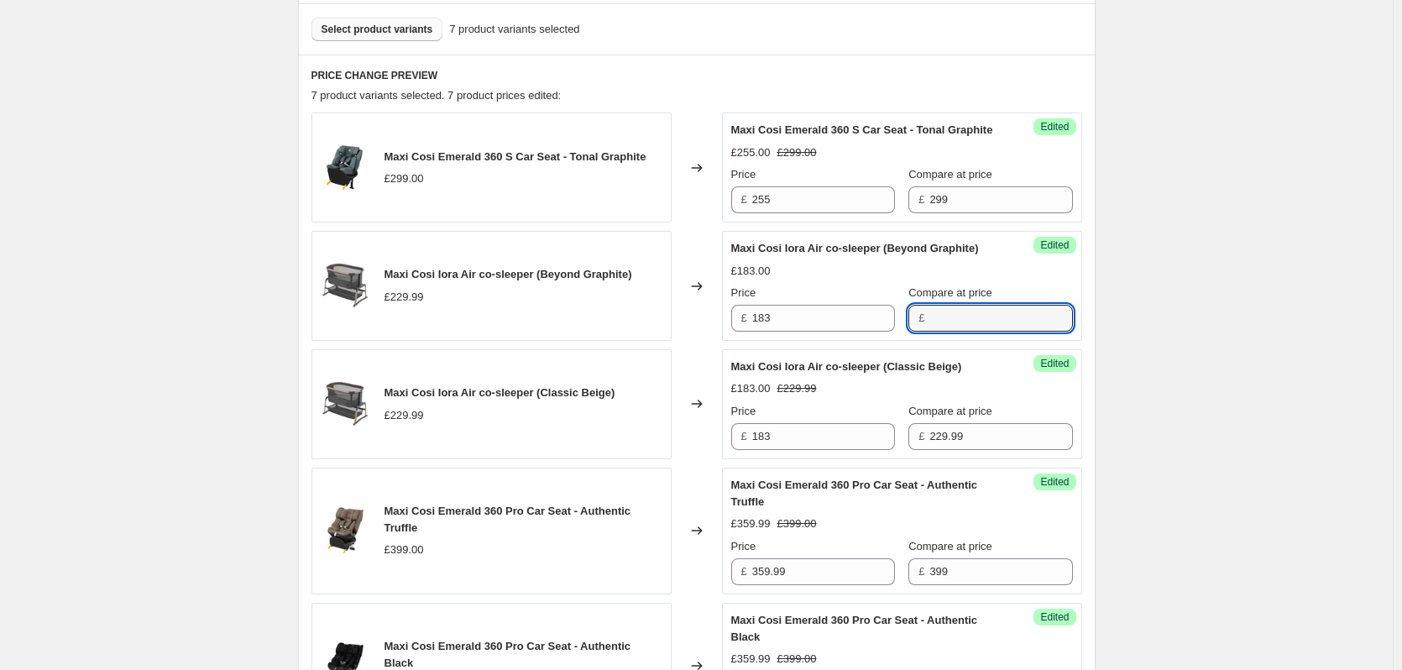
drag, startPoint x: 966, startPoint y: 358, endPoint x: 1082, endPoint y: 351, distance: 116.9
click at [966, 332] on input "Compare at price" at bounding box center [1001, 318] width 143 height 27
paste input "229.99"
type input "229.99"
click at [1153, 355] on div "Create new price [MEDICAL_DATA]. This page is ready Create new price [MEDICAL_D…" at bounding box center [696, 386] width 1393 height 1780
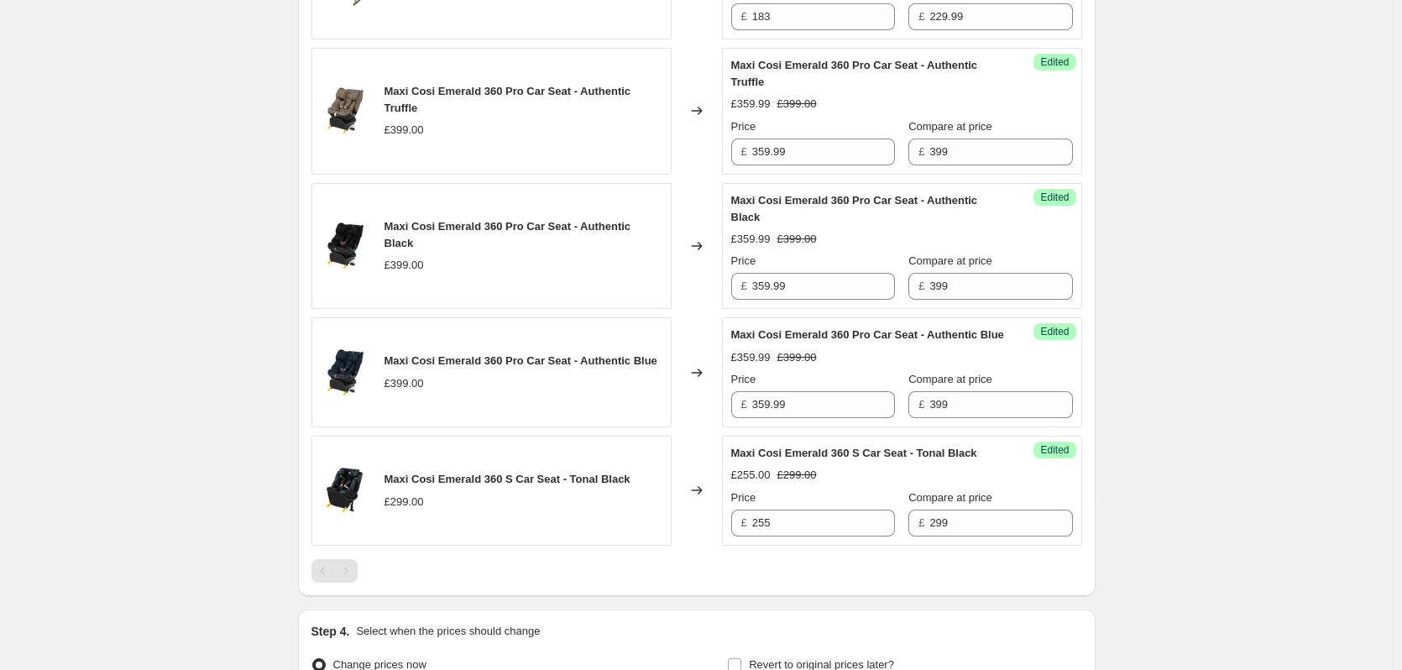
scroll to position [1160, 0]
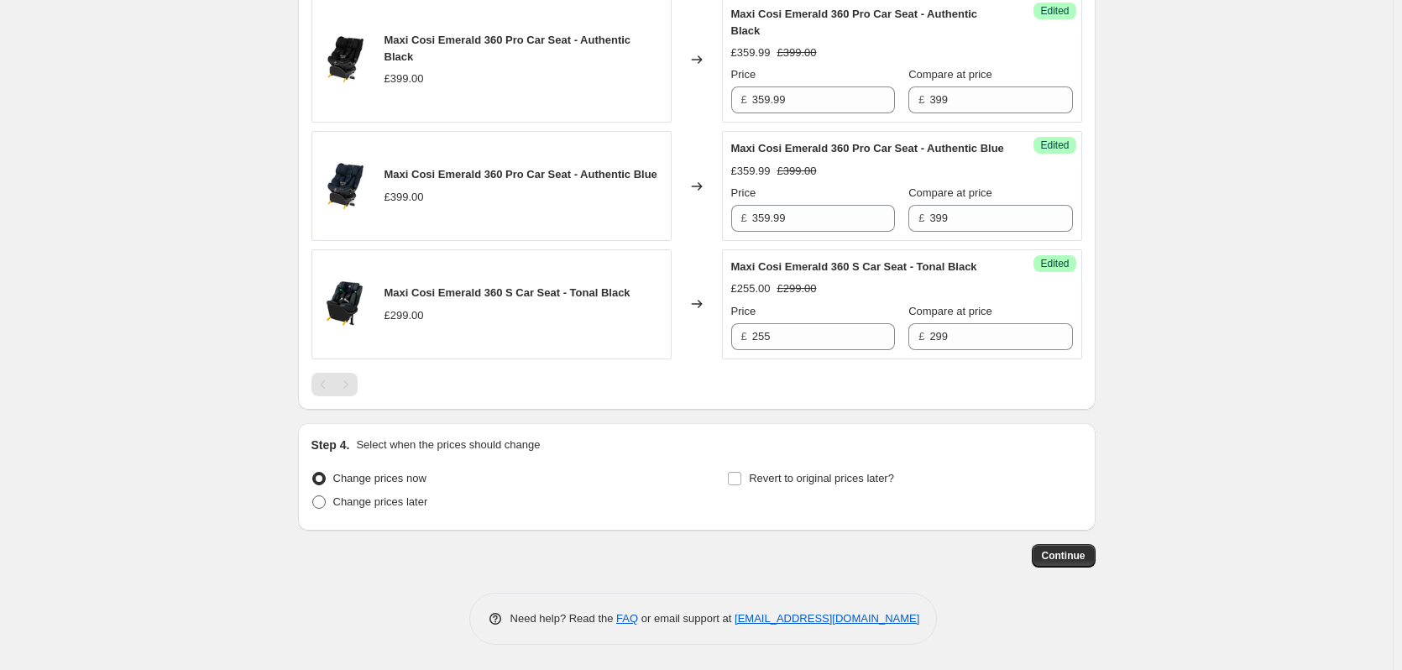
click at [410, 503] on span "Change prices later" at bounding box center [380, 501] width 95 height 13
click at [313, 496] on input "Change prices later" at bounding box center [312, 495] width 1 height 1
radio input "true"
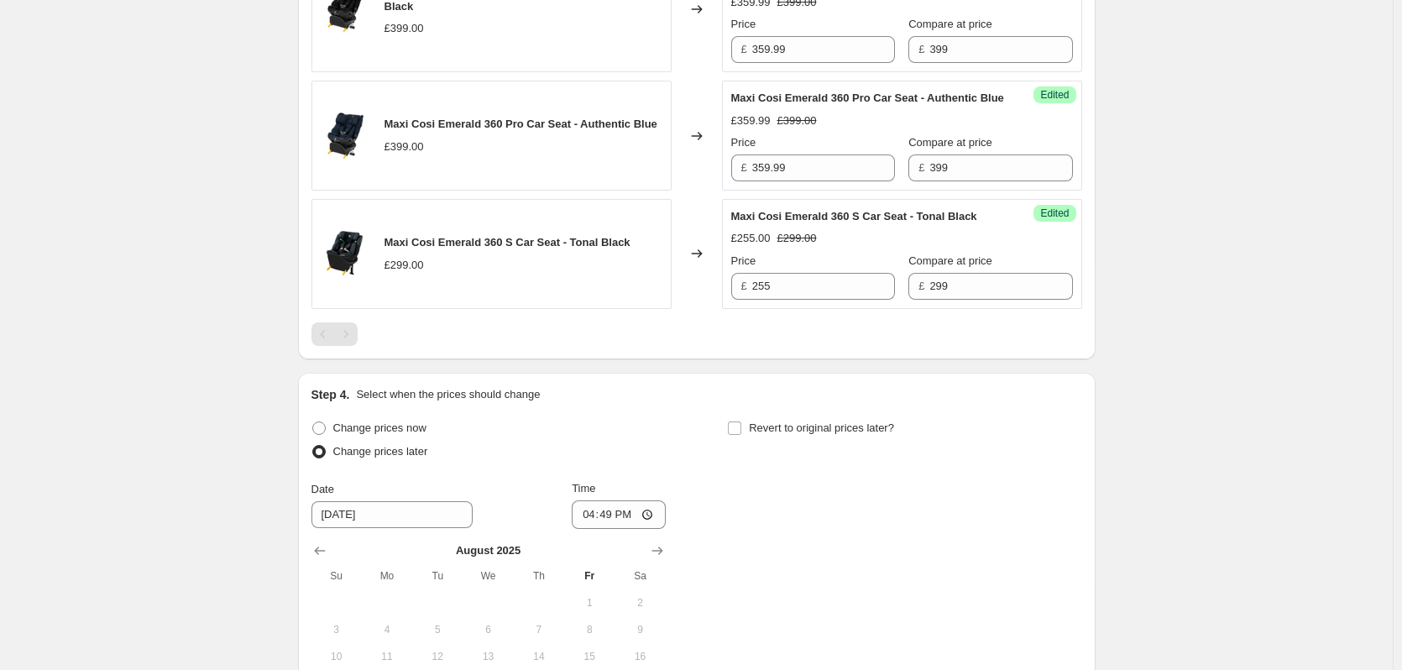
click at [825, 467] on div "Revert to original prices later?" at bounding box center [904, 442] width 354 height 50
click at [819, 434] on span "Revert to original prices later?" at bounding box center [821, 428] width 145 height 13
click at [741, 435] on input "Revert to original prices later?" at bounding box center [734, 428] width 13 height 13
checkbox input "true"
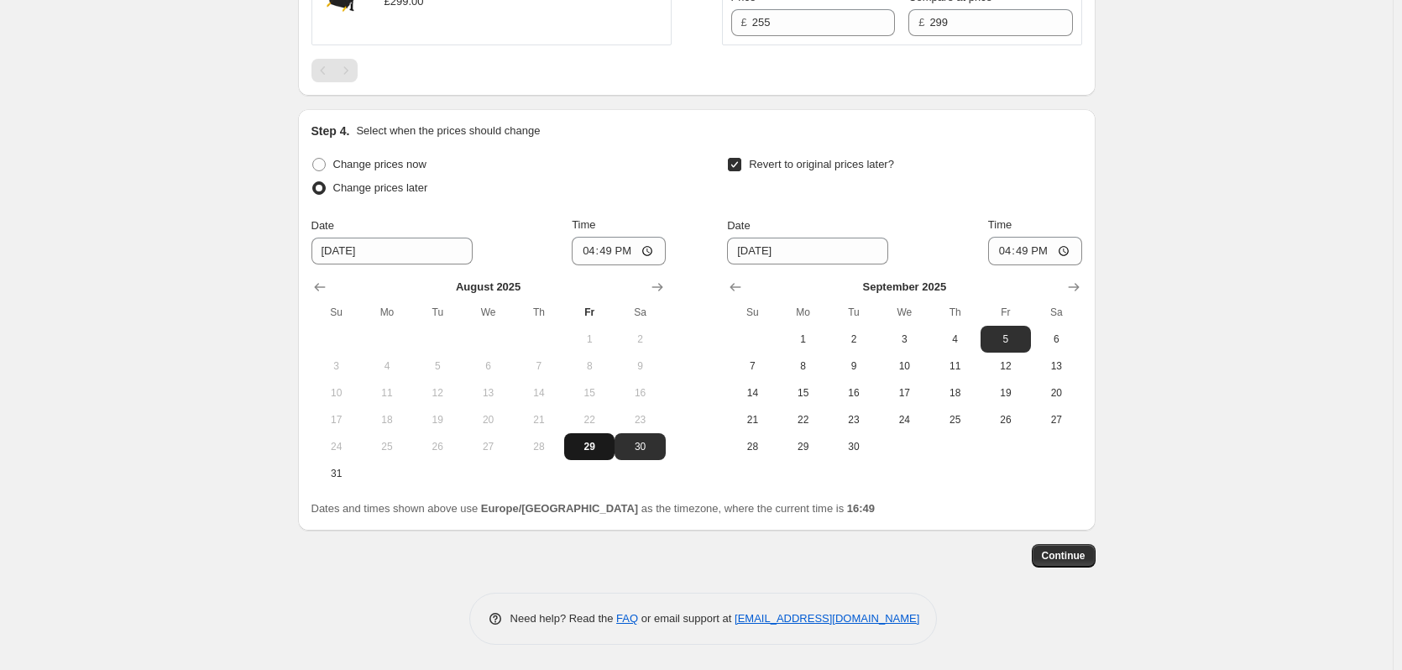
scroll to position [1475, 0]
click at [594, 448] on span "29" at bounding box center [589, 446] width 37 height 13
type input "[DATE]"
click at [728, 286] on button "Show previous month, August 2025" at bounding box center [736, 287] width 24 height 24
click at [1045, 448] on span "30" at bounding box center [1056, 446] width 37 height 13
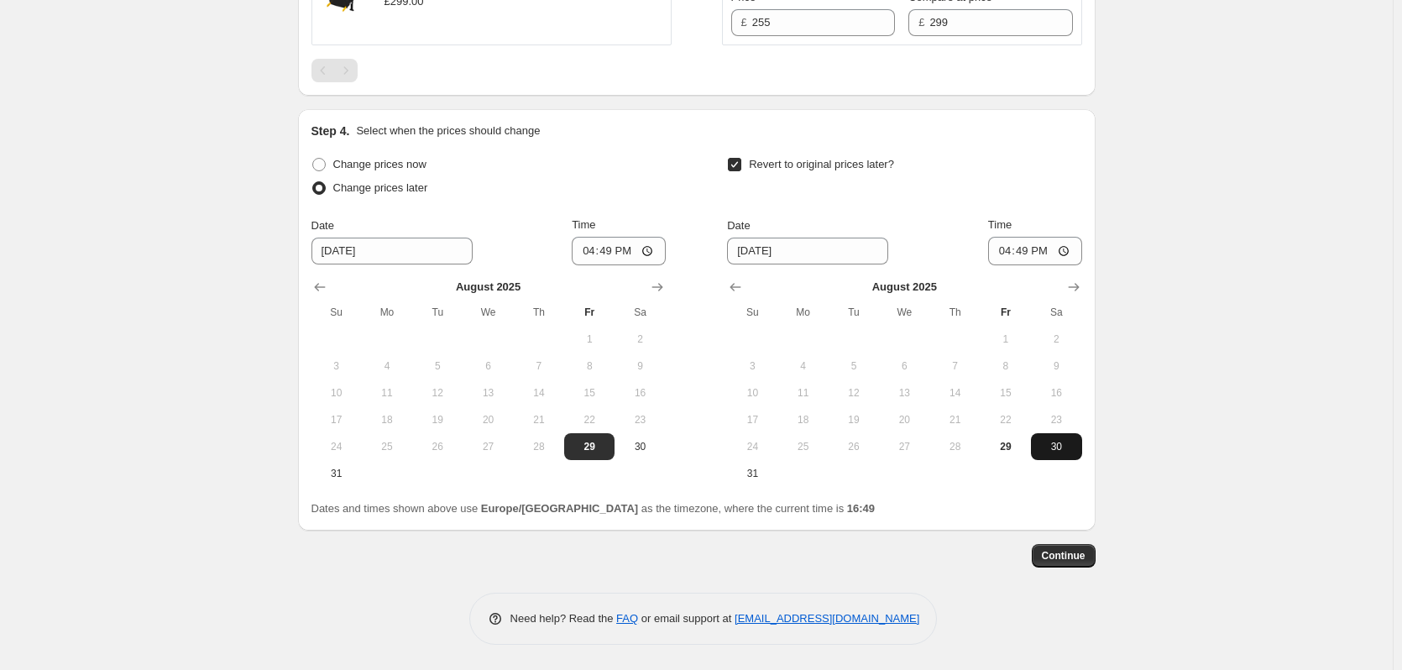
type input "[DATE]"
click at [624, 249] on input "16:49" at bounding box center [619, 251] width 94 height 29
type input "18:00"
click at [1029, 249] on input "16:49" at bounding box center [1035, 251] width 94 height 29
type input "06:00"
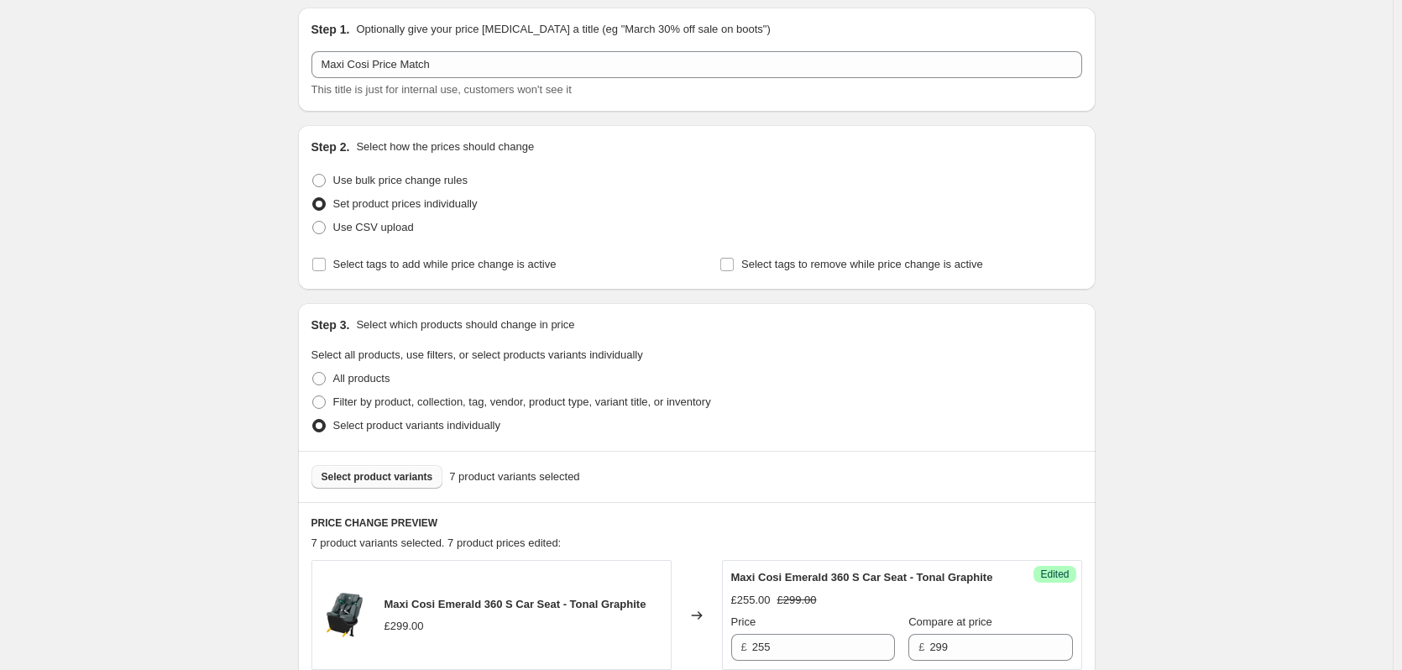
scroll to position [47, 0]
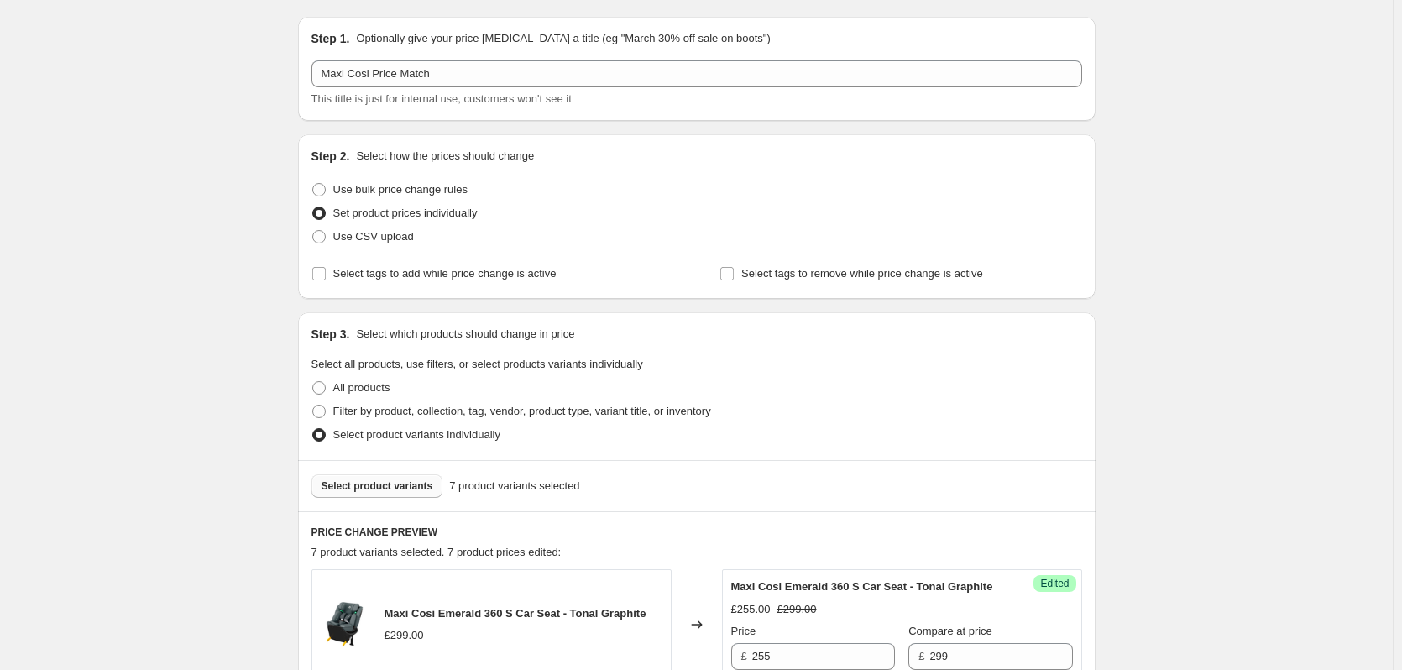
click at [347, 480] on span "Select product variants" at bounding box center [378, 485] width 112 height 13
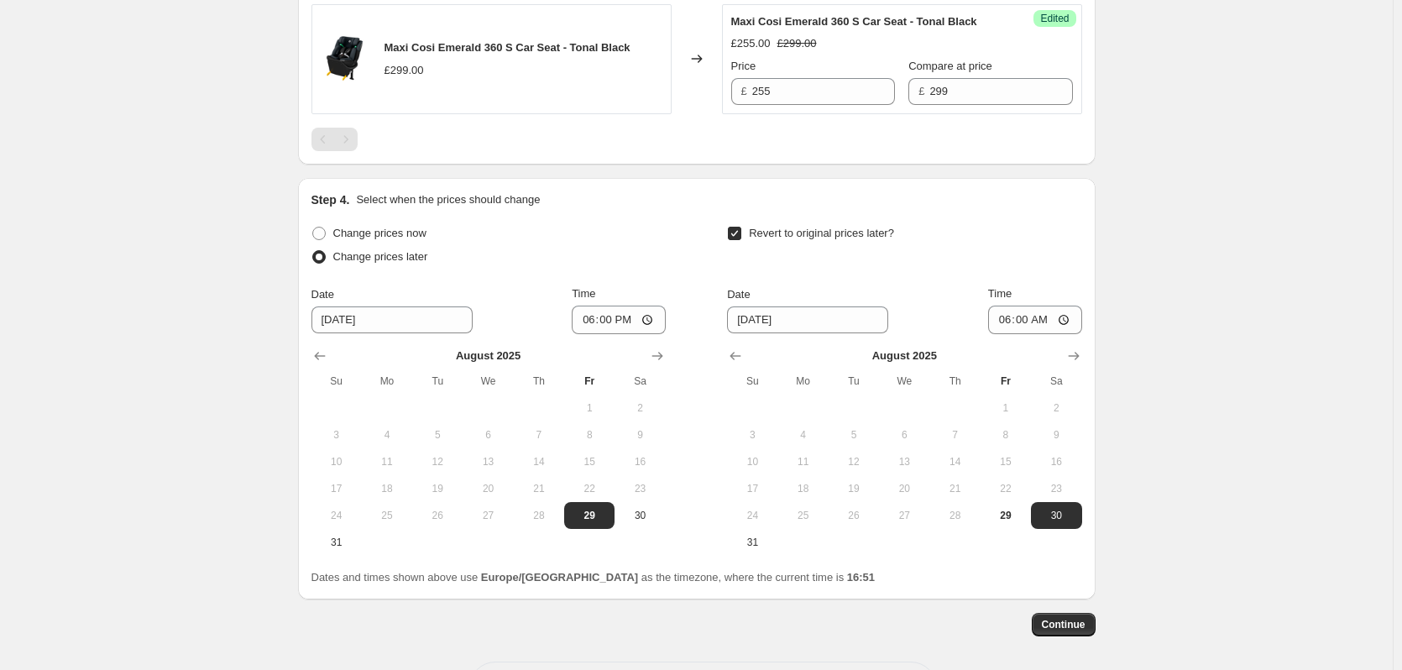
scroll to position [1475, 0]
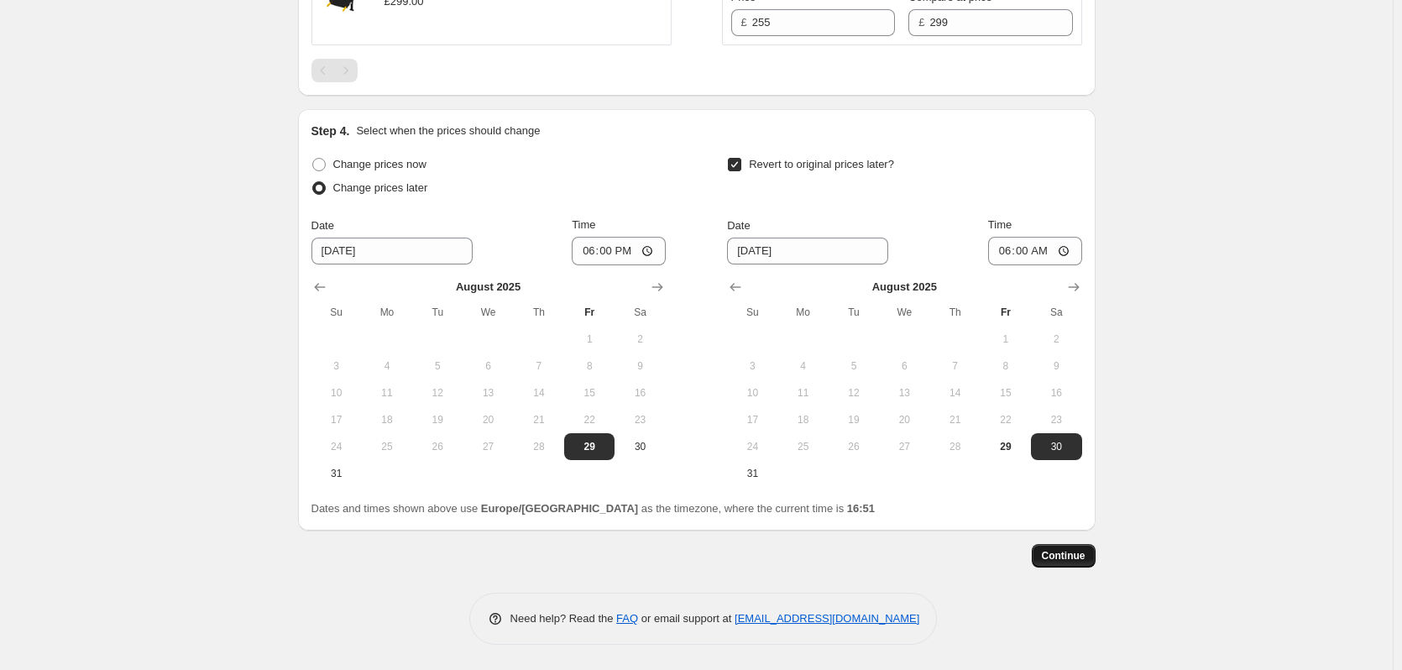
click at [1074, 554] on span "Continue" at bounding box center [1064, 555] width 44 height 13
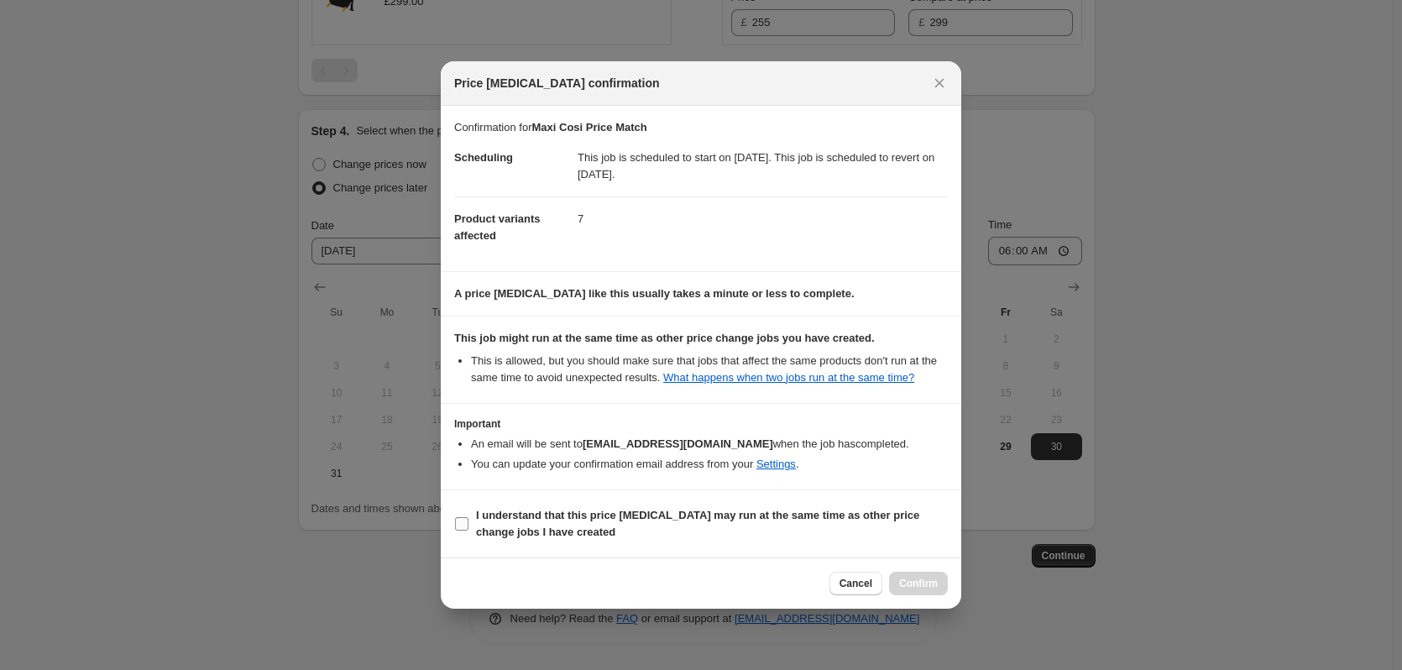
click at [823, 521] on b "I understand that this price [MEDICAL_DATA] may run at the same time as other p…" at bounding box center [697, 523] width 443 height 29
click at [469, 521] on input "I understand that this price [MEDICAL_DATA] may run at the same time as other p…" at bounding box center [461, 523] width 13 height 13
checkbox input "true"
click at [928, 574] on button "Confirm" at bounding box center [918, 584] width 59 height 24
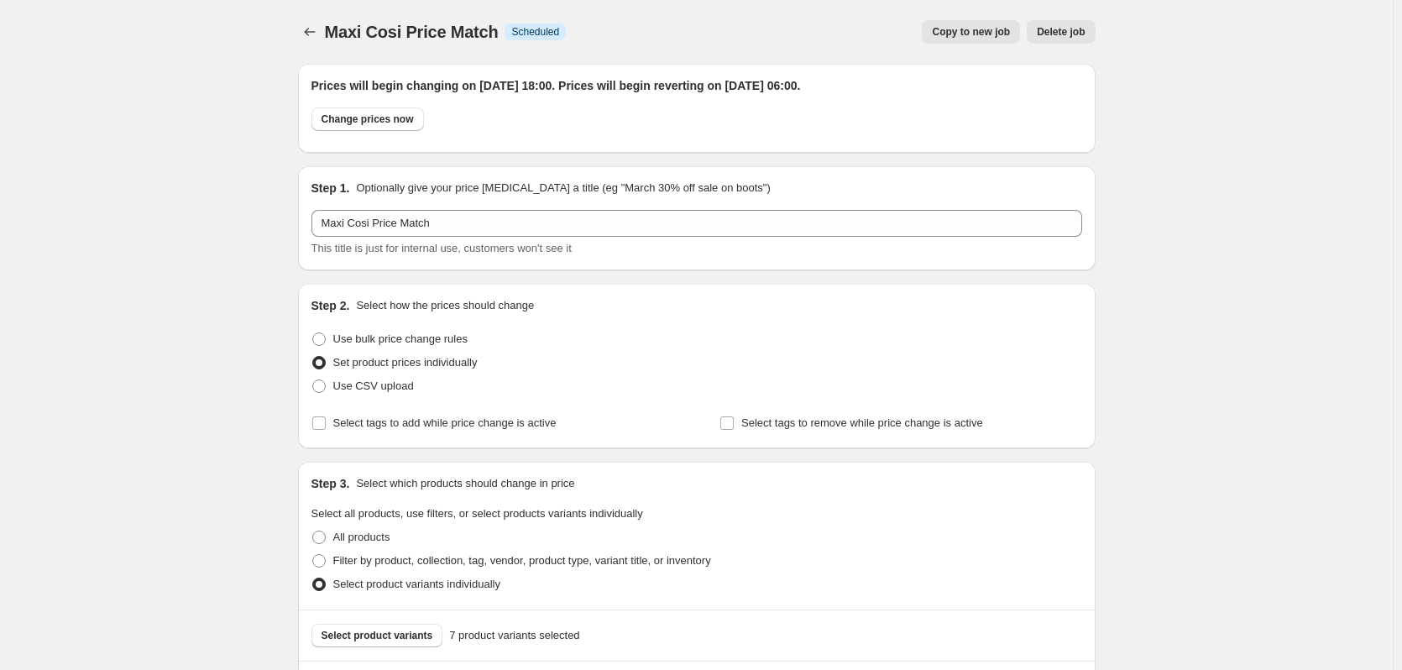
click at [981, 34] on span "Copy to new job" at bounding box center [971, 31] width 78 height 13
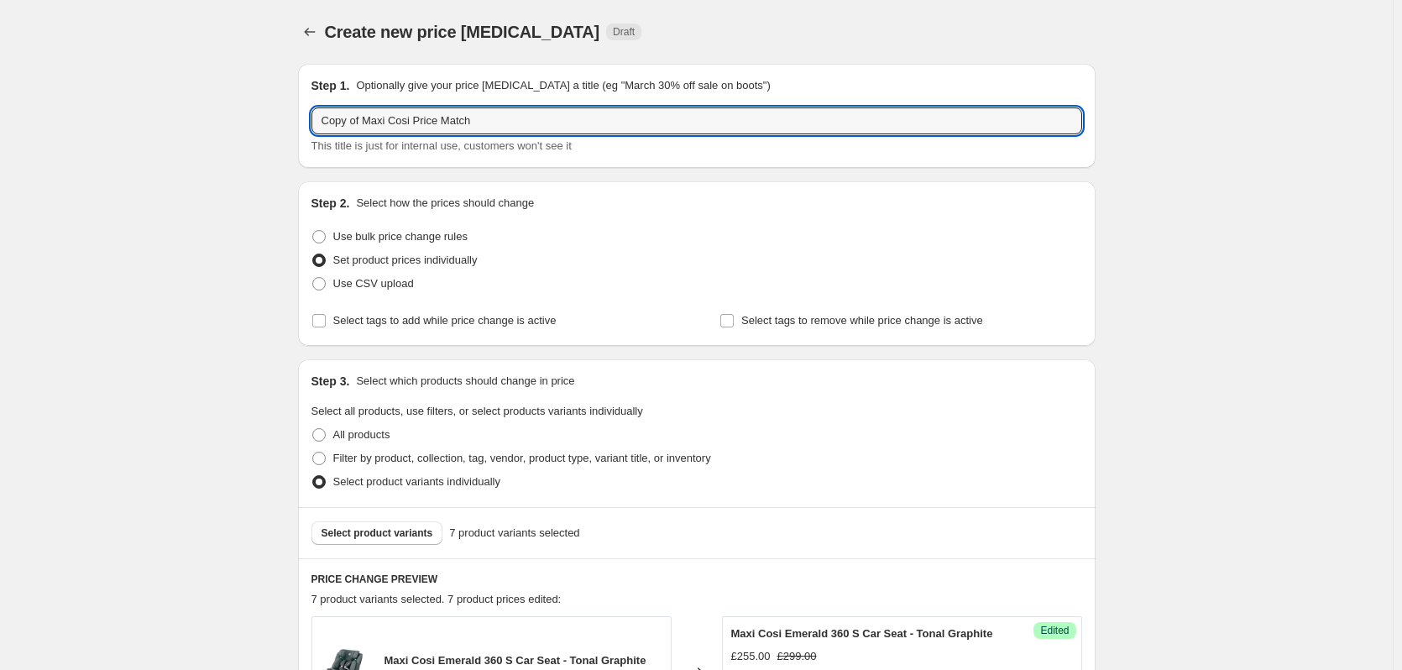
drag, startPoint x: 366, startPoint y: 120, endPoint x: 210, endPoint y: 126, distance: 156.3
type input "Maxi Cosi Price Match"
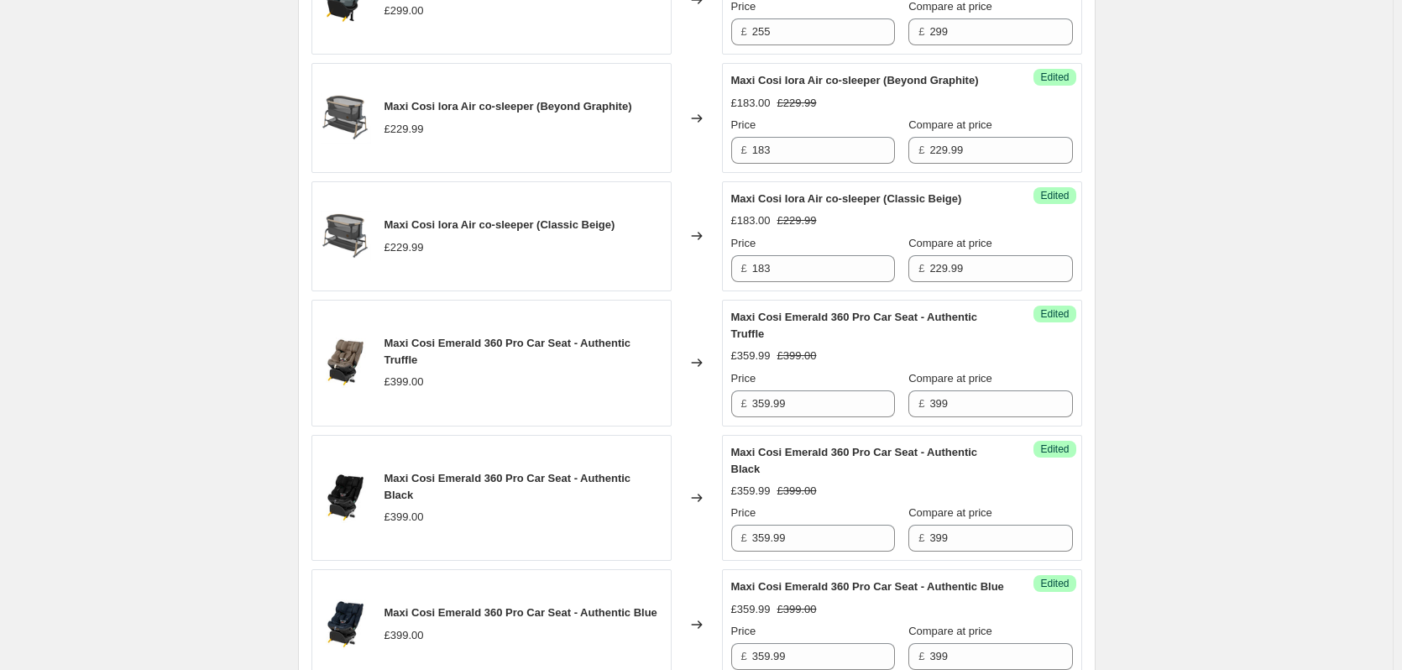
scroll to position [1160, 0]
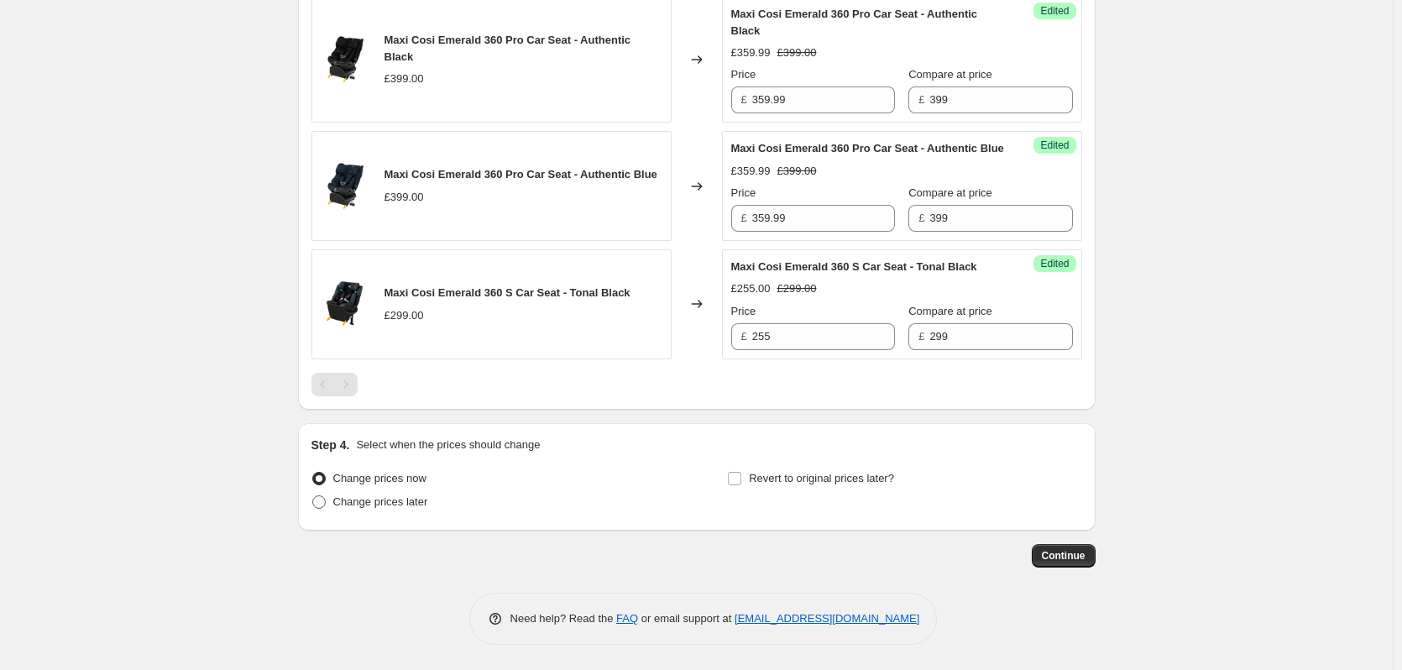
click at [370, 495] on span "Change prices later" at bounding box center [380, 501] width 95 height 13
click at [313, 495] on input "Change prices later" at bounding box center [312, 495] width 1 height 1
radio input "true"
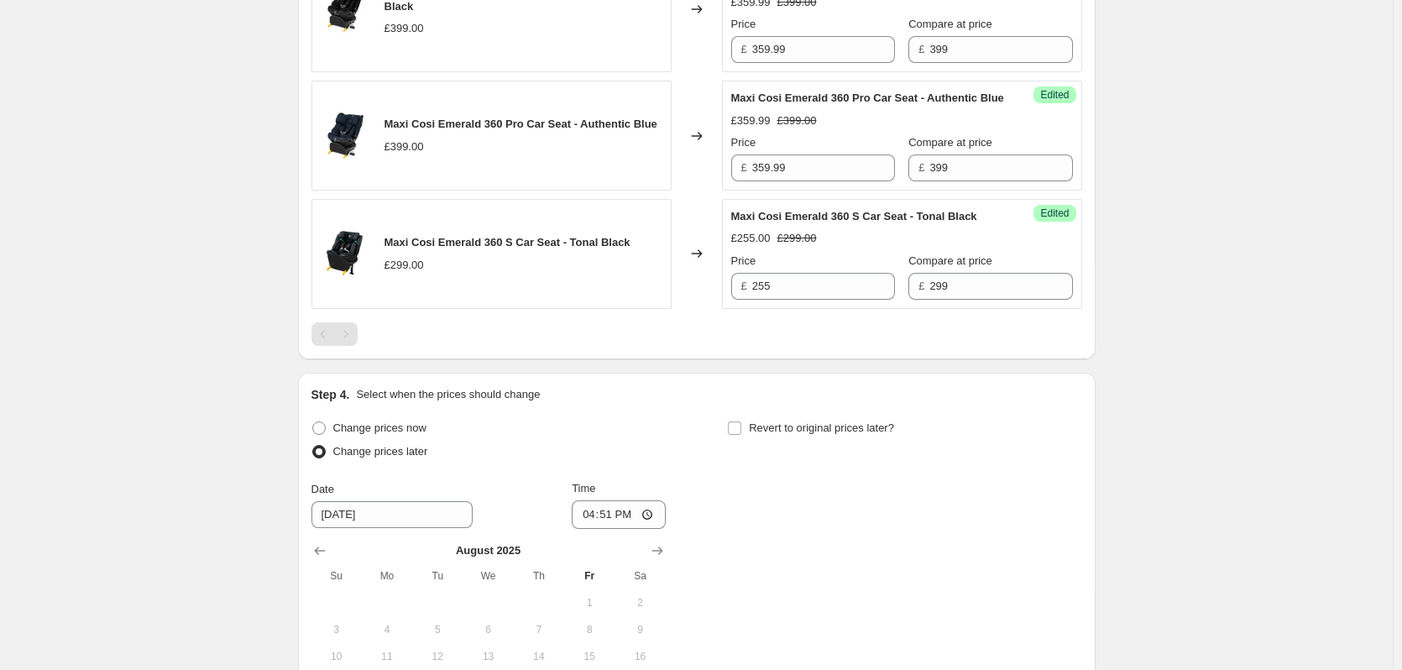
click at [831, 461] on div "Step 4. Select when the prices should change Change prices now Change prices la…" at bounding box center [697, 583] width 771 height 395
click at [801, 440] on label "Revert to original prices later?" at bounding box center [810, 429] width 167 height 24
click at [741, 435] on input "Revert to original prices later?" at bounding box center [734, 428] width 13 height 13
checkbox input "true"
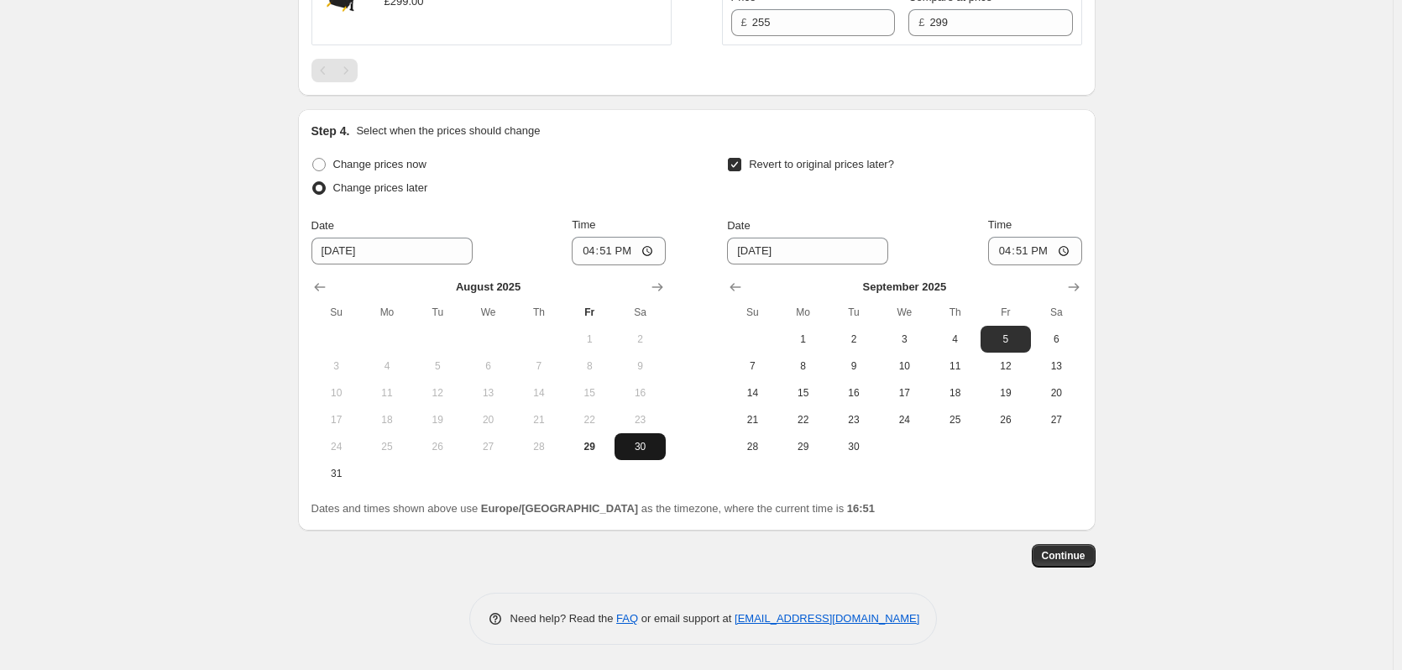
scroll to position [1475, 0]
click at [635, 446] on span "30" at bounding box center [639, 446] width 37 height 13
click at [741, 284] on icon "Show previous month, August 2025" at bounding box center [735, 287] width 17 height 17
click at [752, 472] on span "31" at bounding box center [752, 473] width 37 height 13
type input "[DATE]"
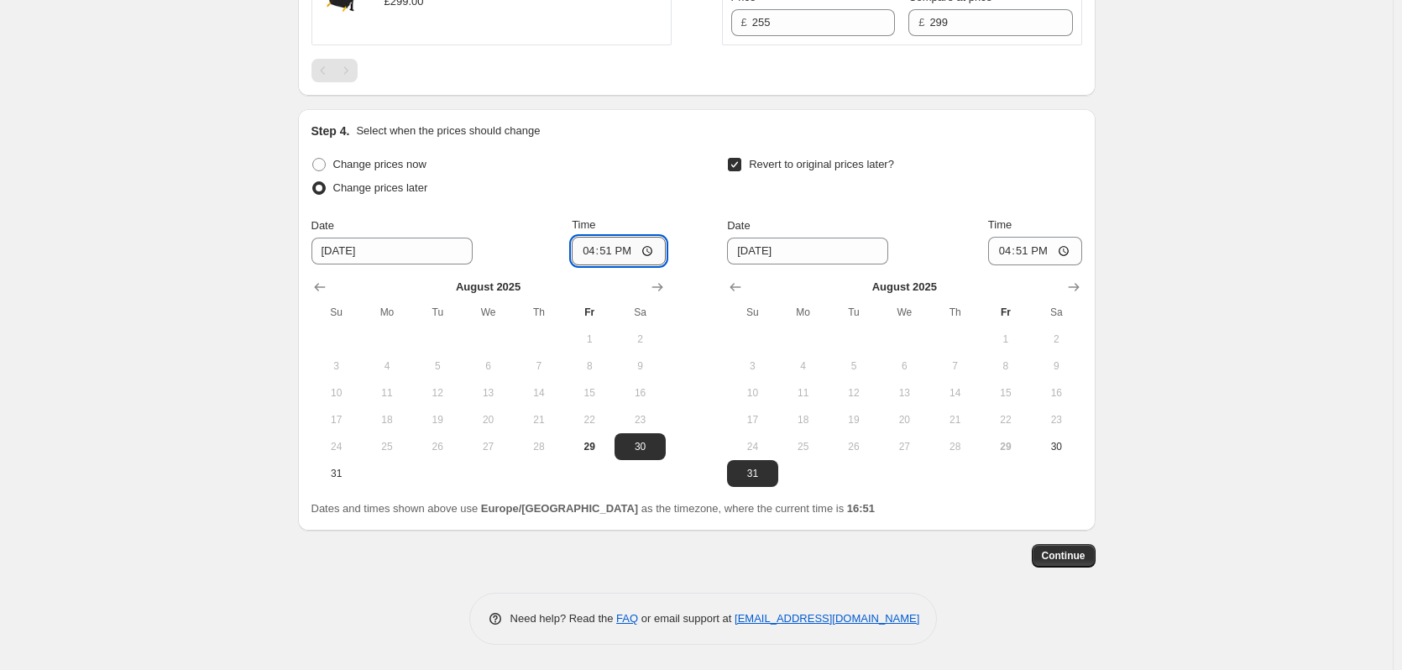
click at [619, 249] on input "16:51" at bounding box center [619, 251] width 94 height 29
type input "18:00"
click at [1022, 261] on input "16:51" at bounding box center [1035, 251] width 94 height 29
type input "06:00"
drag, startPoint x: 1259, startPoint y: 335, endPoint x: 1180, endPoint y: 367, distance: 85.1
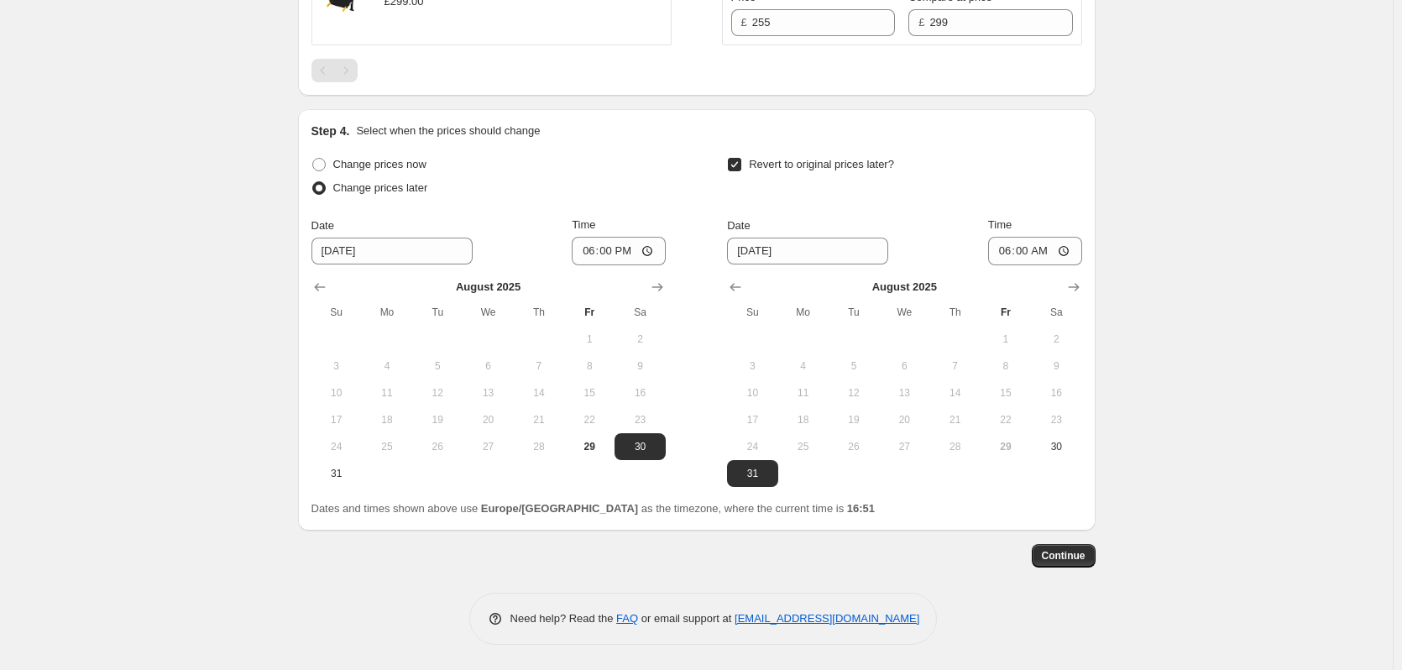
click at [1069, 546] on button "Continue" at bounding box center [1064, 556] width 64 height 24
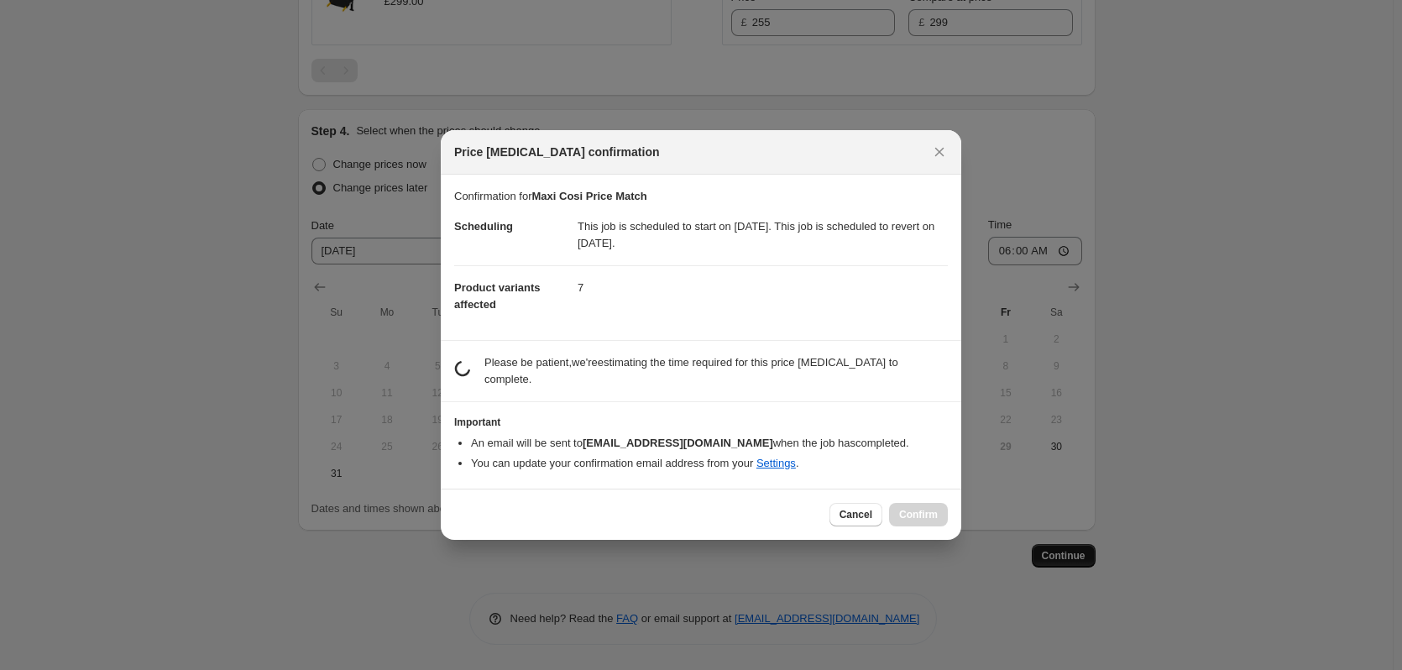
scroll to position [0, 0]
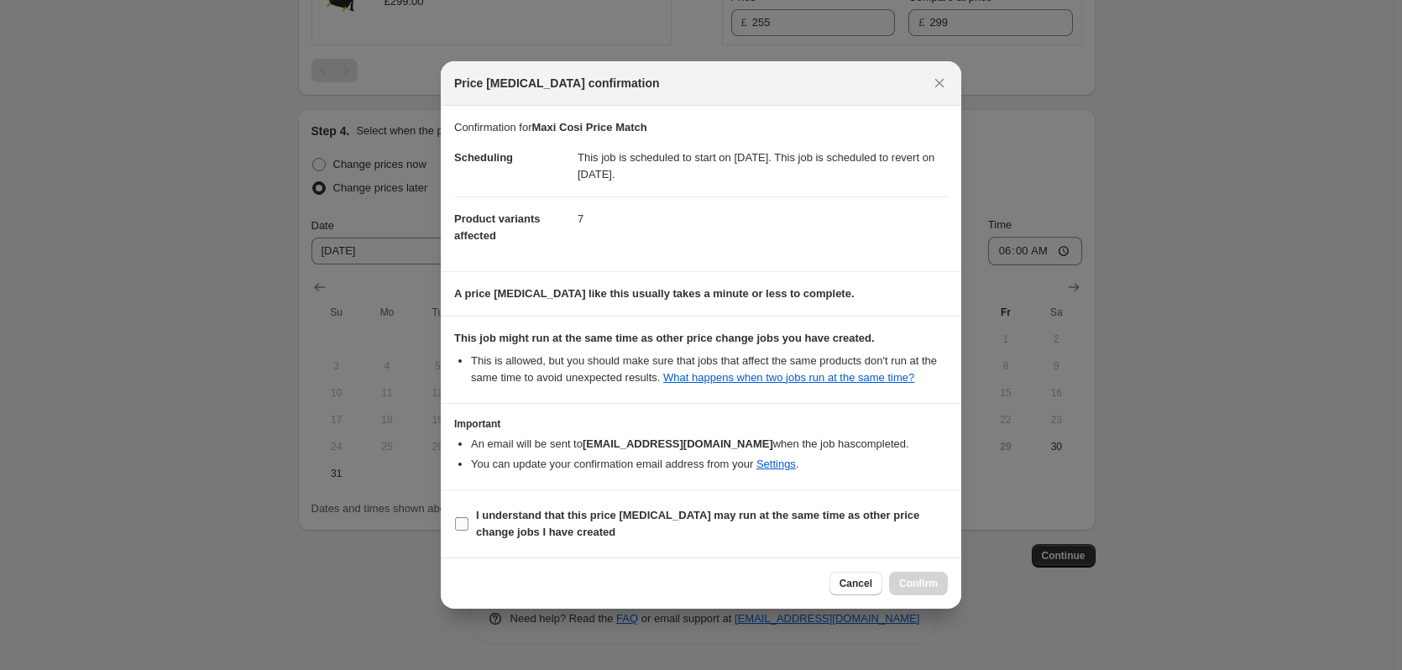
click at [590, 519] on b "I understand that this price [MEDICAL_DATA] may run at the same time as other p…" at bounding box center [697, 523] width 443 height 29
click at [469, 519] on input "I understand that this price [MEDICAL_DATA] may run at the same time as other p…" at bounding box center [461, 523] width 13 height 13
checkbox input "true"
click at [912, 575] on button "Confirm" at bounding box center [918, 584] width 59 height 24
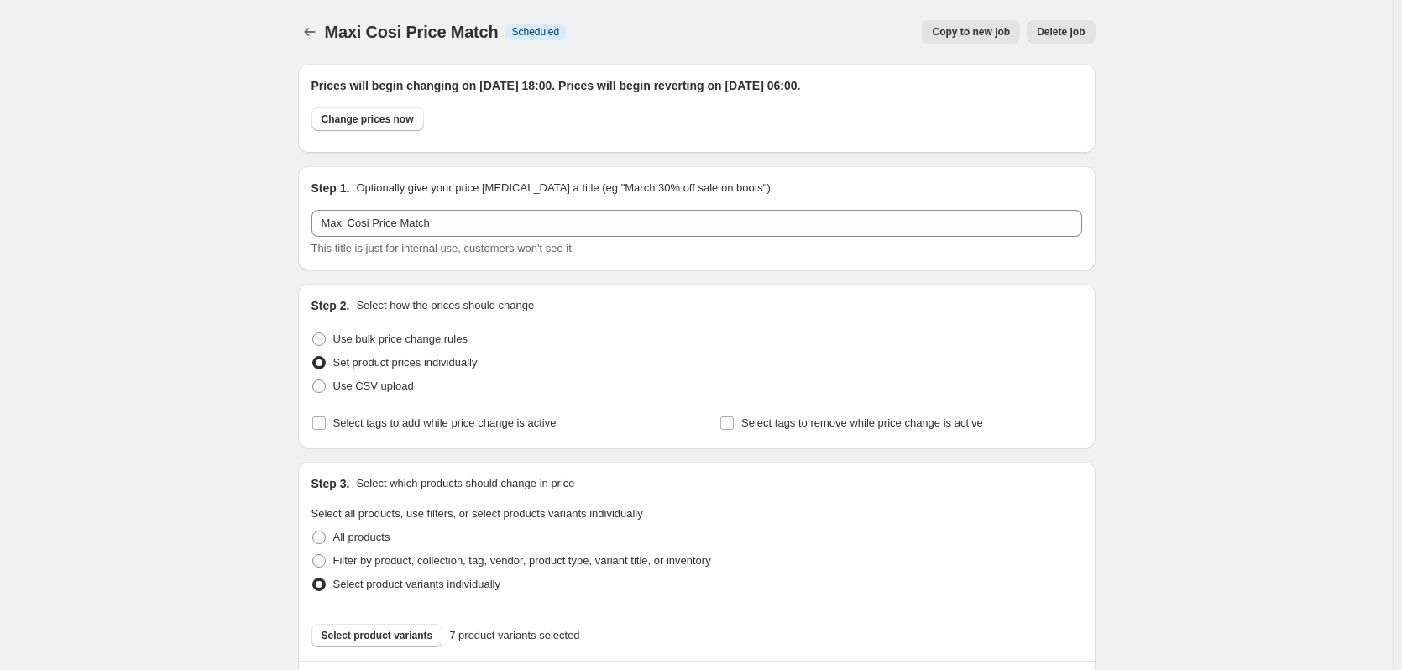
click at [979, 29] on span "Copy to new job" at bounding box center [971, 31] width 78 height 13
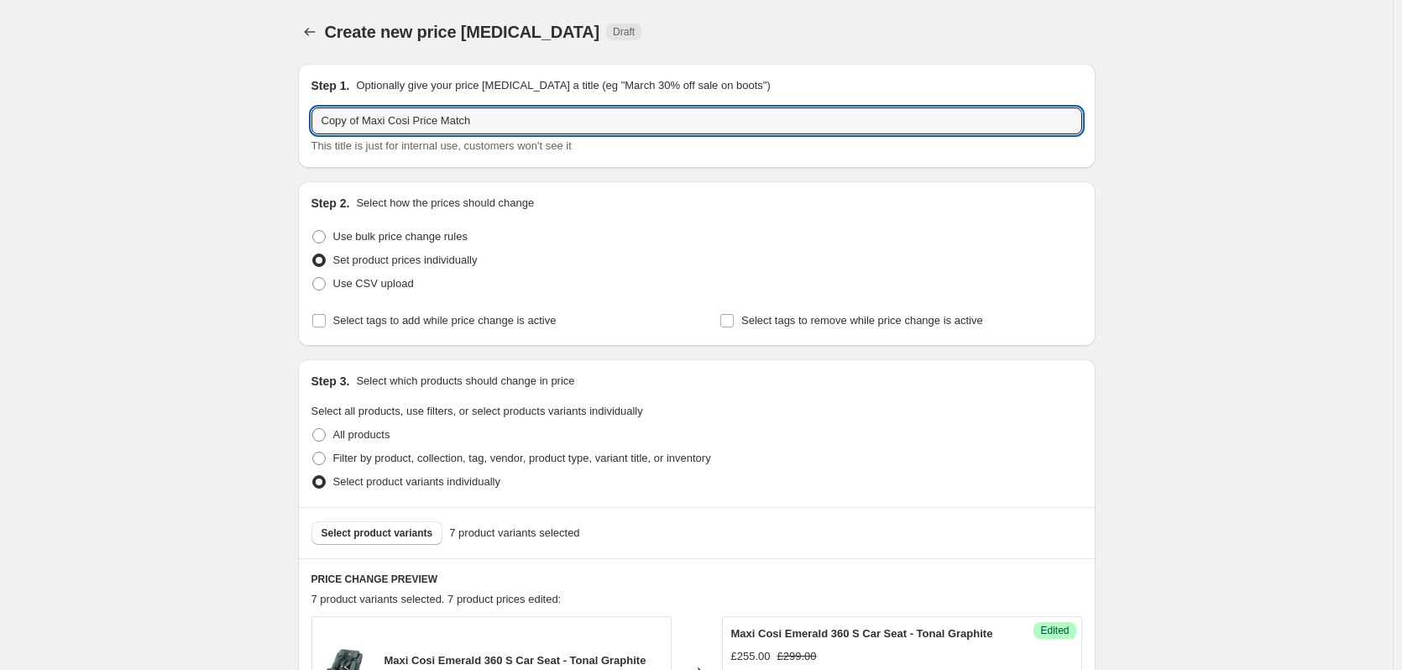
drag, startPoint x: 361, startPoint y: 119, endPoint x: 232, endPoint y: 119, distance: 129.3
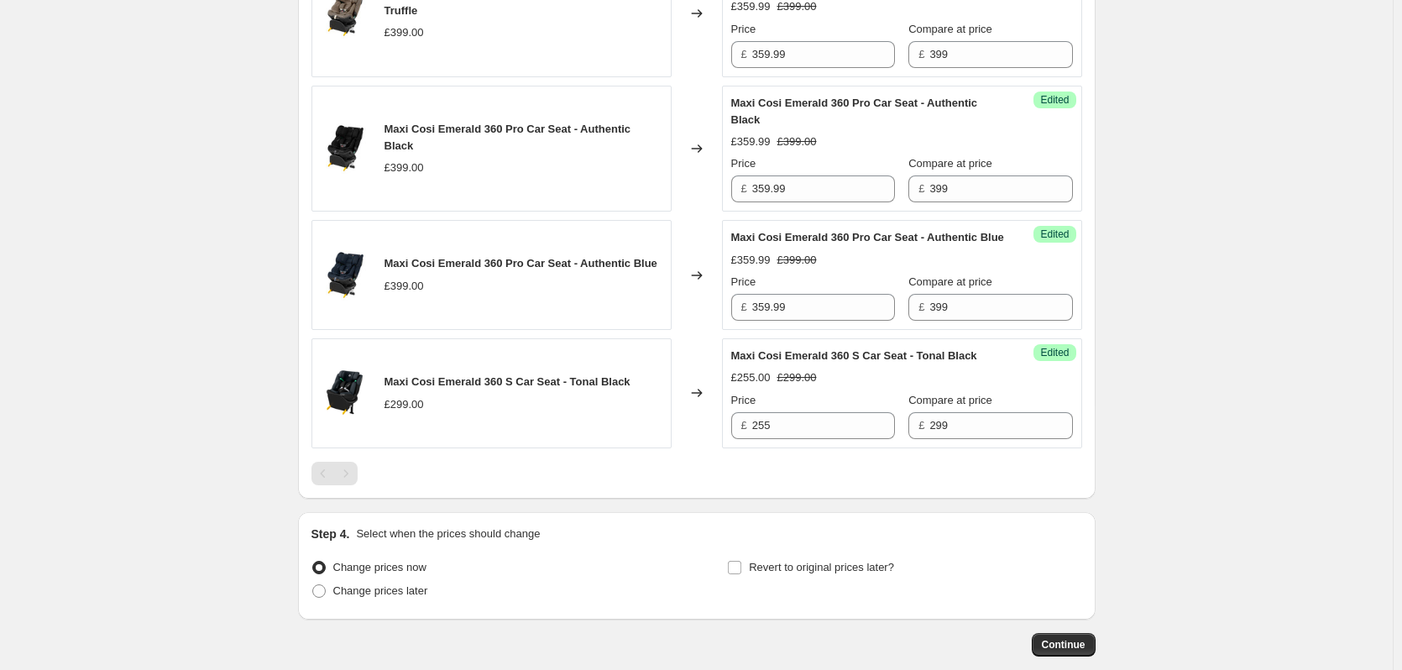
scroll to position [1160, 0]
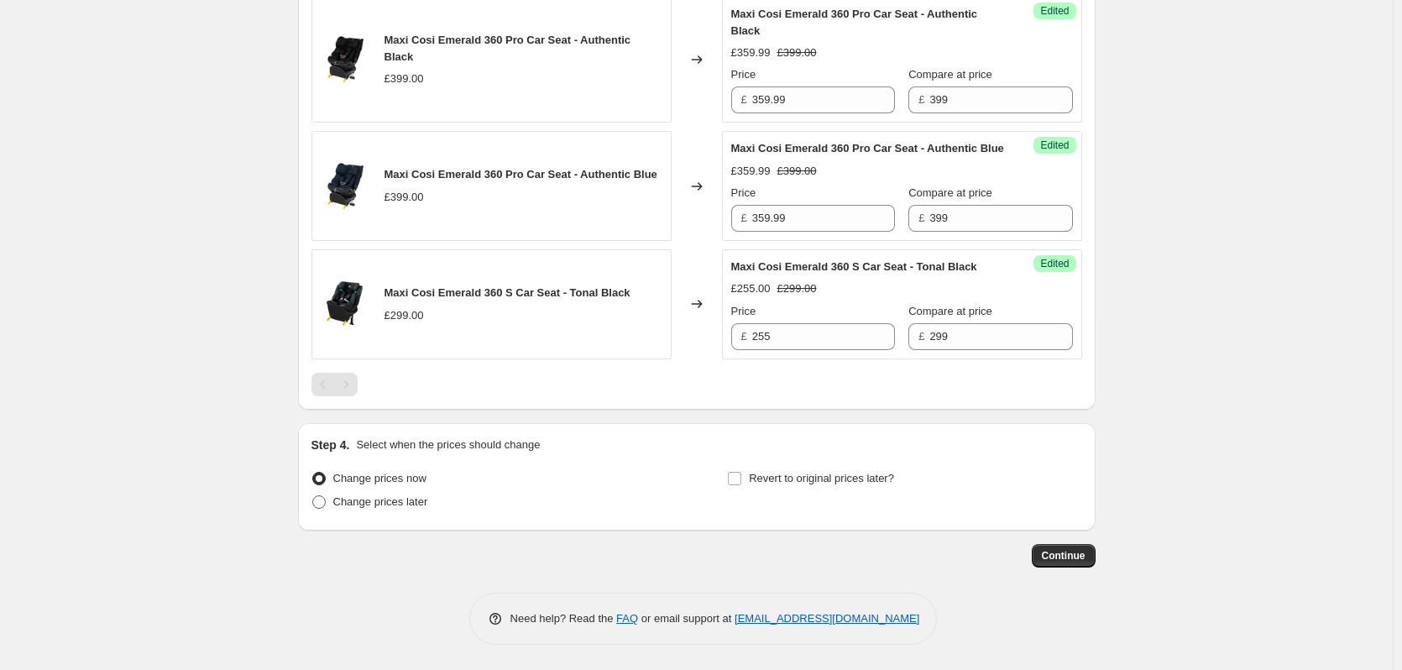
type input "Maxi Cosi Price Match"
click at [392, 501] on span "Change prices later" at bounding box center [380, 501] width 95 height 13
click at [313, 496] on input "Change prices later" at bounding box center [312, 495] width 1 height 1
radio input "true"
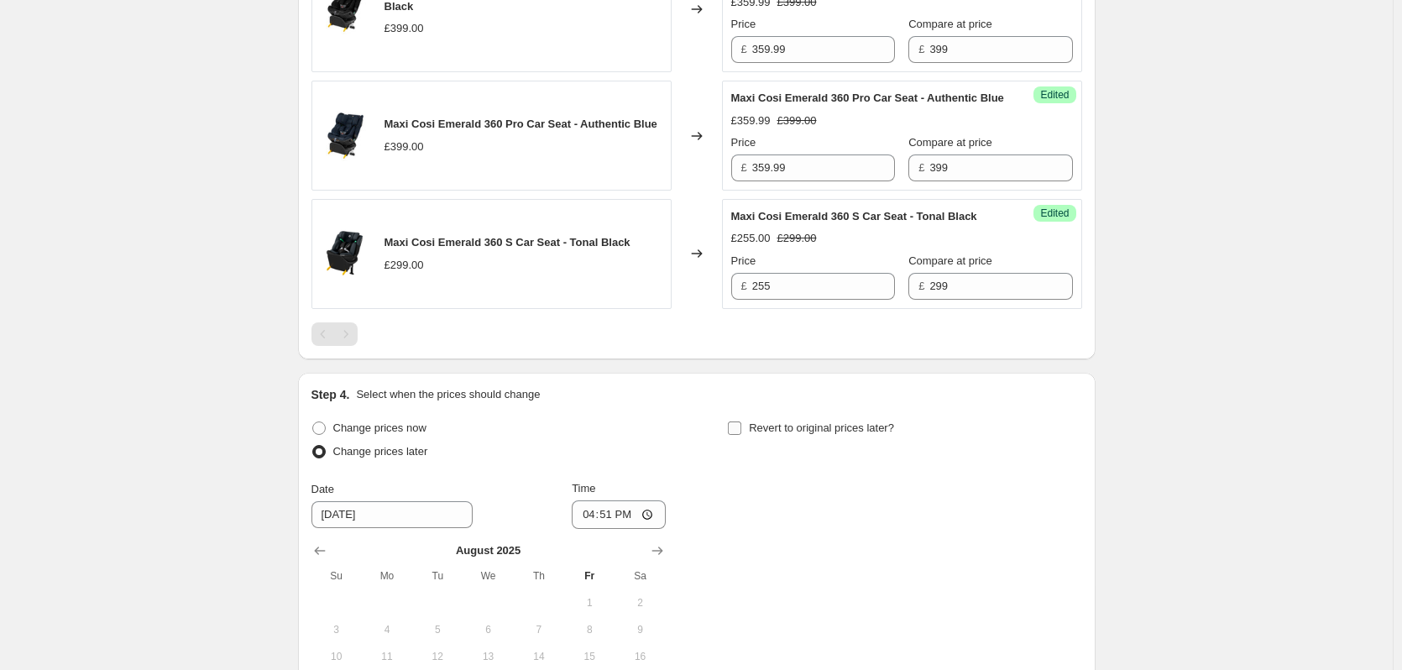
click at [760, 434] on span "Revert to original prices later?" at bounding box center [821, 428] width 145 height 13
click at [741, 435] on input "Revert to original prices later?" at bounding box center [734, 428] width 13 height 13
checkbox input "true"
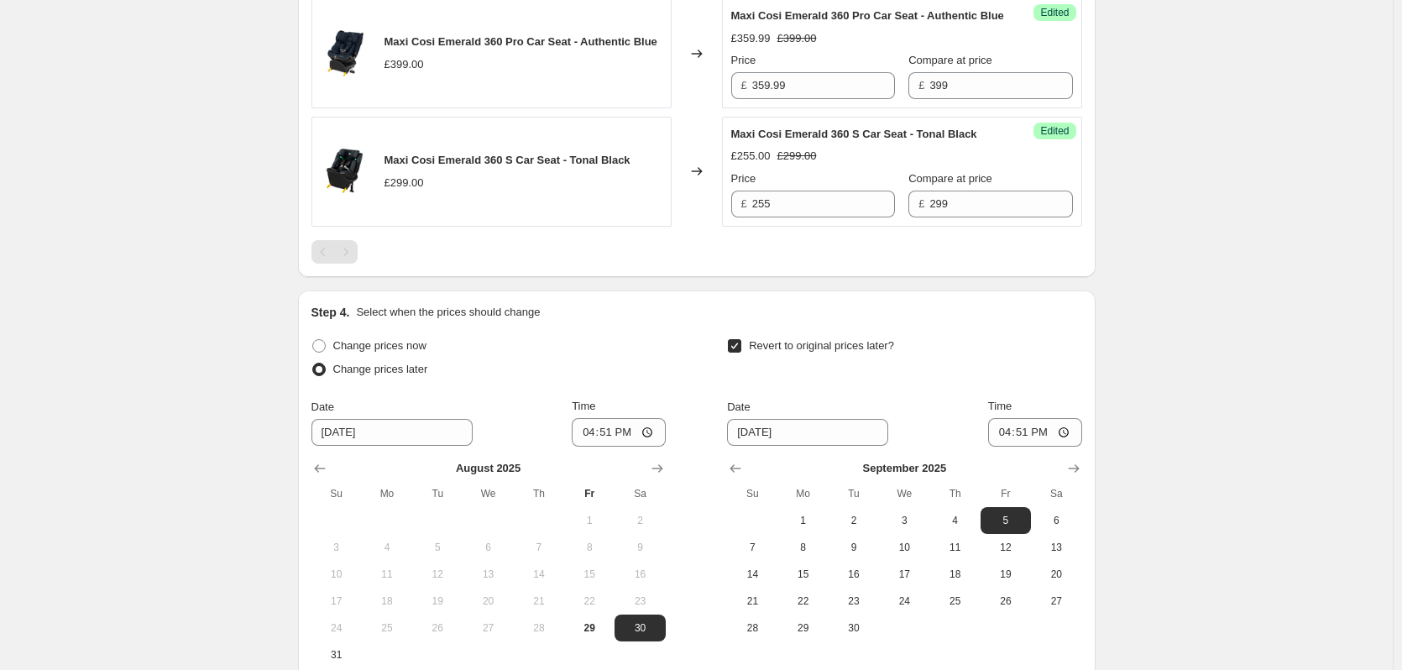
scroll to position [1475, 0]
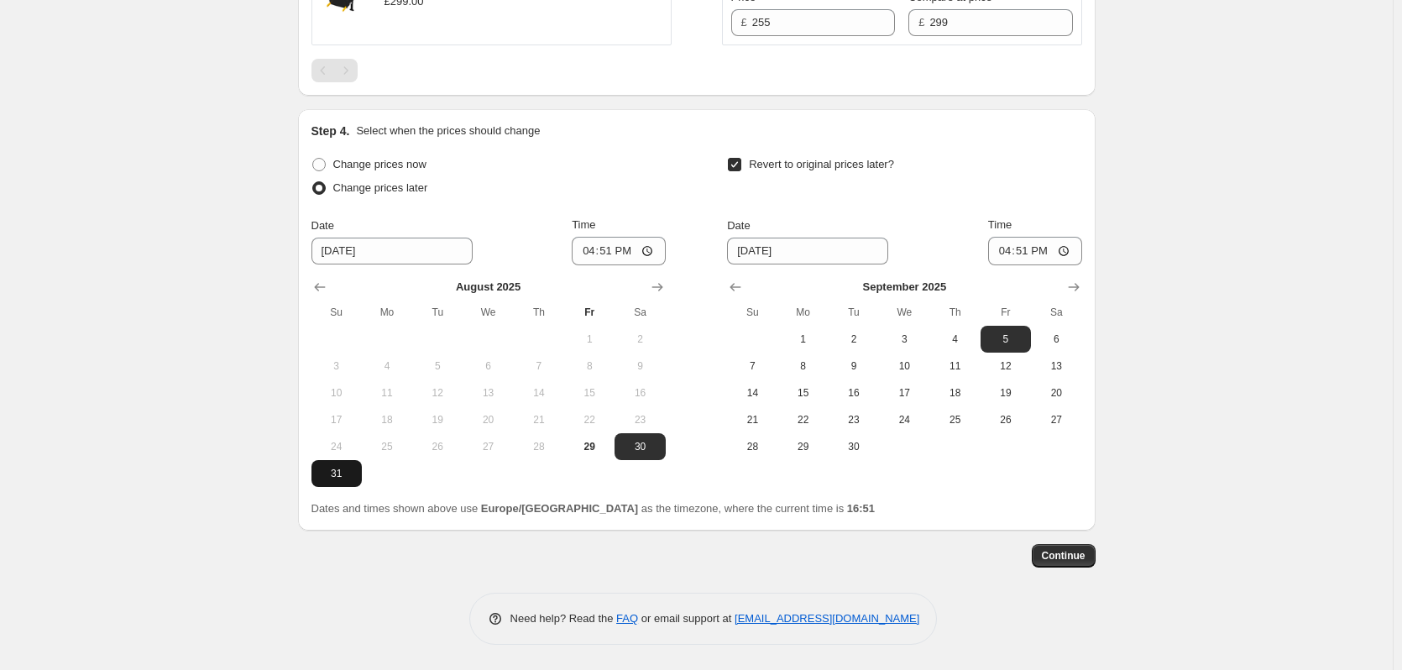
click at [338, 471] on span "31" at bounding box center [336, 473] width 37 height 13
type input "[DATE]"
click at [737, 294] on icon "Show previous month, August 2025" at bounding box center [735, 287] width 17 height 17
click at [1086, 289] on button "Show next month, September 2025" at bounding box center [1074, 287] width 24 height 24
click at [811, 334] on span "1" at bounding box center [803, 339] width 37 height 13
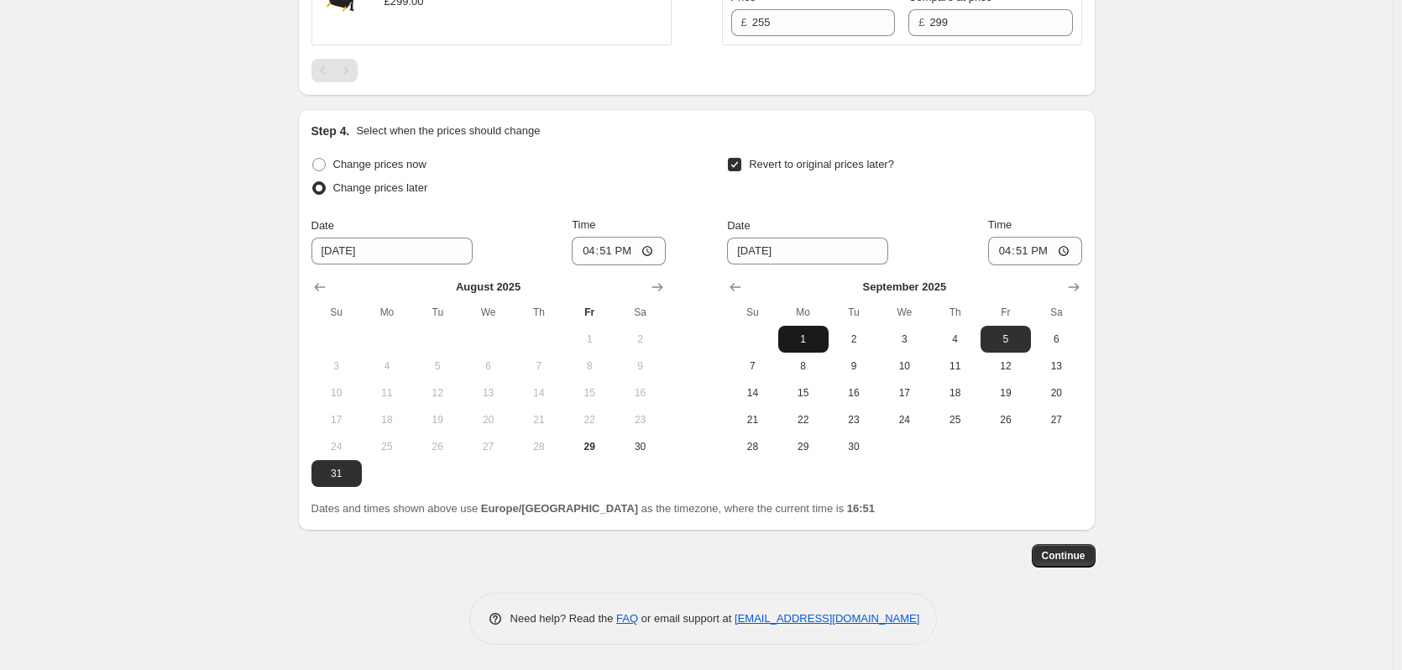
type input "[DATE]"
click at [615, 250] on input "16:51" at bounding box center [619, 251] width 94 height 29
type input "18:00"
click at [1035, 251] on input "16:51" at bounding box center [1035, 251] width 94 height 29
type input "06:00"
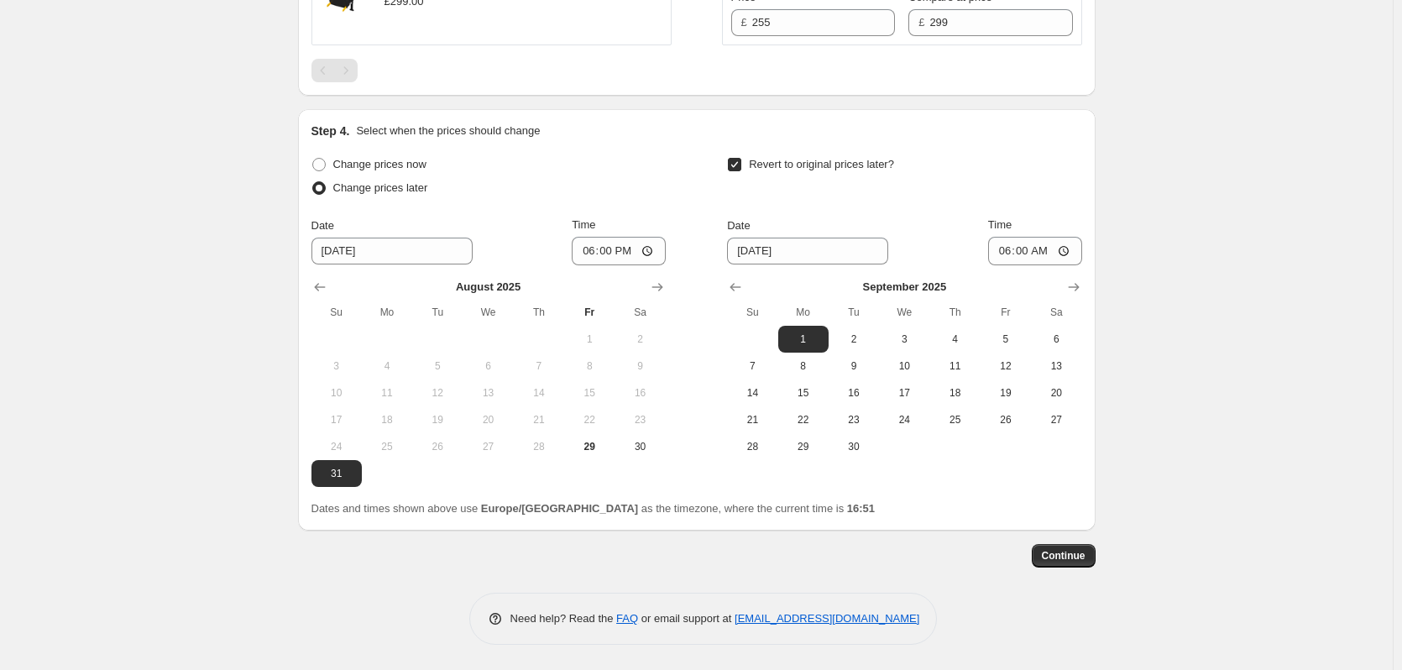
click at [1084, 555] on span "Continue" at bounding box center [1064, 555] width 44 height 13
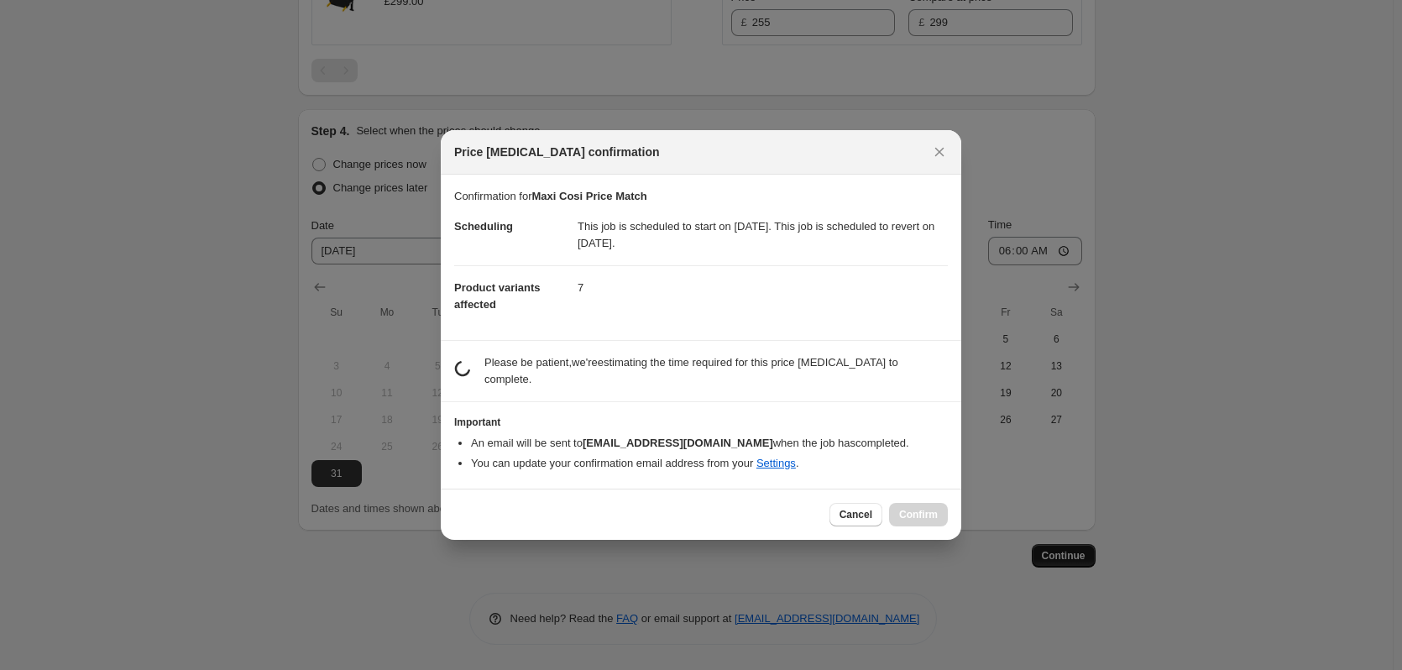
scroll to position [0, 0]
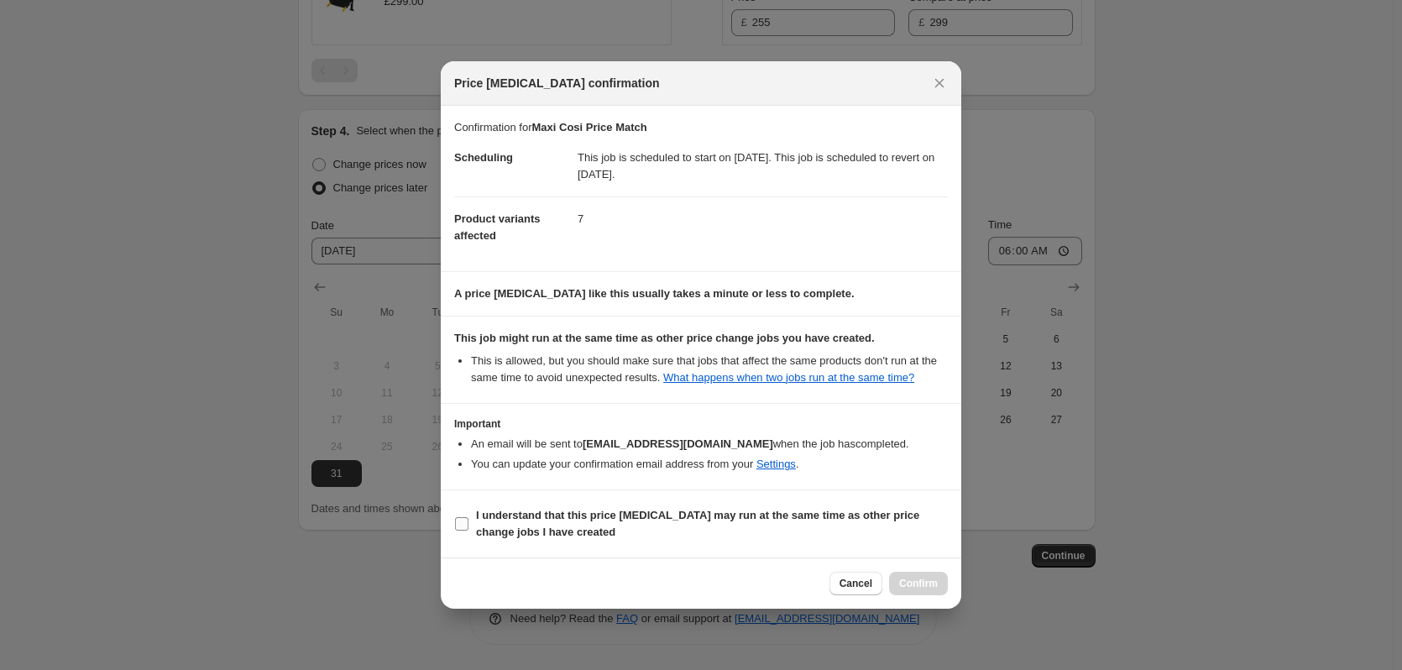
drag, startPoint x: 830, startPoint y: 516, endPoint x: 874, endPoint y: 541, distance: 51.1
click at [830, 516] on b "I understand that this price [MEDICAL_DATA] may run at the same time as other p…" at bounding box center [697, 523] width 443 height 29
click at [469, 517] on input "I understand that this price [MEDICAL_DATA] may run at the same time as other p…" at bounding box center [461, 523] width 13 height 13
checkbox input "true"
click at [913, 581] on span "Confirm" at bounding box center [918, 583] width 39 height 13
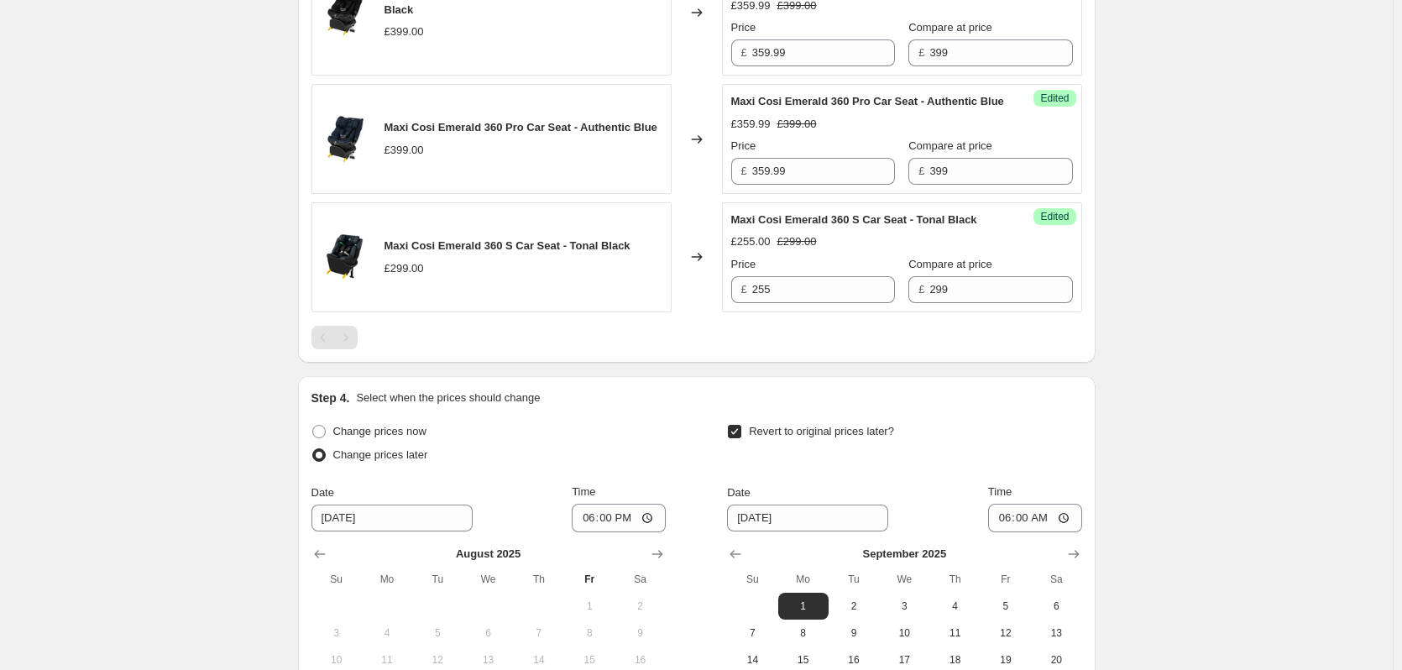
scroll to position [1577, 0]
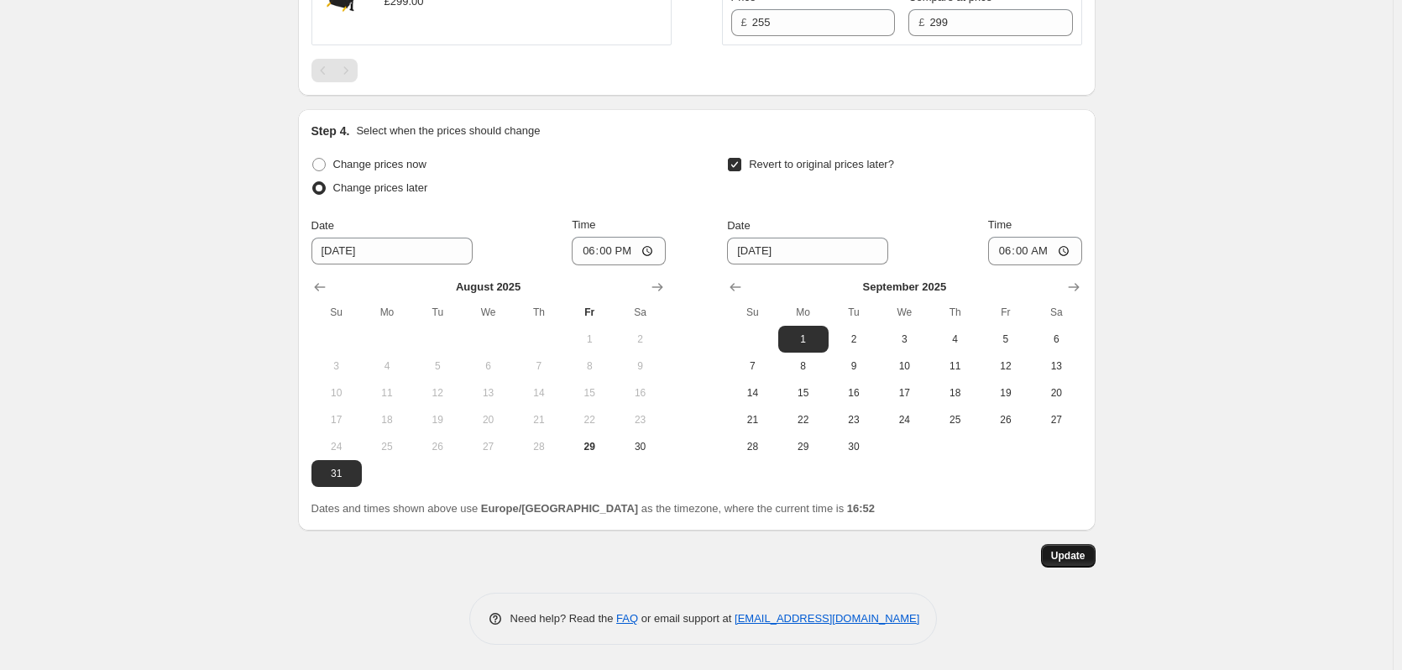
click at [1066, 552] on span "Update" at bounding box center [1068, 555] width 34 height 13
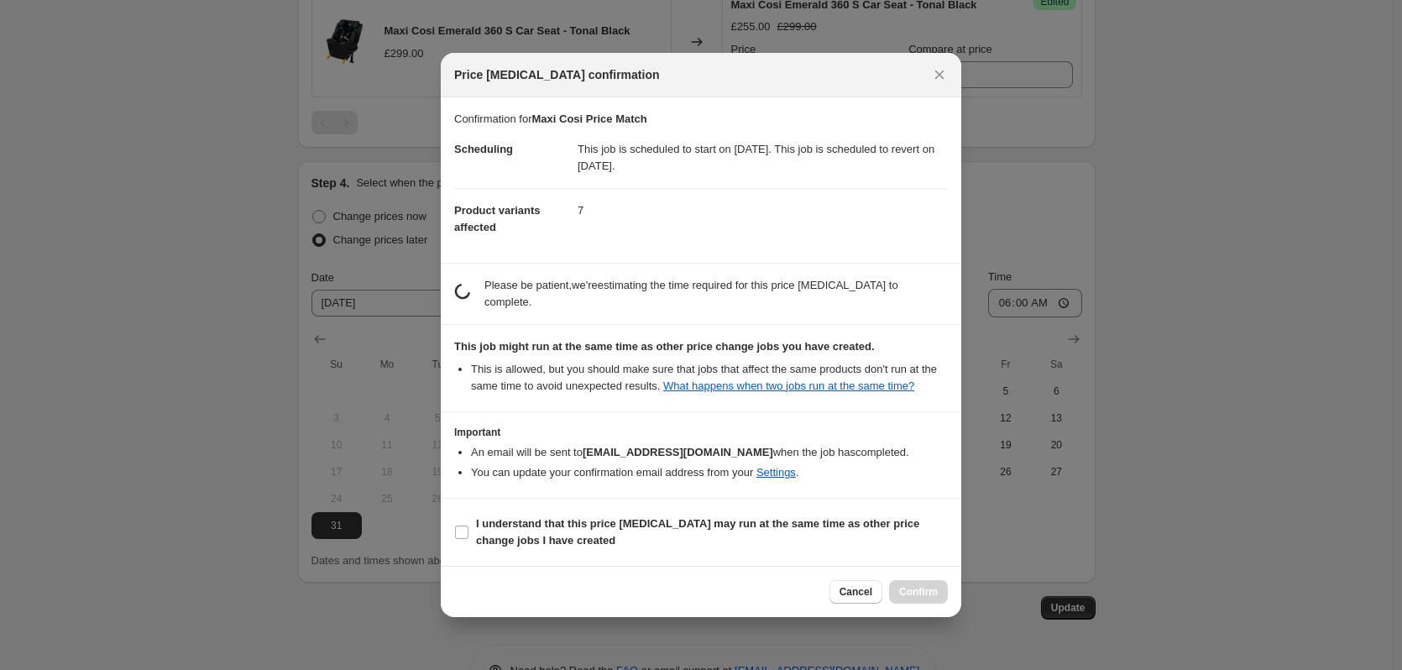
scroll to position [0, 0]
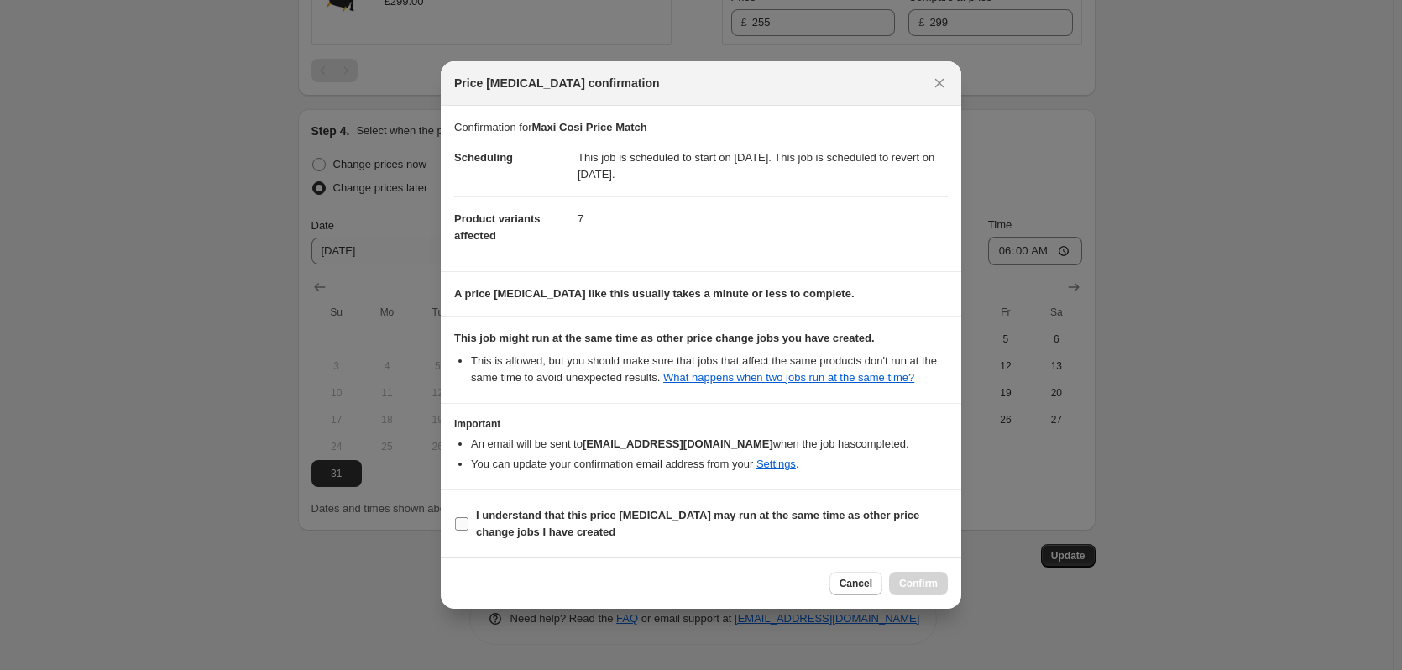
click at [863, 517] on b "I understand that this price [MEDICAL_DATA] may run at the same time as other p…" at bounding box center [697, 523] width 443 height 29
click at [469, 517] on input "I understand that this price [MEDICAL_DATA] may run at the same time as other p…" at bounding box center [461, 523] width 13 height 13
checkbox input "true"
click at [925, 589] on span "Confirm" at bounding box center [918, 583] width 39 height 13
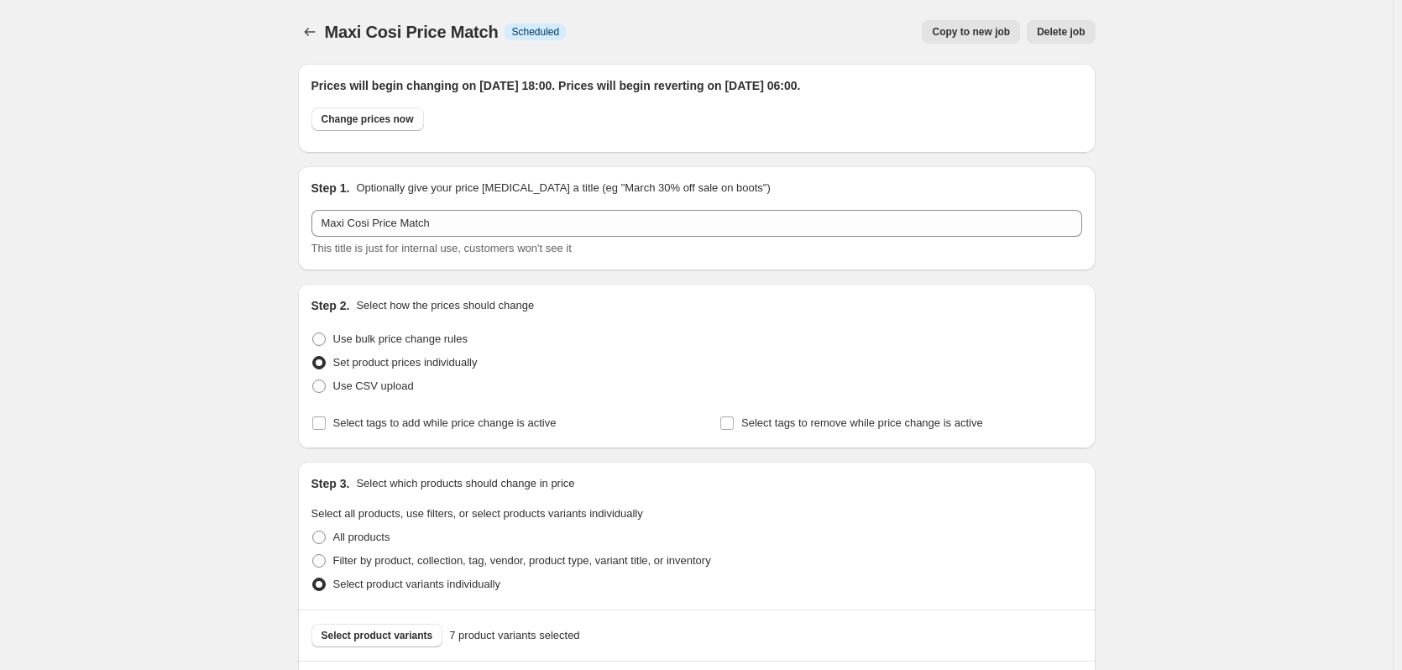
click at [325, 29] on div at bounding box center [311, 32] width 27 height 24
click at [313, 29] on icon "Price change jobs" at bounding box center [309, 32] width 17 height 17
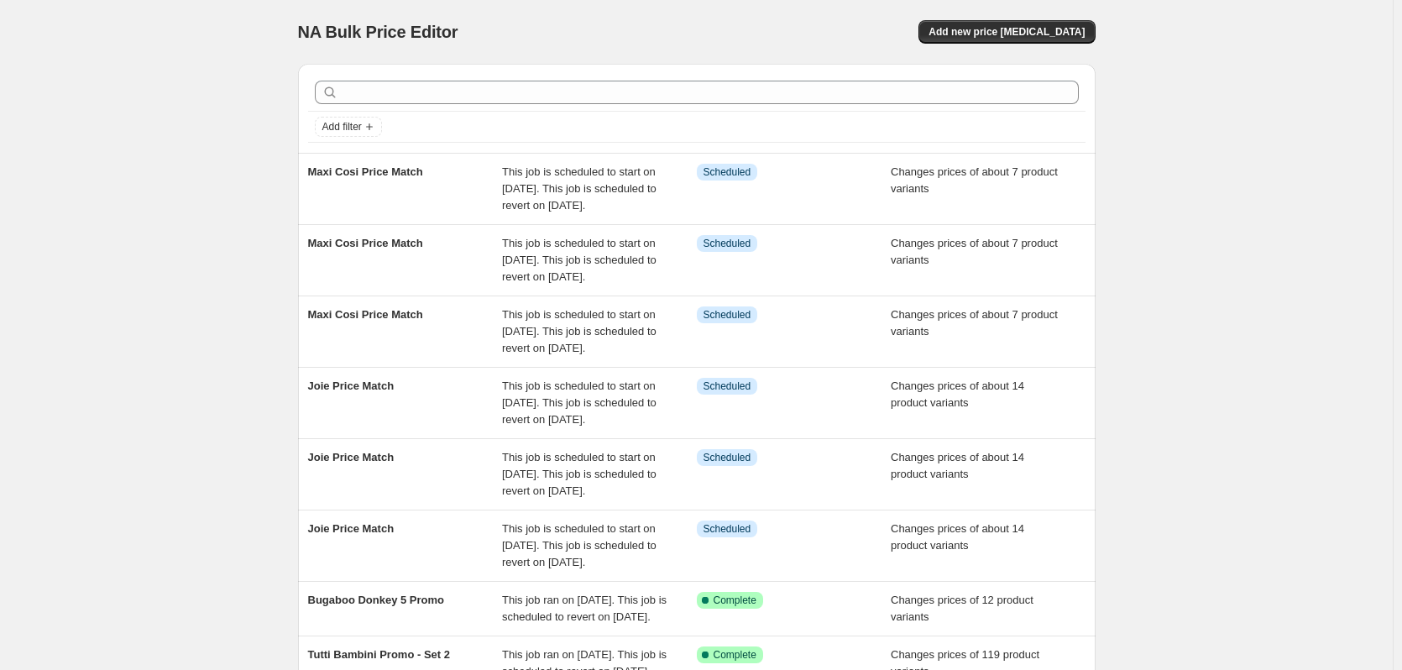
click at [133, 196] on div "NA Bulk Price Editor. This page is ready NA Bulk Price Editor Add new price [ME…" at bounding box center [696, 483] width 1393 height 966
click at [296, 114] on div "Add filter Maxi Cosi Price Match This job is scheduled to start on [DATE]. This…" at bounding box center [690, 456] width 811 height 813
